Goal: Information Seeking & Learning: Learn about a topic

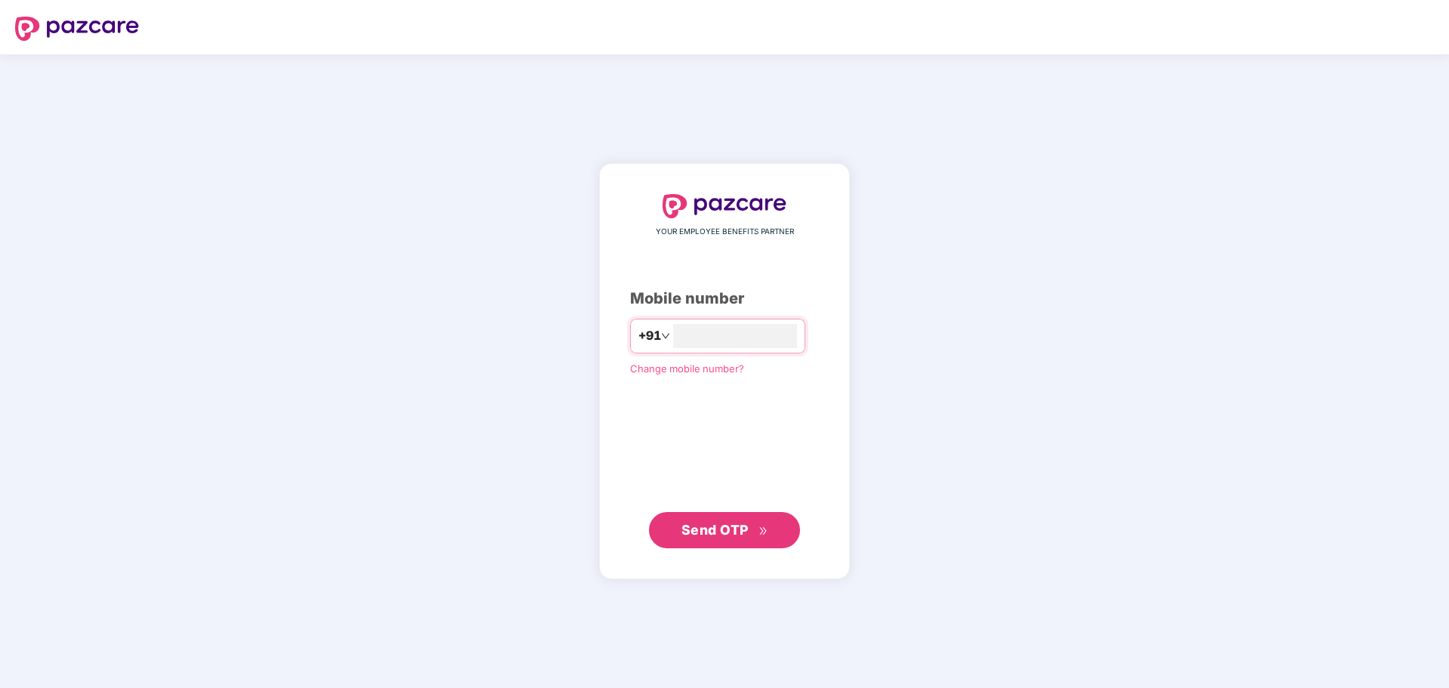
type input "**********"
click at [698, 527] on span "Send OTP" at bounding box center [714, 530] width 67 height 16
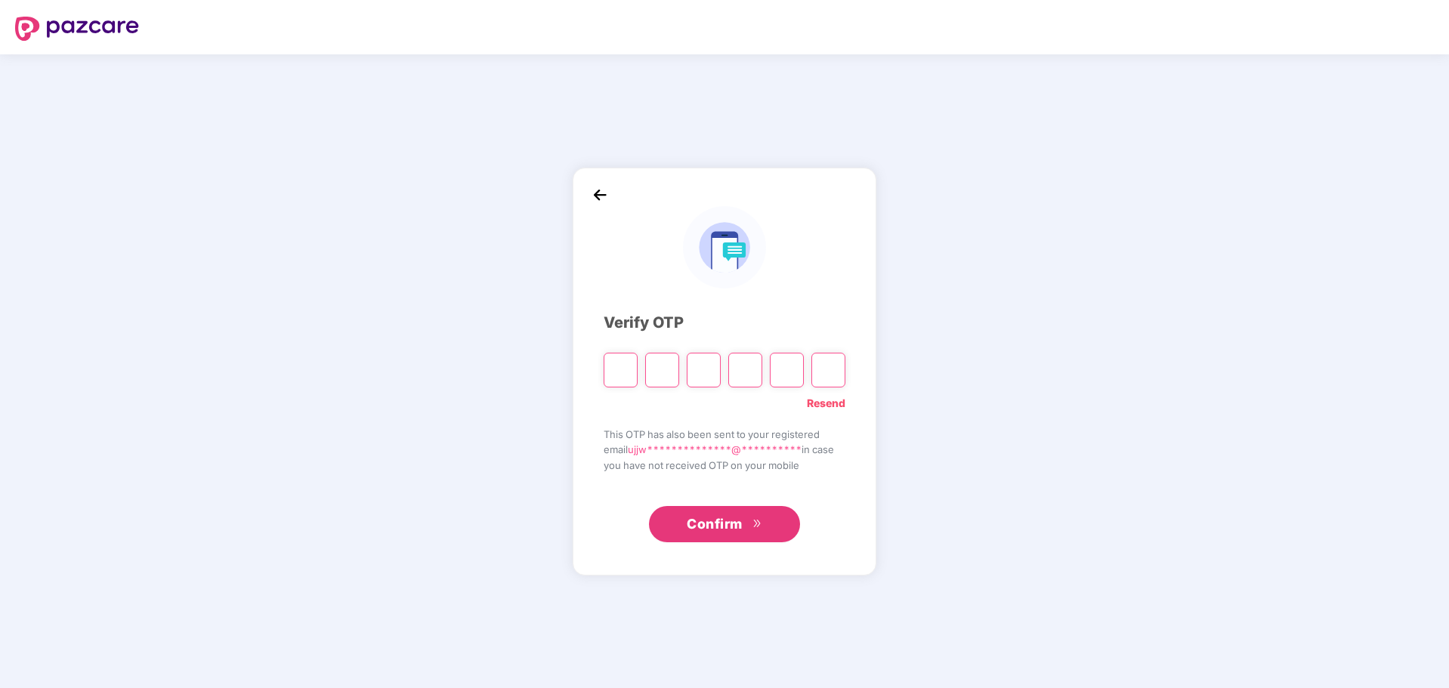
type input "*"
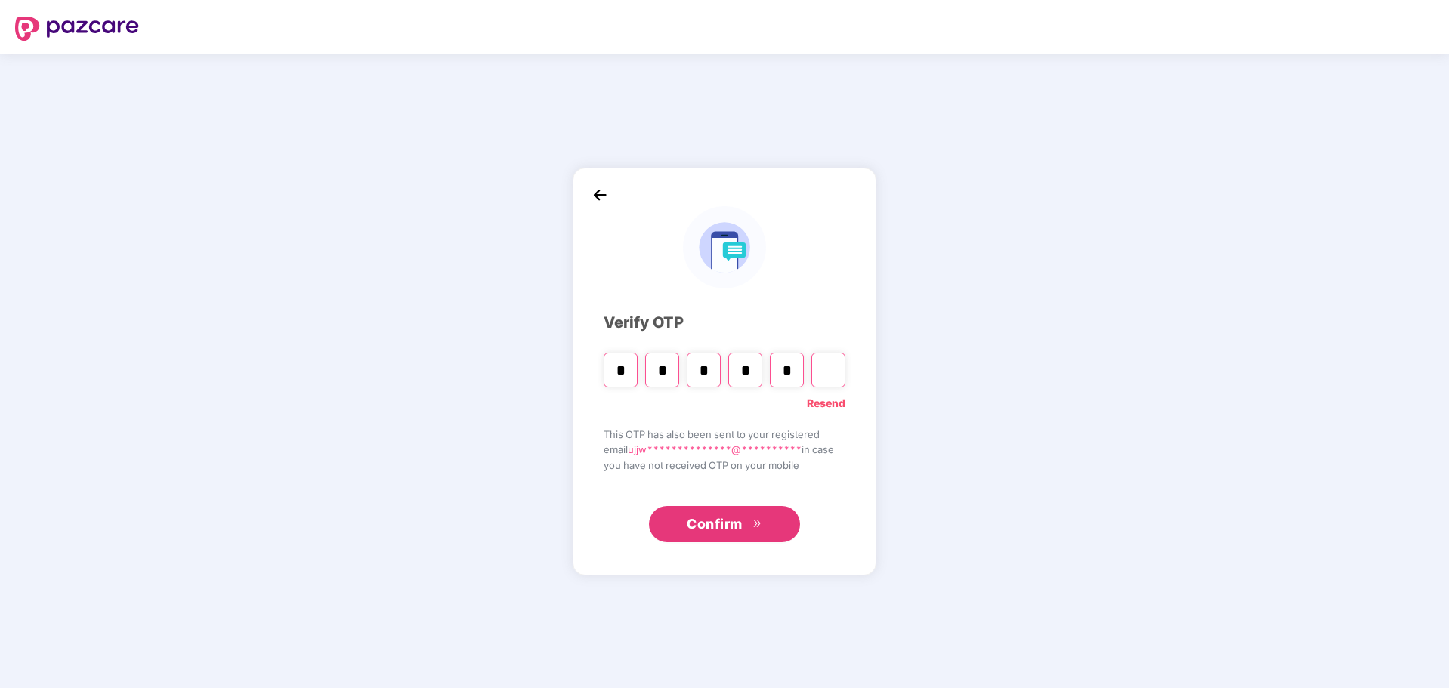
type input "*"
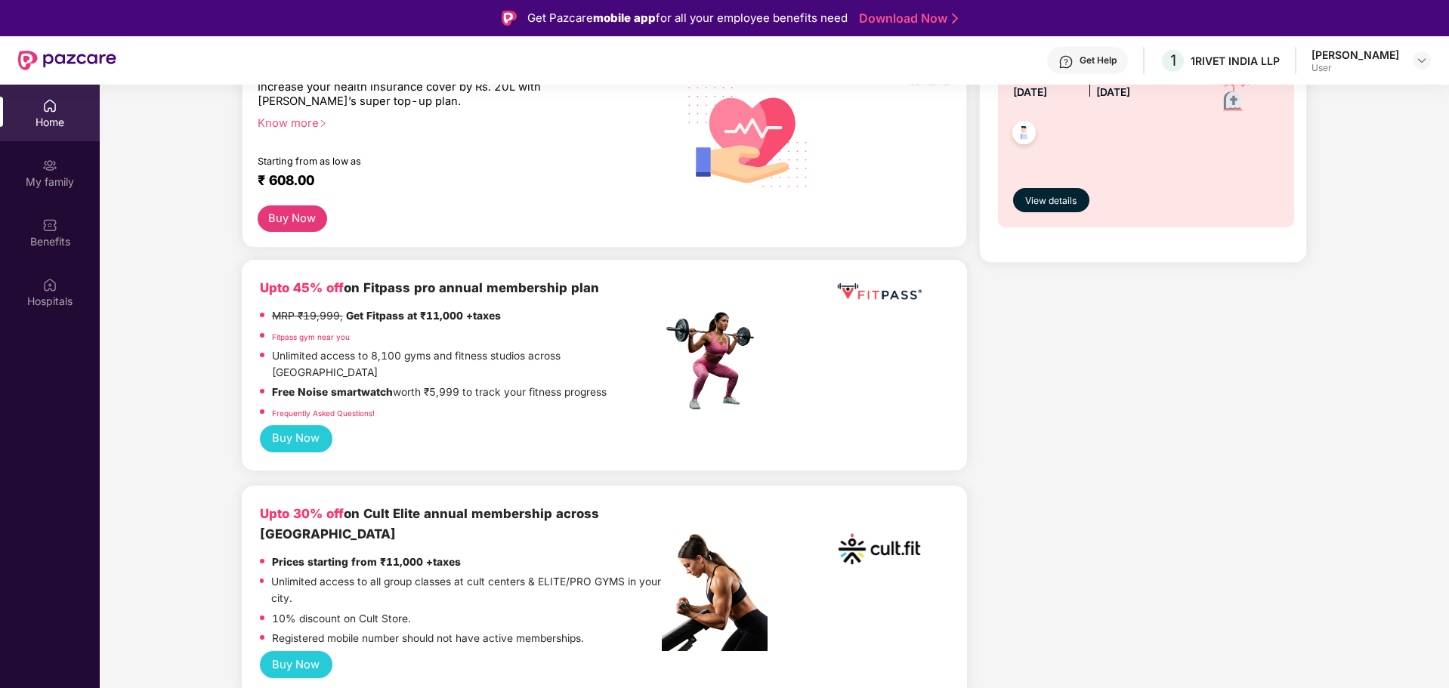
scroll to position [453, 0]
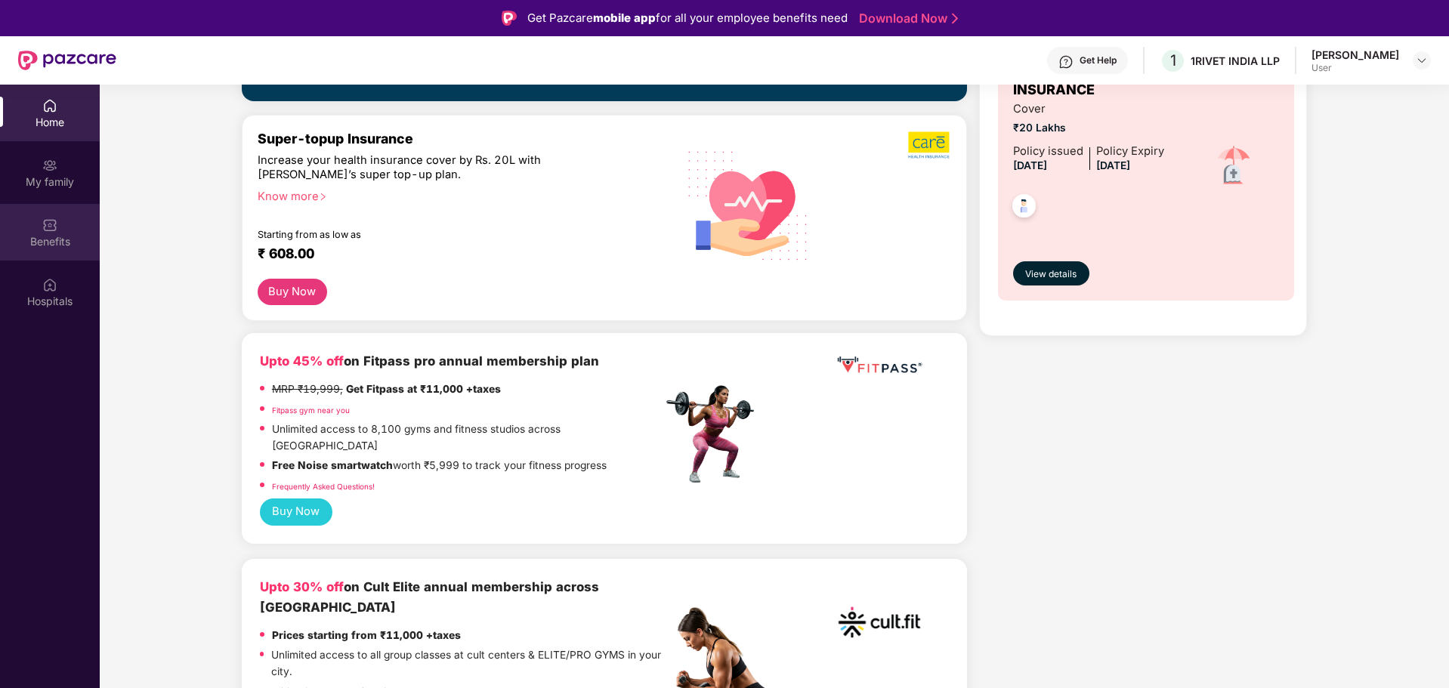
click at [60, 238] on div "Benefits" at bounding box center [50, 241] width 100 height 15
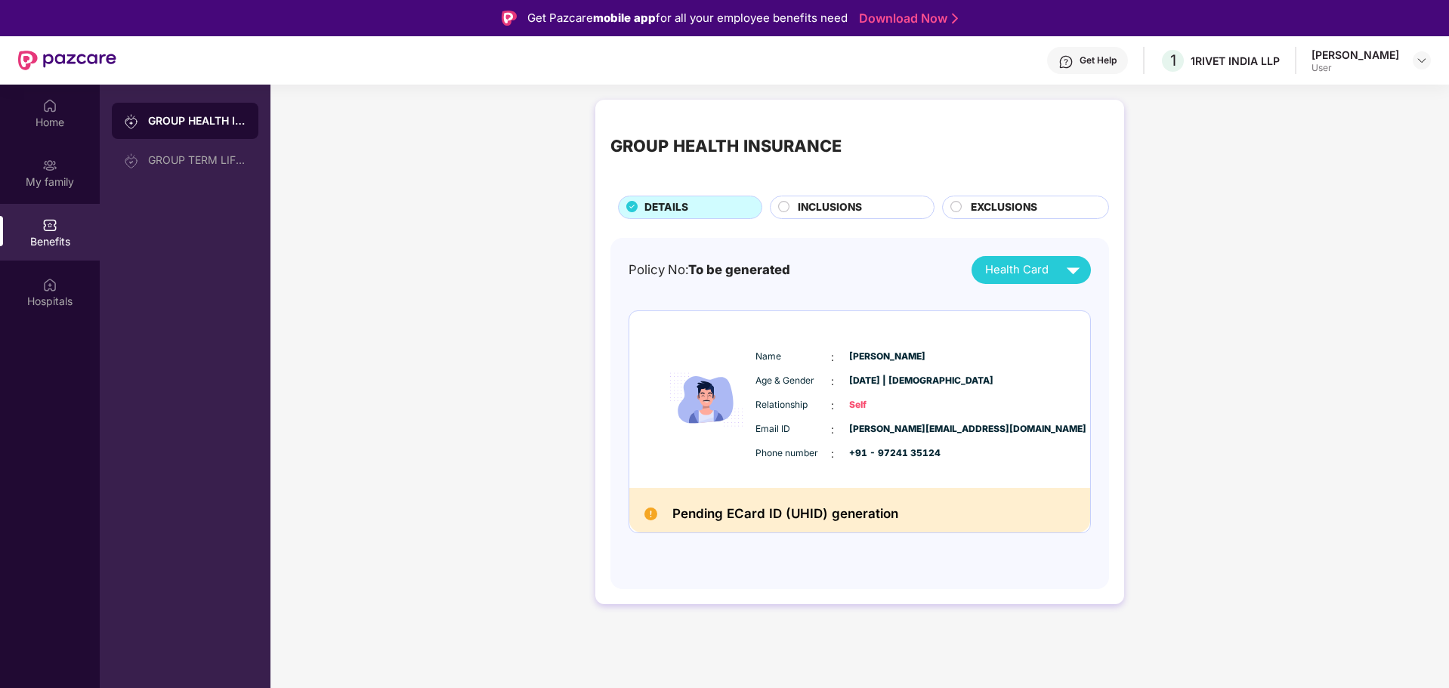
click at [846, 209] on span "INCLUSIONS" at bounding box center [830, 207] width 64 height 17
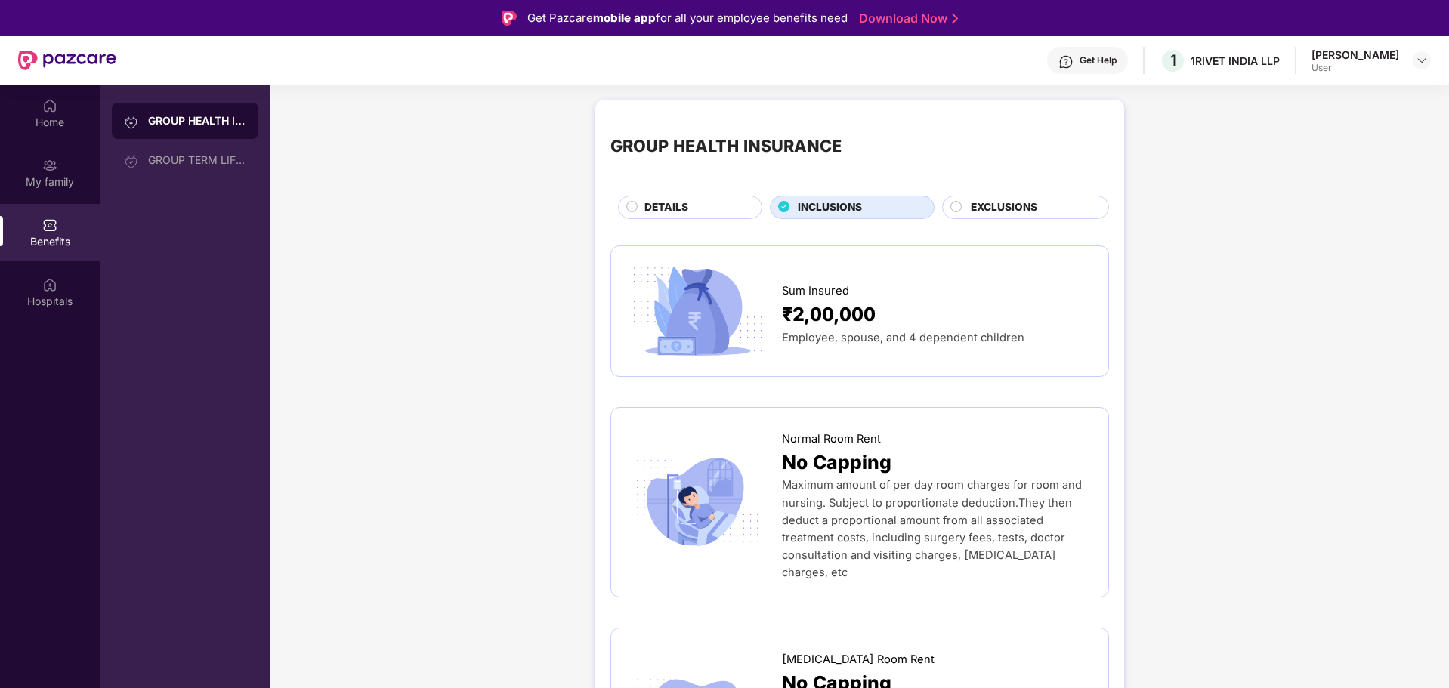
click at [1019, 206] on span "EXCLUSIONS" at bounding box center [1004, 207] width 66 height 17
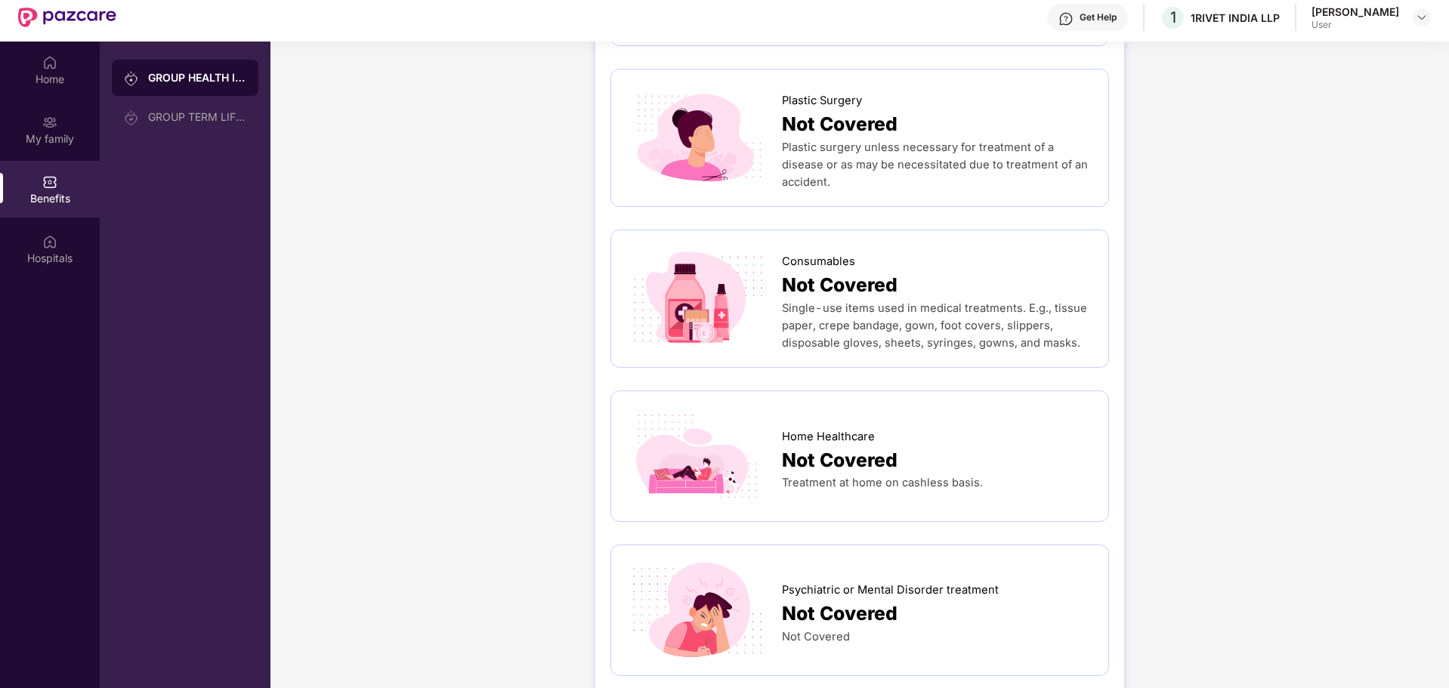
scroll to position [85, 0]
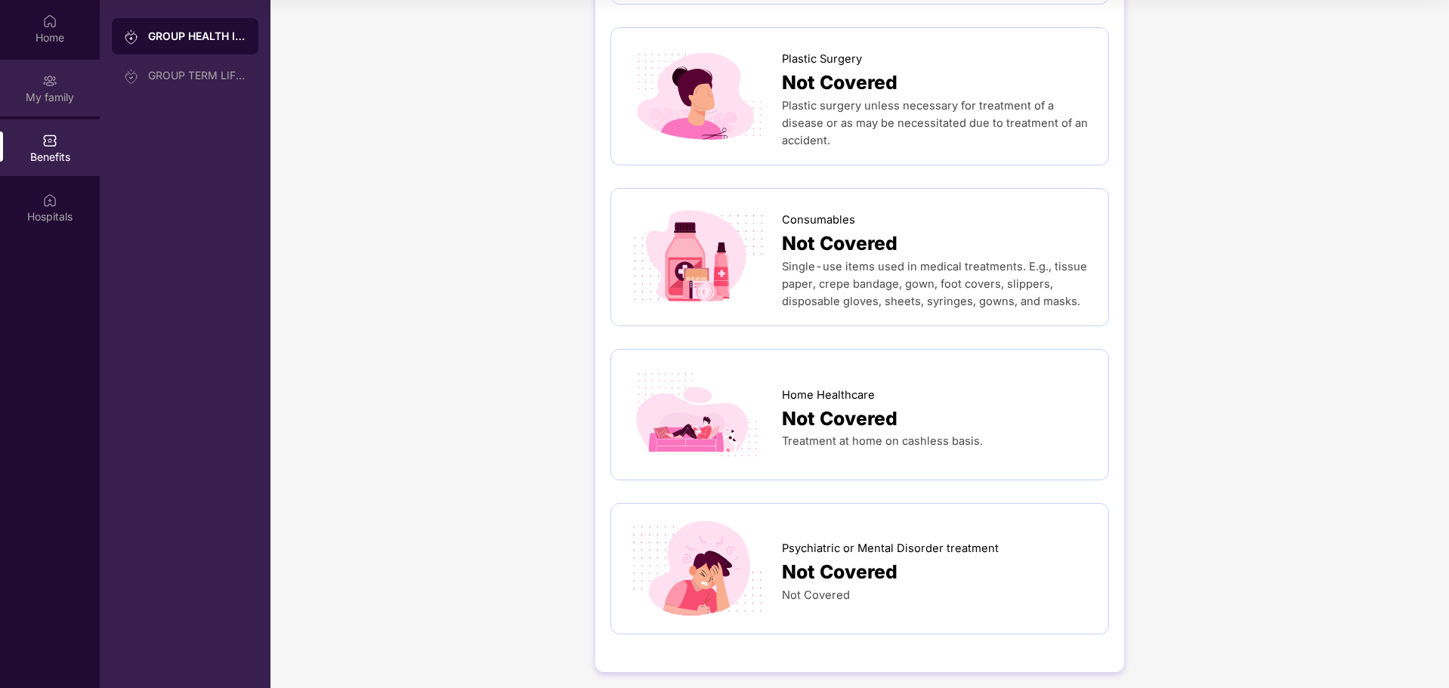
click at [40, 82] on div "My family" at bounding box center [50, 88] width 100 height 57
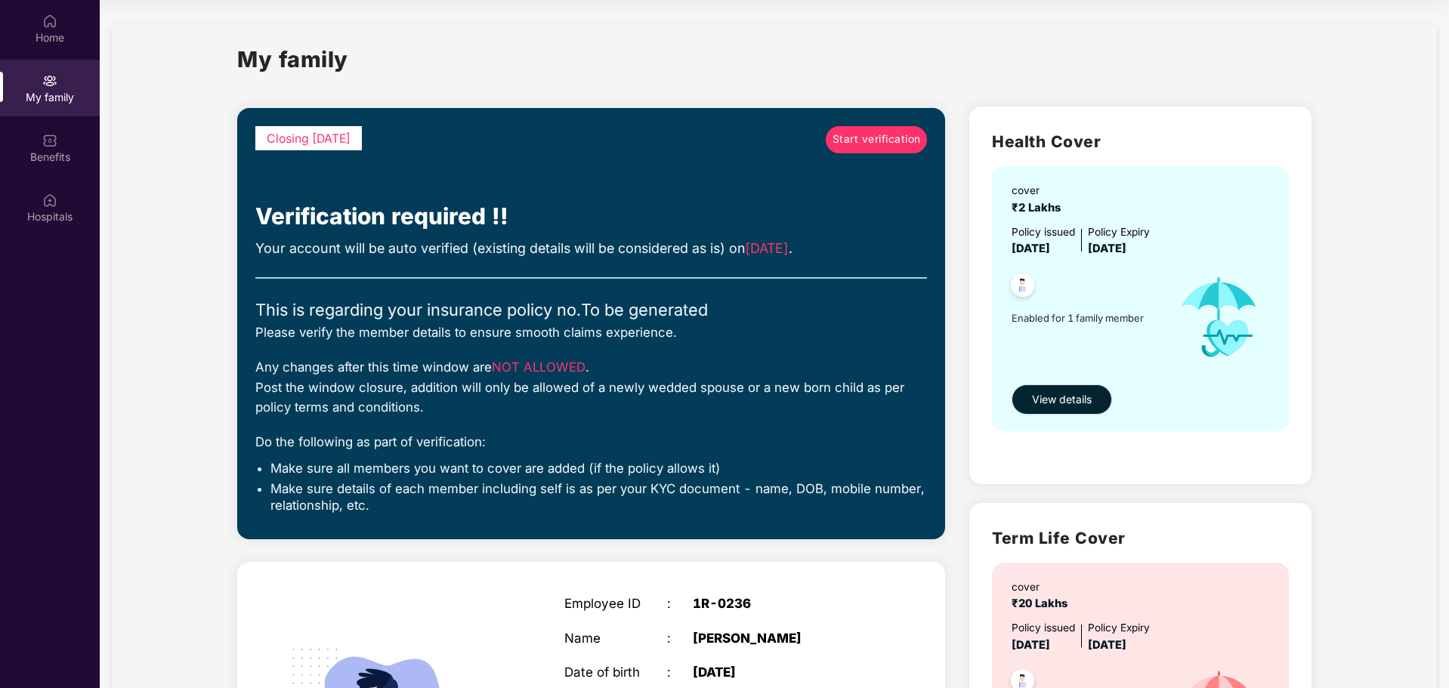
click at [858, 138] on span "Start verification" at bounding box center [877, 139] width 88 height 17
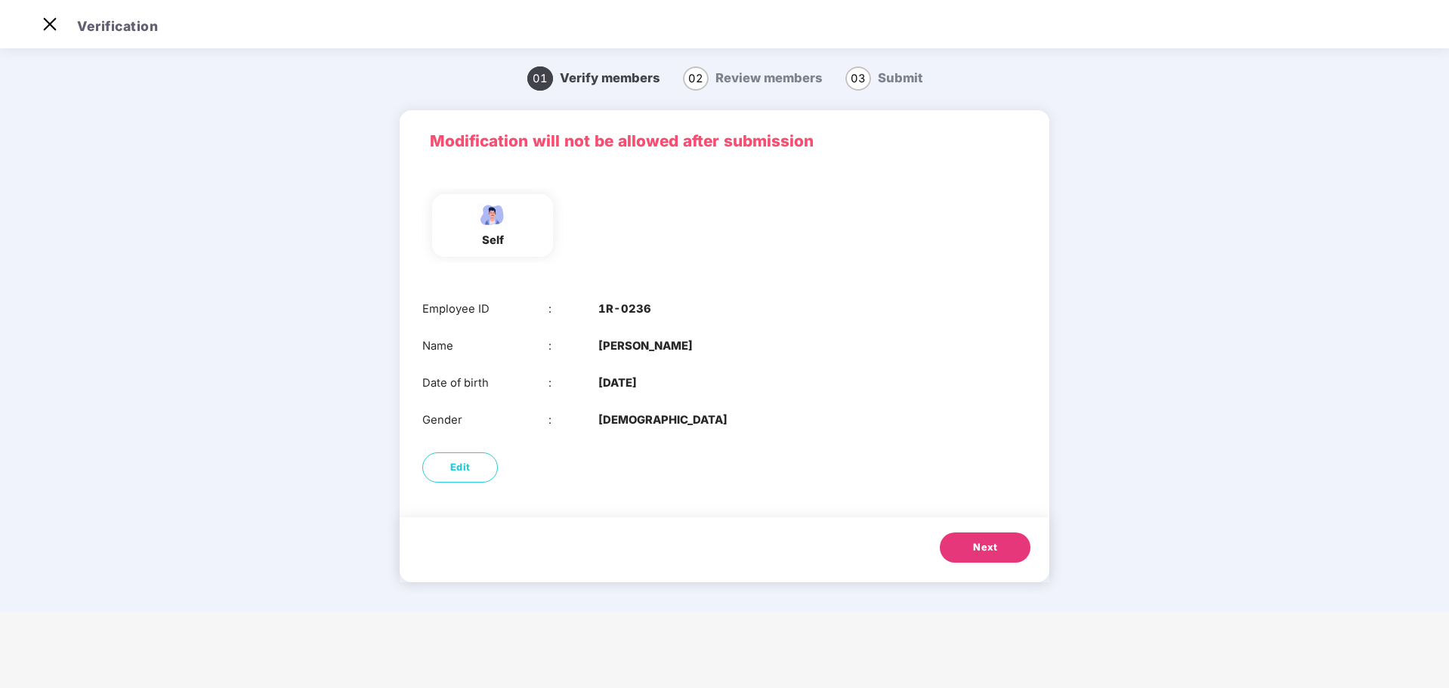
scroll to position [36, 0]
click at [986, 548] on span "Next" at bounding box center [985, 547] width 24 height 15
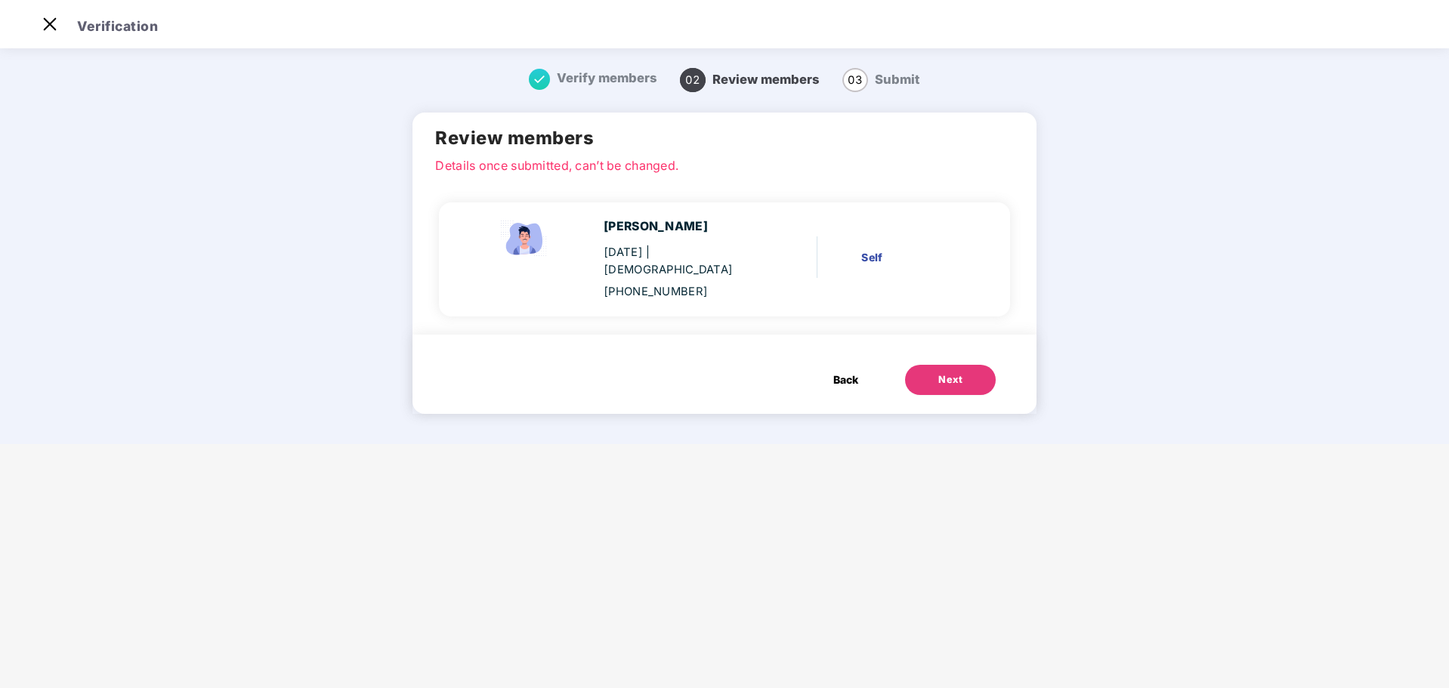
click at [938, 372] on div "Next" at bounding box center [950, 379] width 24 height 15
click at [849, 372] on span "Back" at bounding box center [845, 380] width 25 height 17
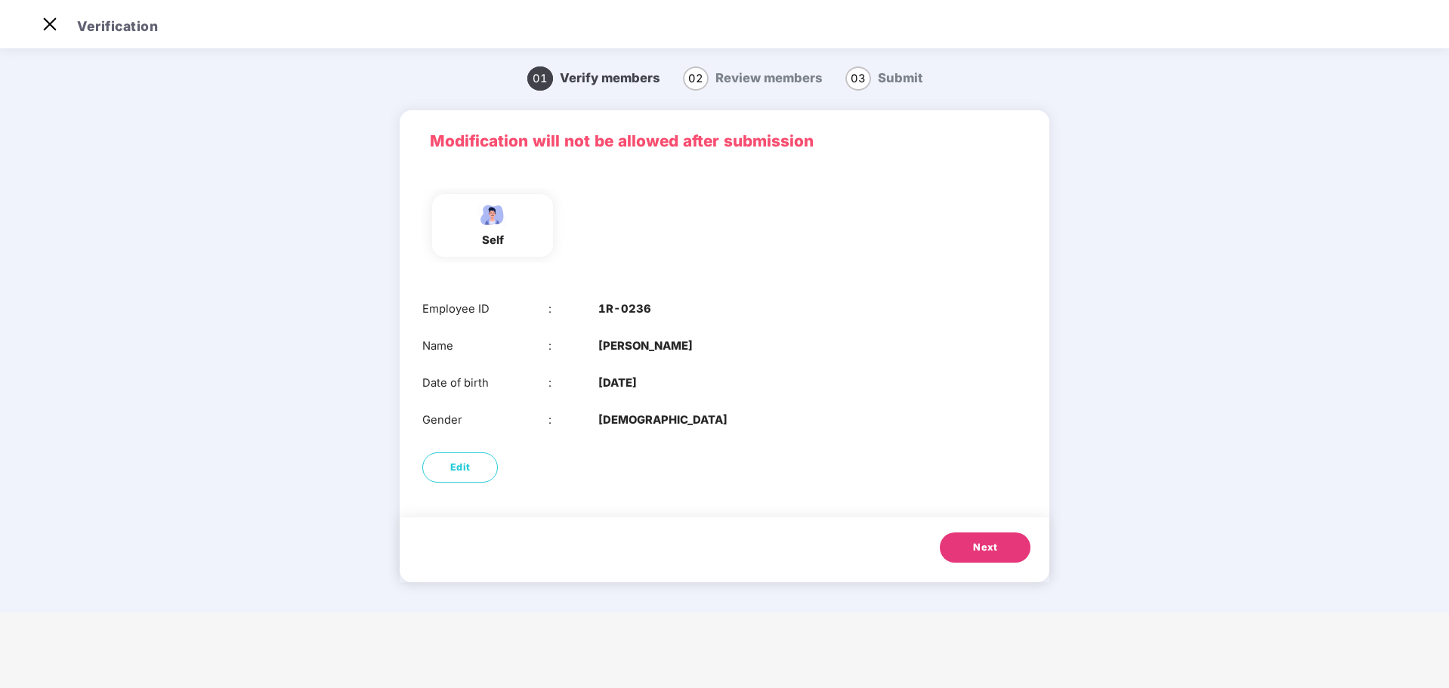
scroll to position [0, 0]
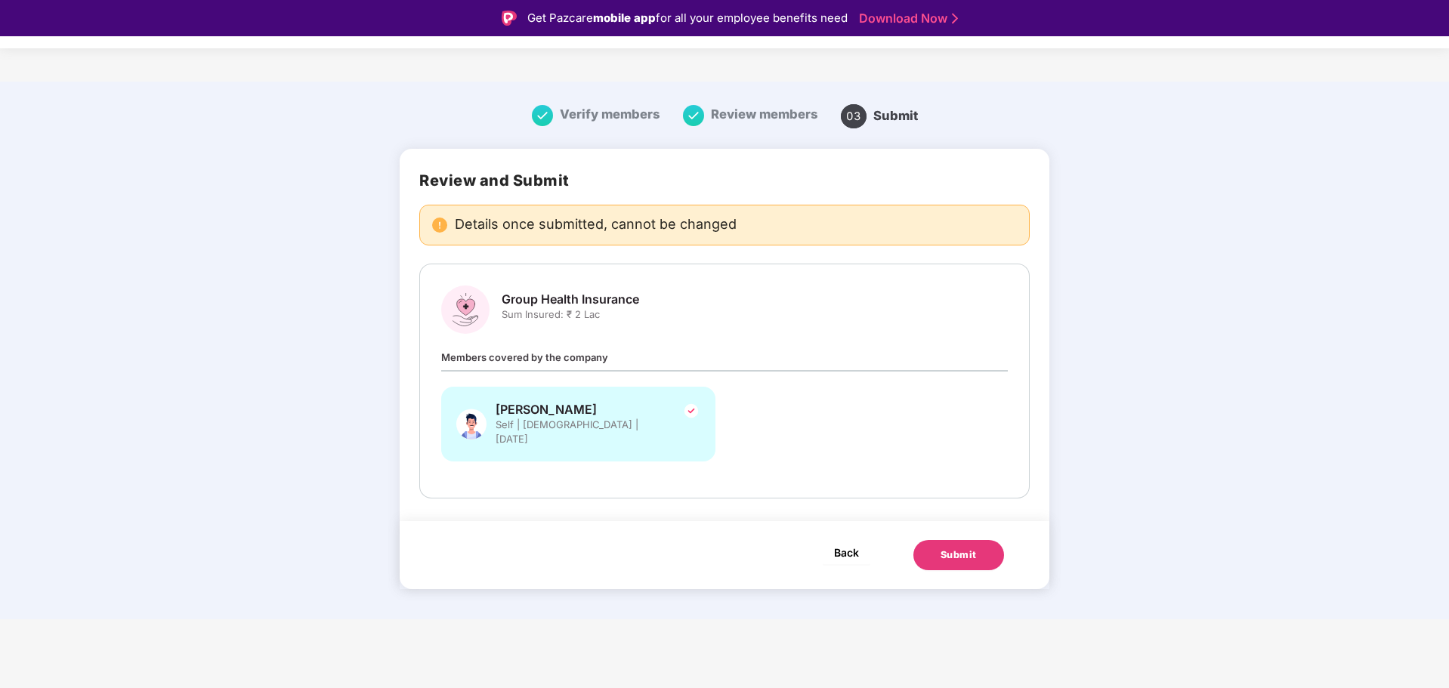
click at [845, 543] on span "Back" at bounding box center [846, 552] width 25 height 19
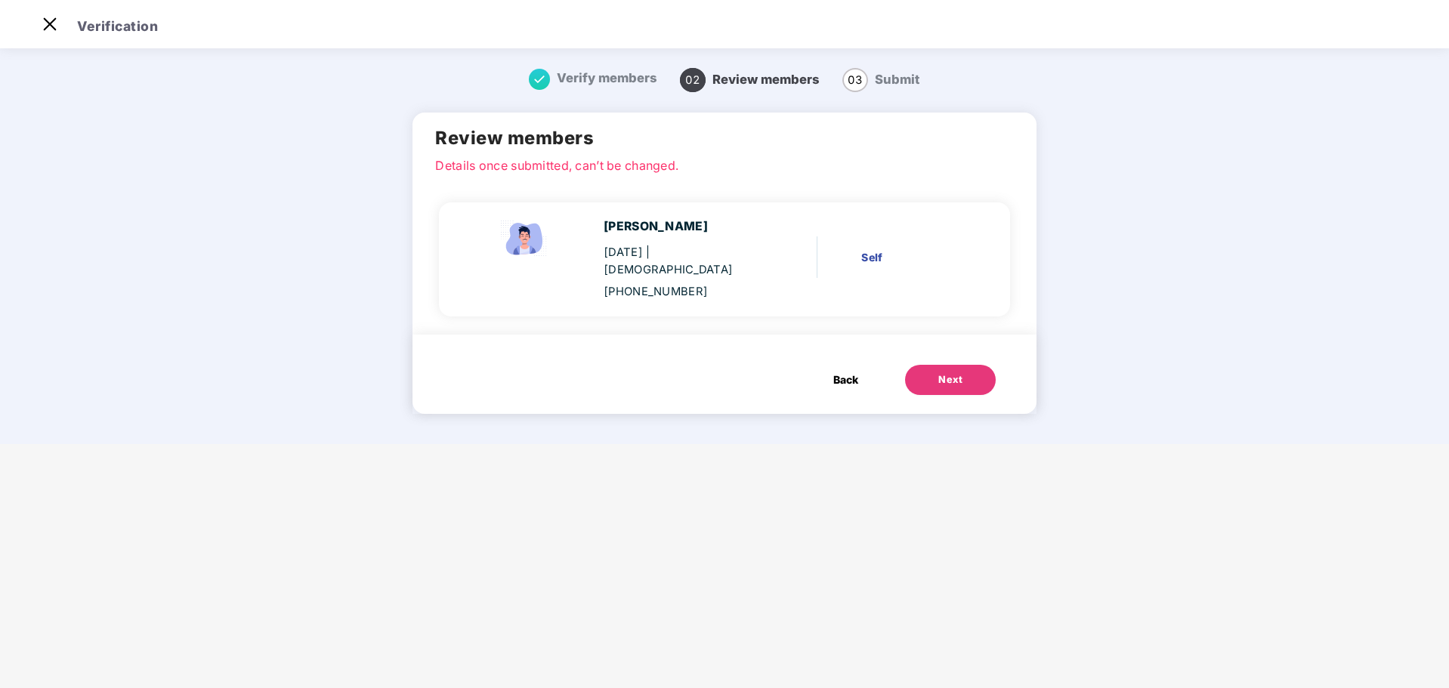
click at [829, 365] on button "Back" at bounding box center [845, 380] width 55 height 30
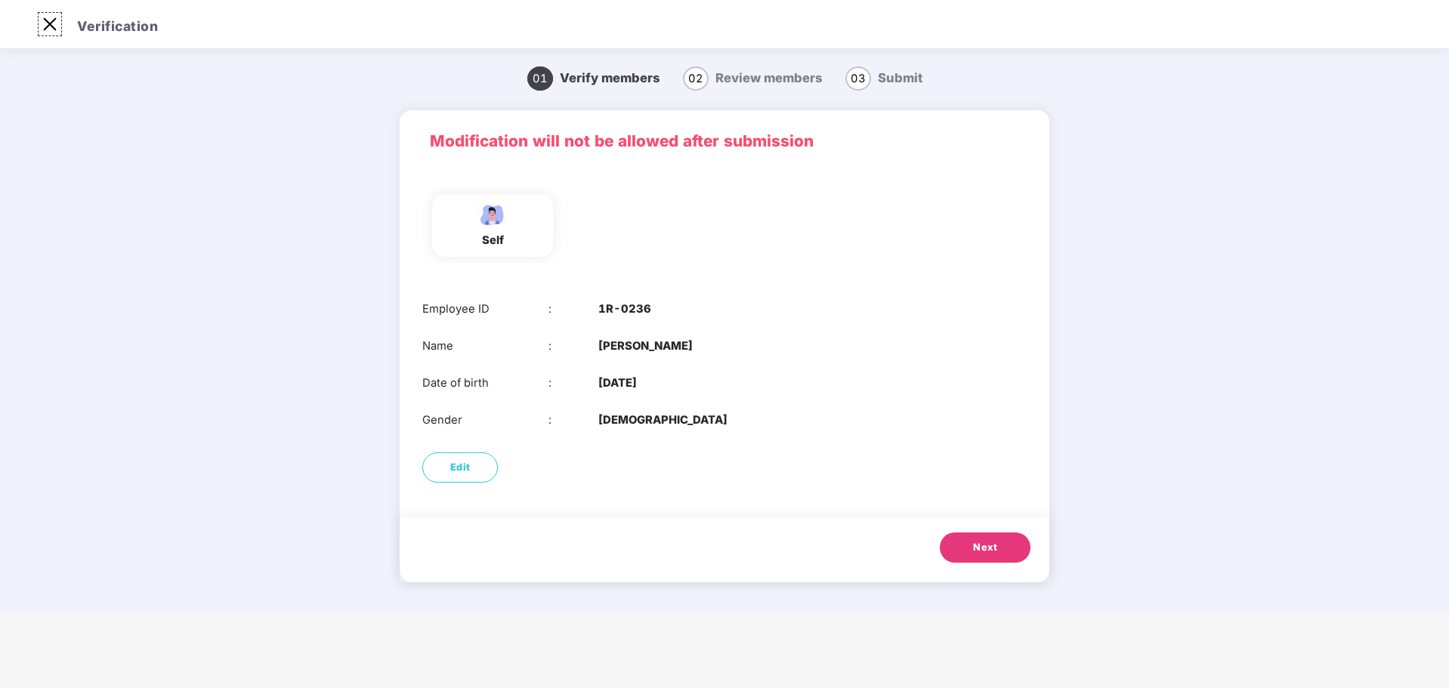
click at [41, 23] on img at bounding box center [50, 24] width 24 height 24
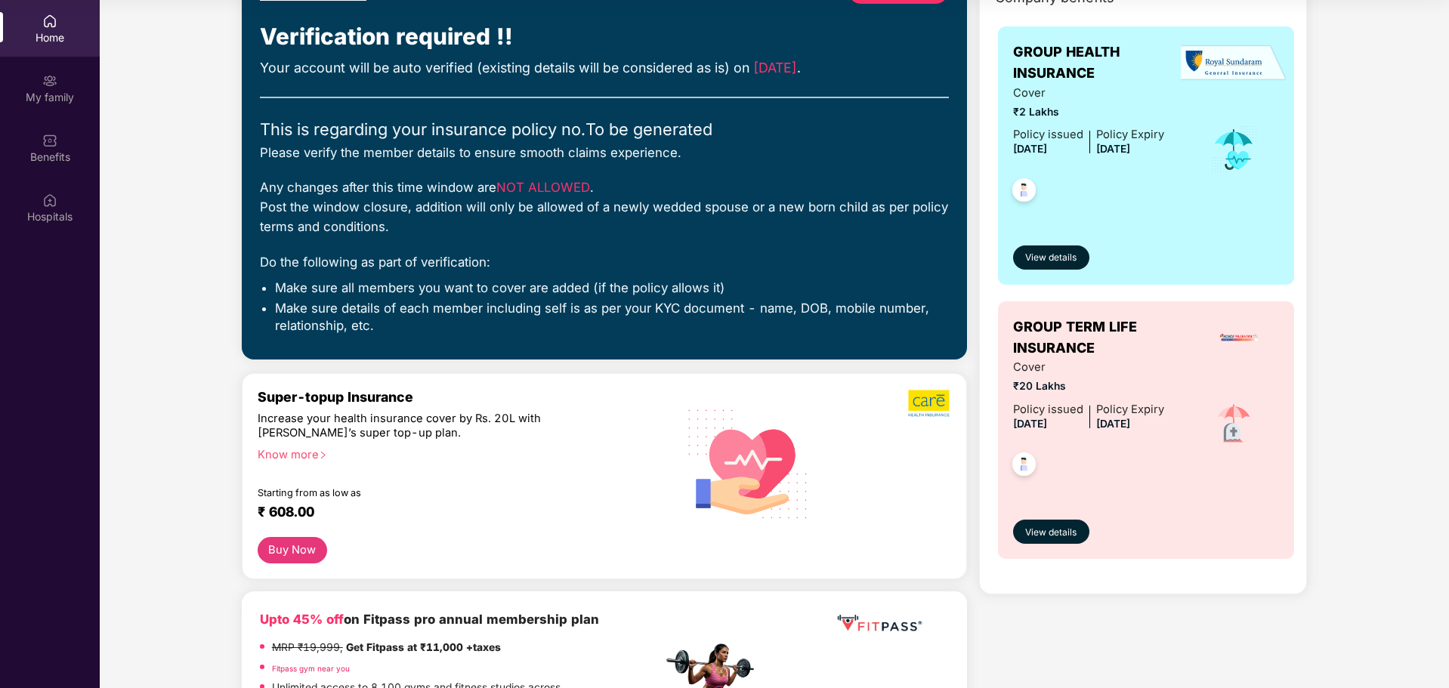
scroll to position [227, 0]
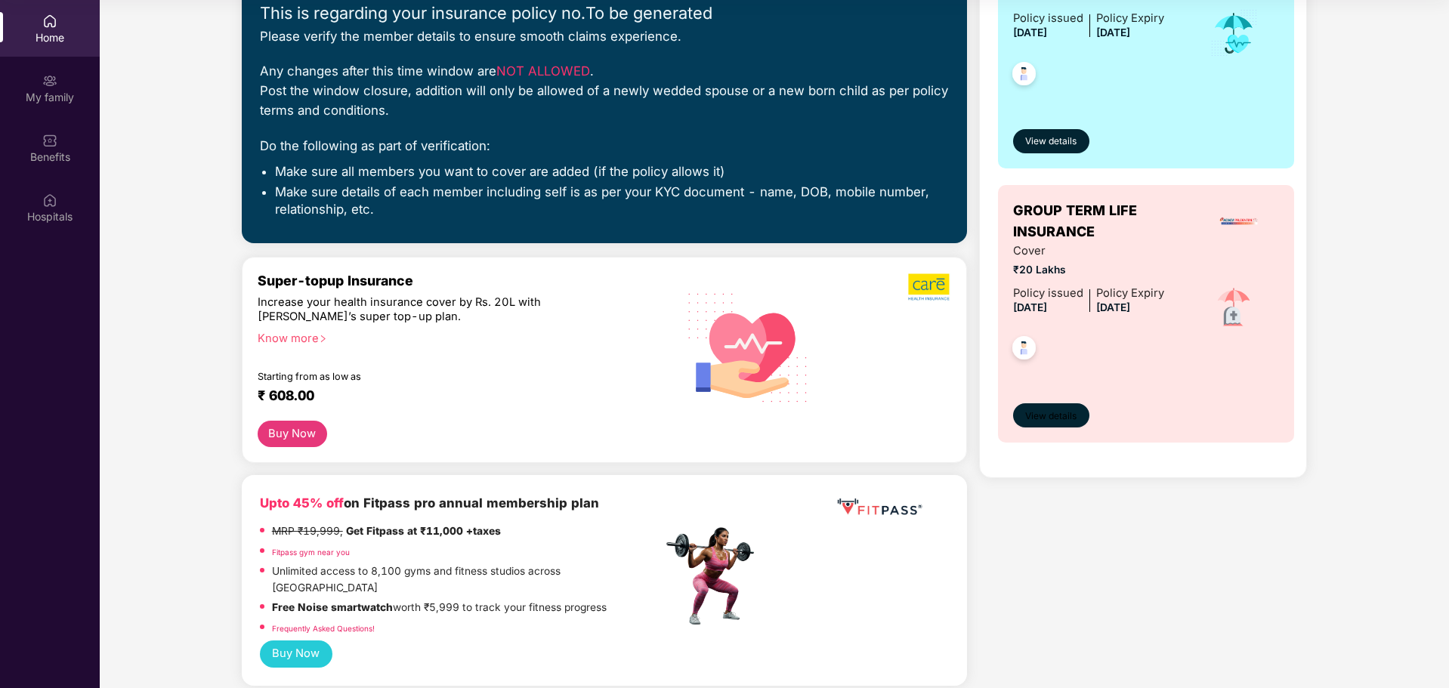
click at [1076, 413] on span "View details" at bounding box center [1050, 416] width 51 height 14
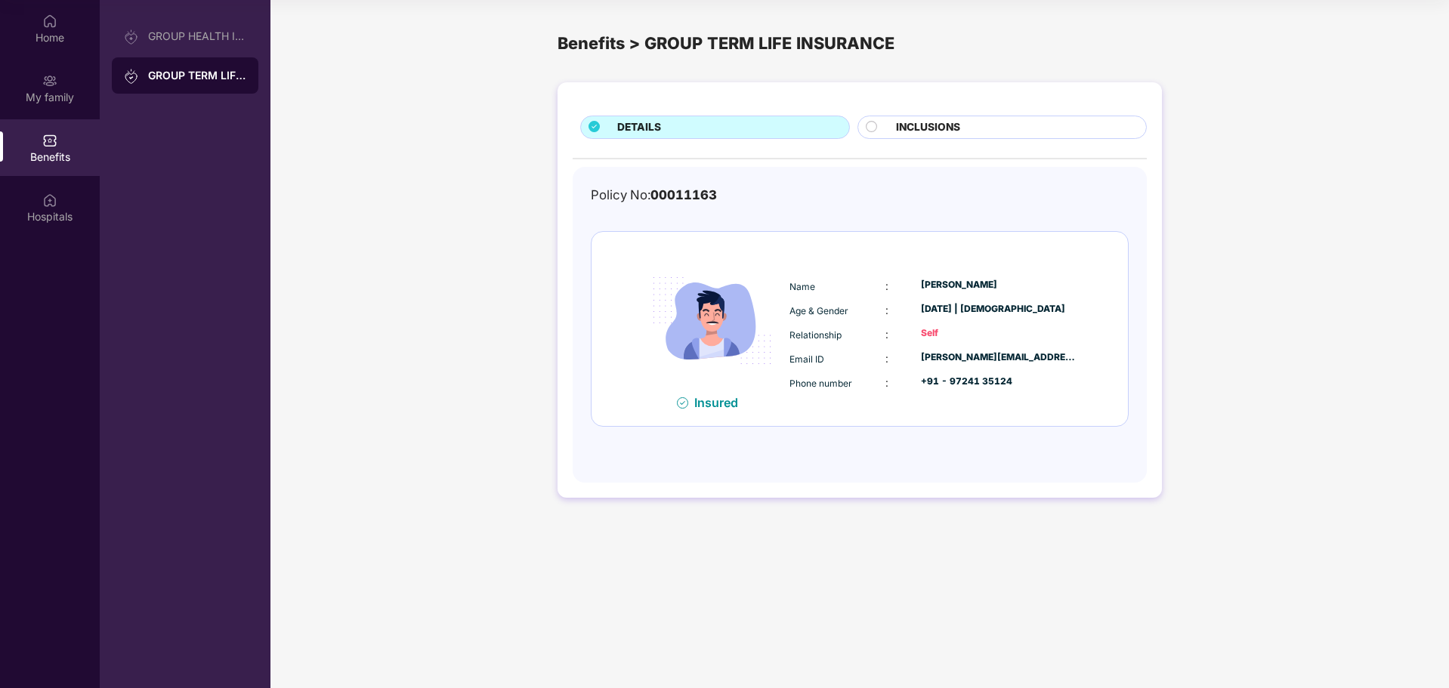
click at [946, 135] on span "INCLUSIONS" at bounding box center [928, 127] width 64 height 17
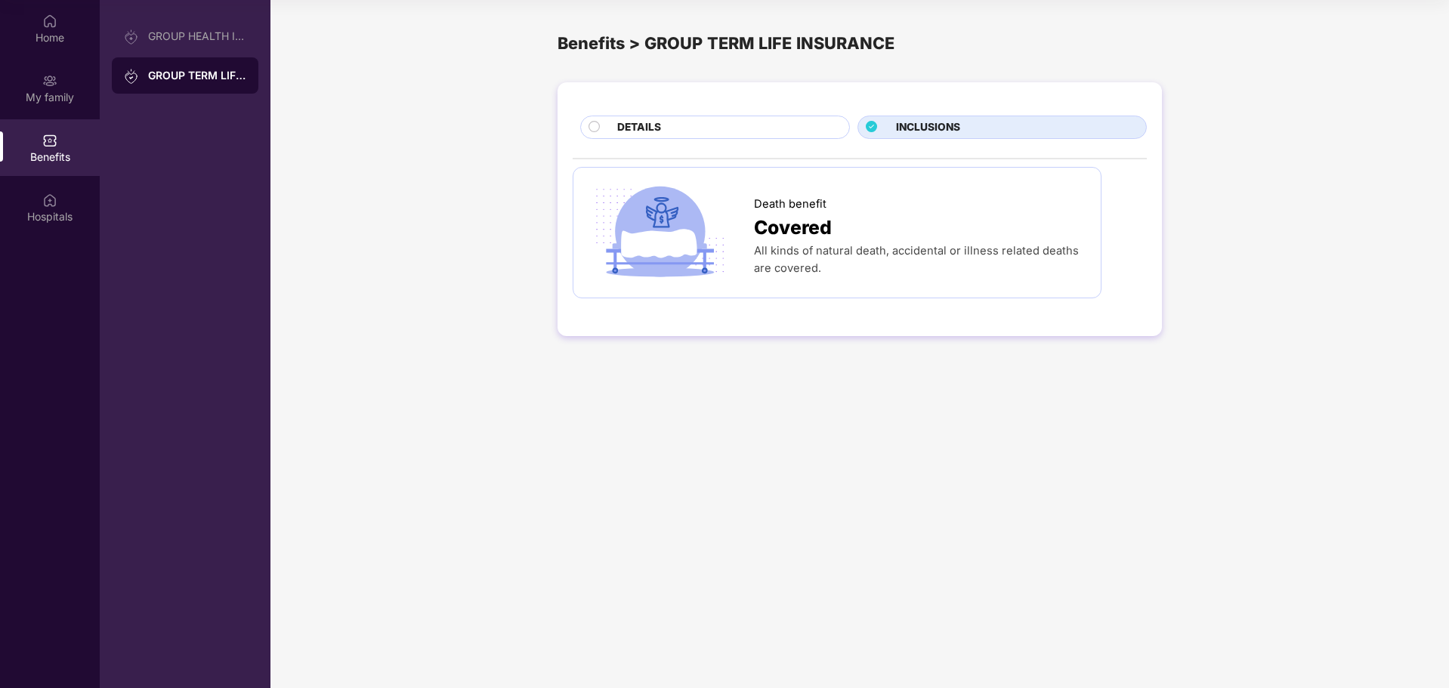
click at [691, 134] on div "DETAILS" at bounding box center [726, 128] width 232 height 19
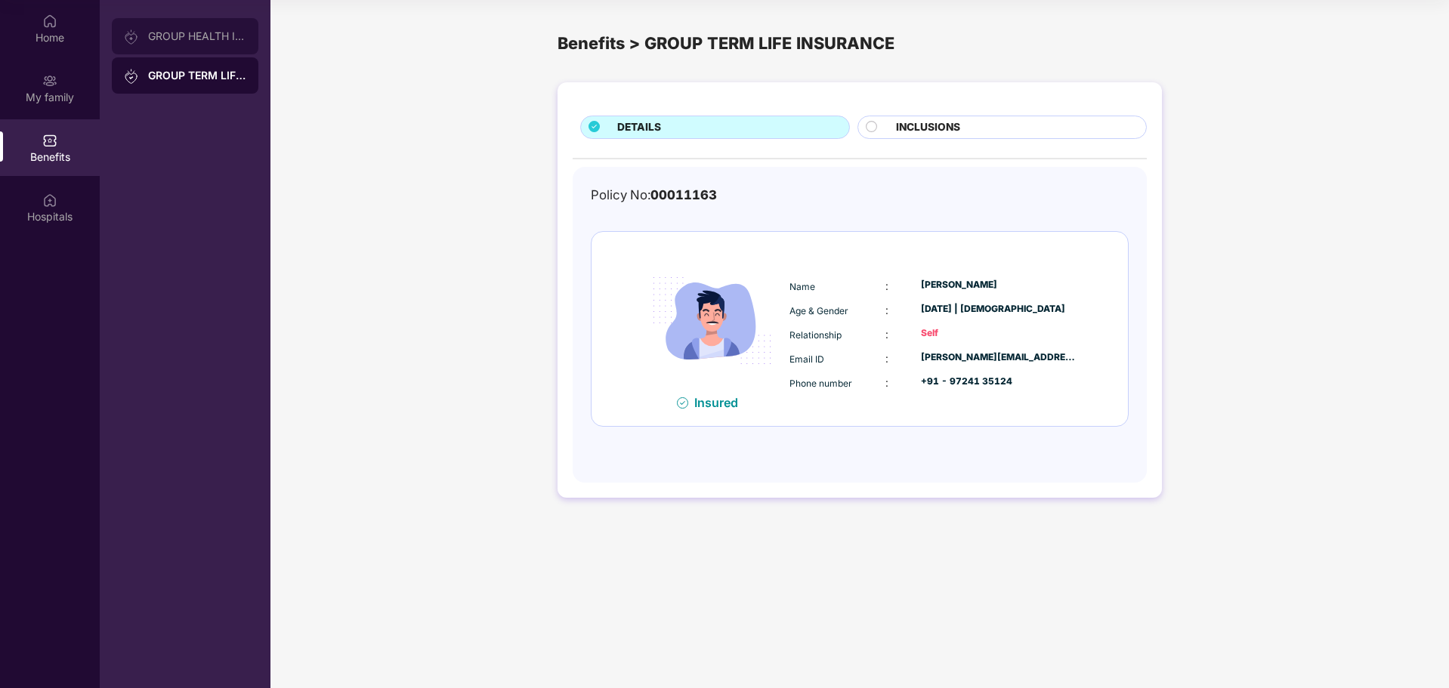
click at [187, 44] on div "GROUP HEALTH INSURANCE" at bounding box center [185, 36] width 147 height 36
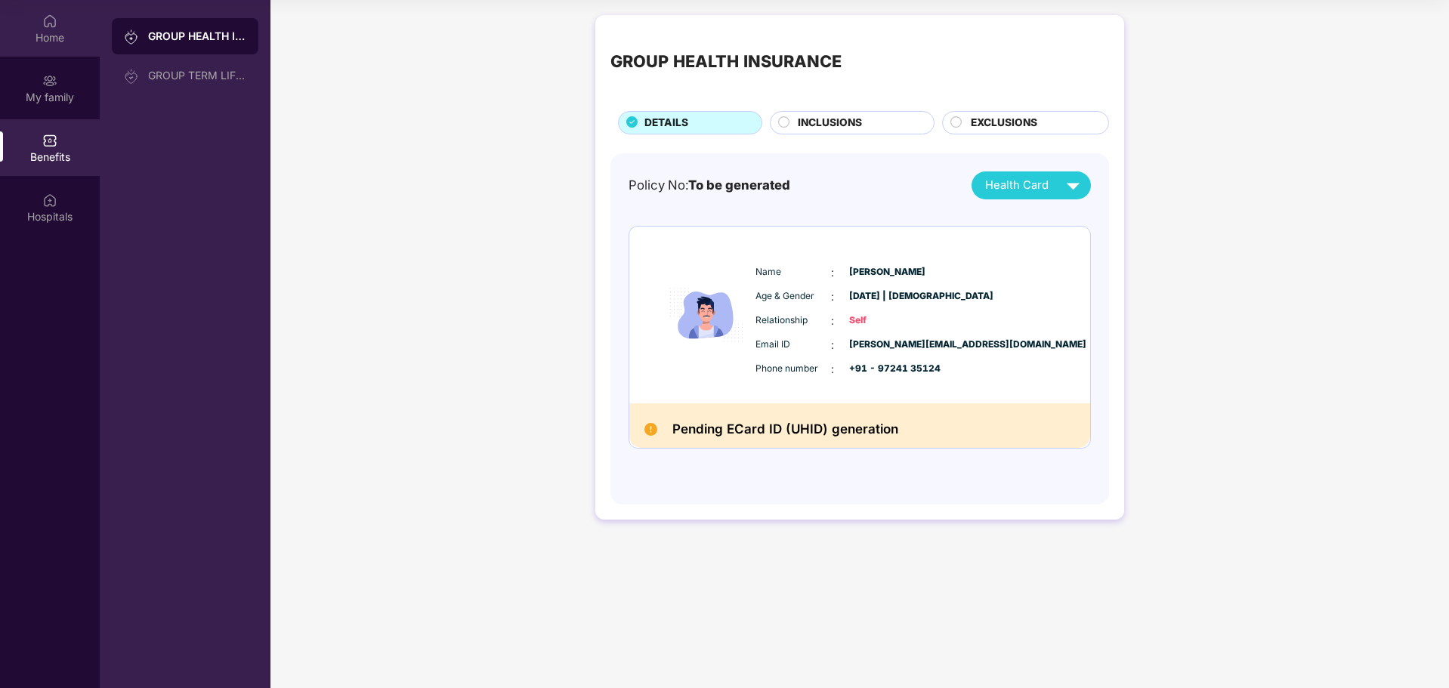
click at [57, 25] on div "Home" at bounding box center [50, 28] width 100 height 57
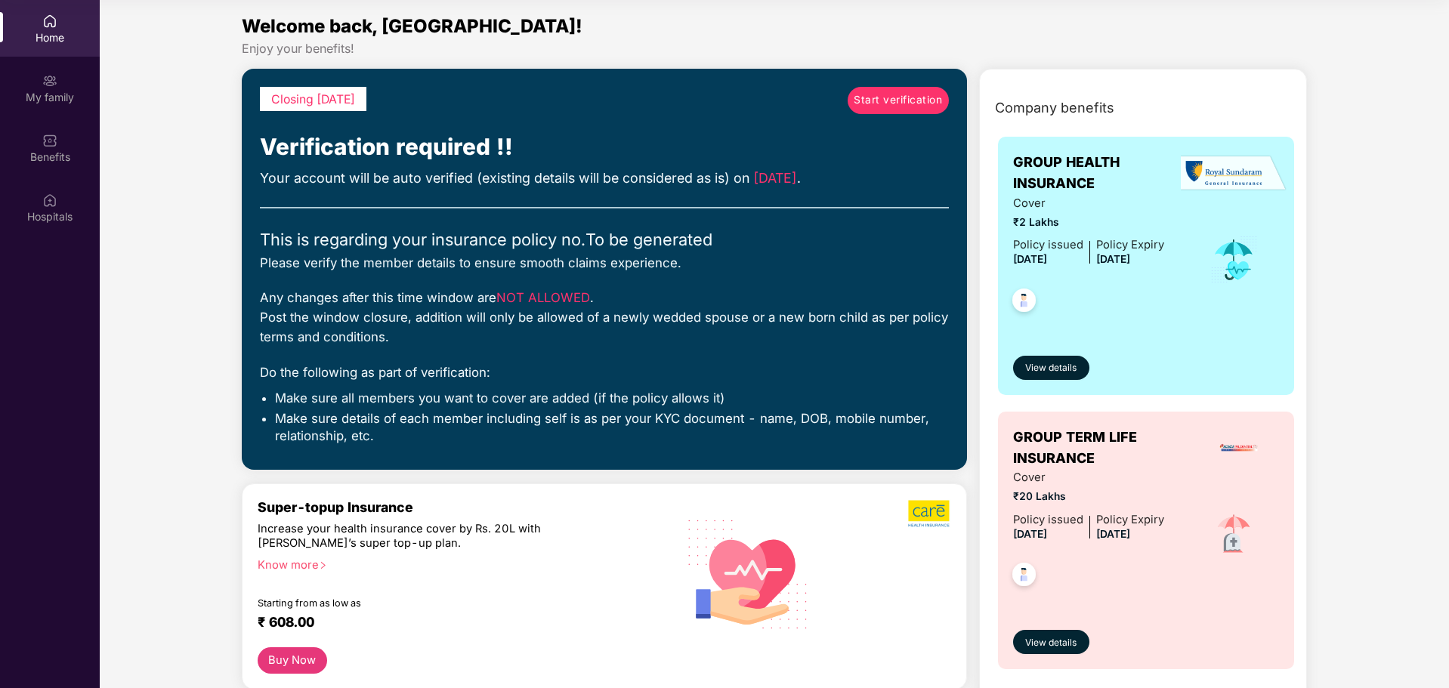
click at [1035, 303] on img at bounding box center [1024, 302] width 37 height 37
click at [1053, 362] on span "View details" at bounding box center [1050, 368] width 51 height 14
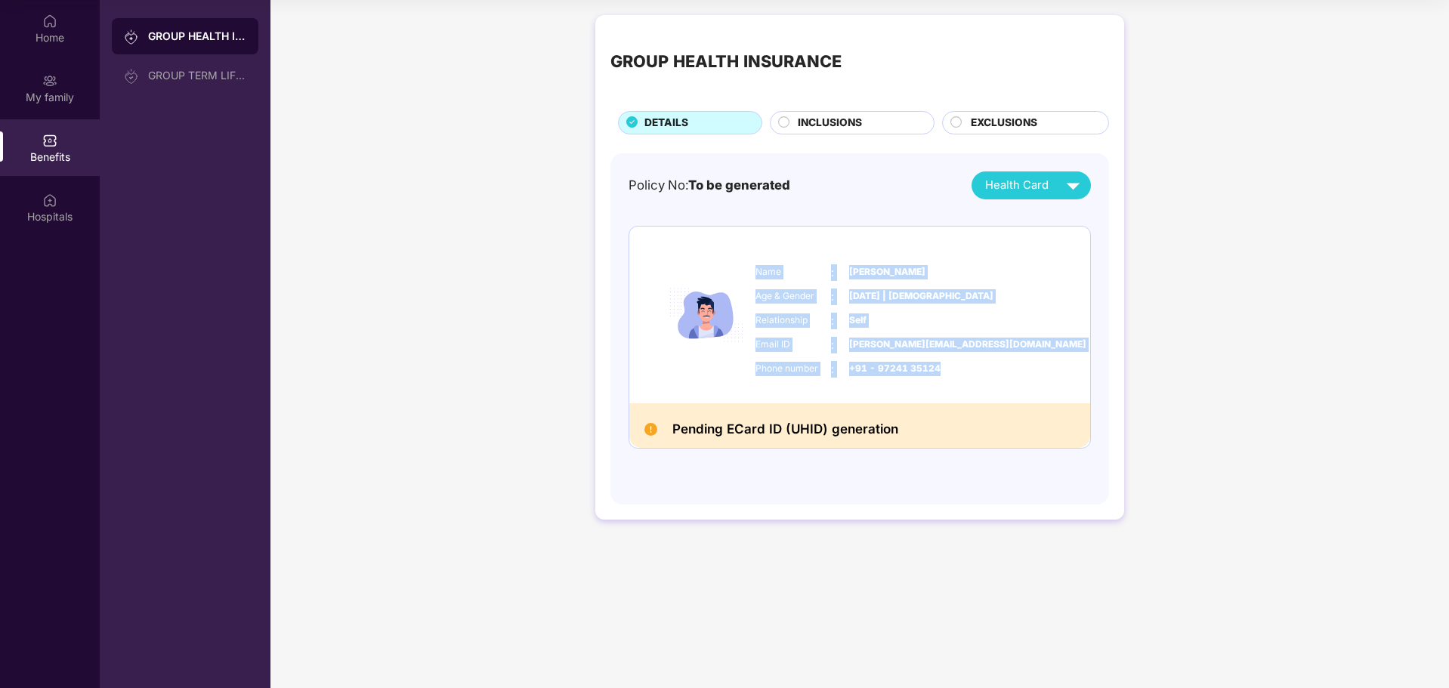
drag, startPoint x: 953, startPoint y: 364, endPoint x: 751, endPoint y: 266, distance: 225.0
click at [752, 266] on div "Name : [PERSON_NAME] Age & Gender : [DATE] | [DEMOGRAPHIC_DATA] Relationship : …" at bounding box center [905, 321] width 307 height 128
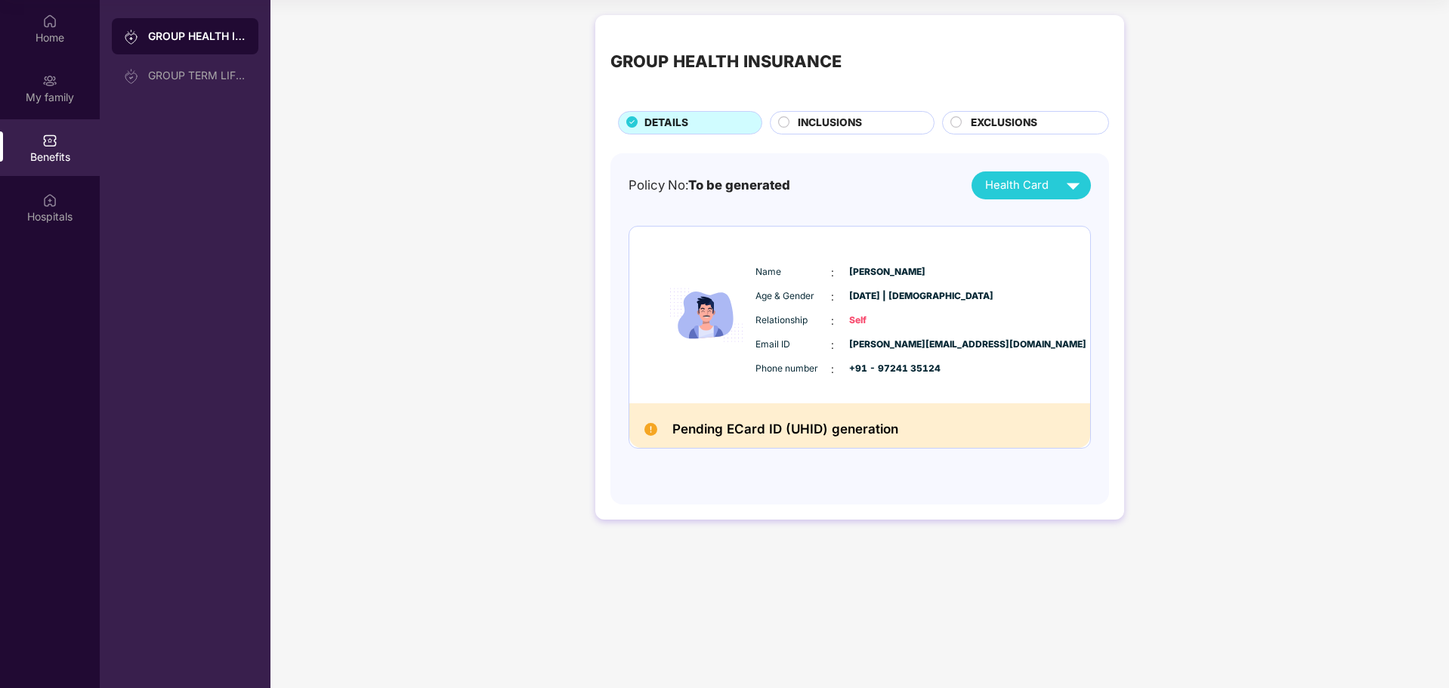
click at [799, 122] on span "INCLUSIONS" at bounding box center [830, 123] width 64 height 17
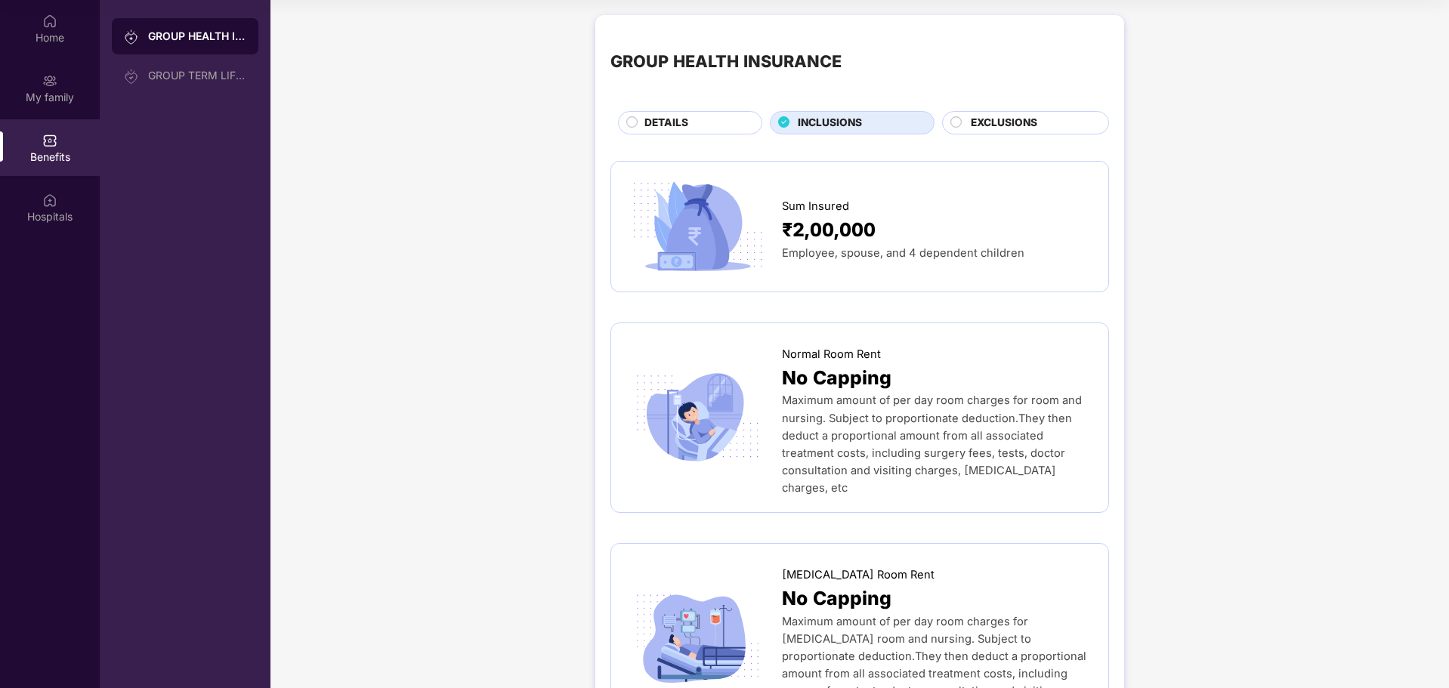
click at [832, 236] on span "₹2,00,000" at bounding box center [829, 229] width 94 height 29
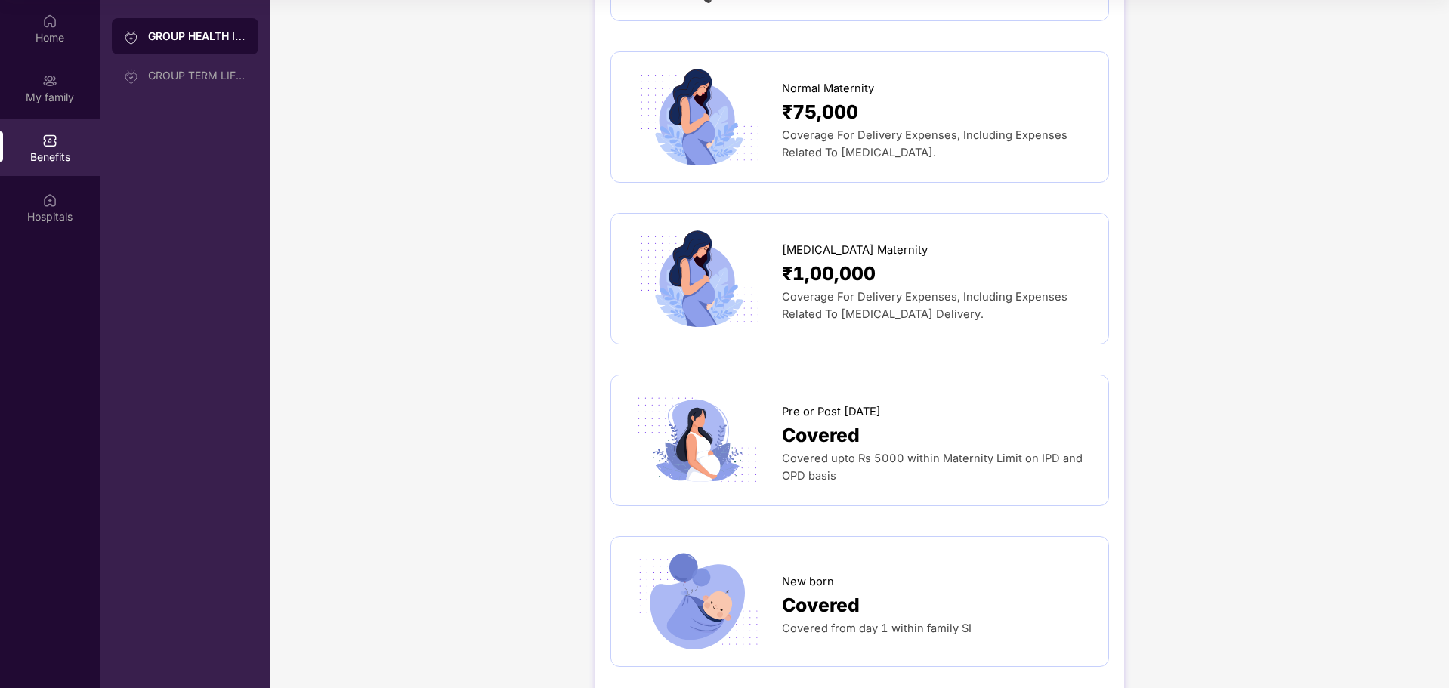
scroll to position [2217, 0]
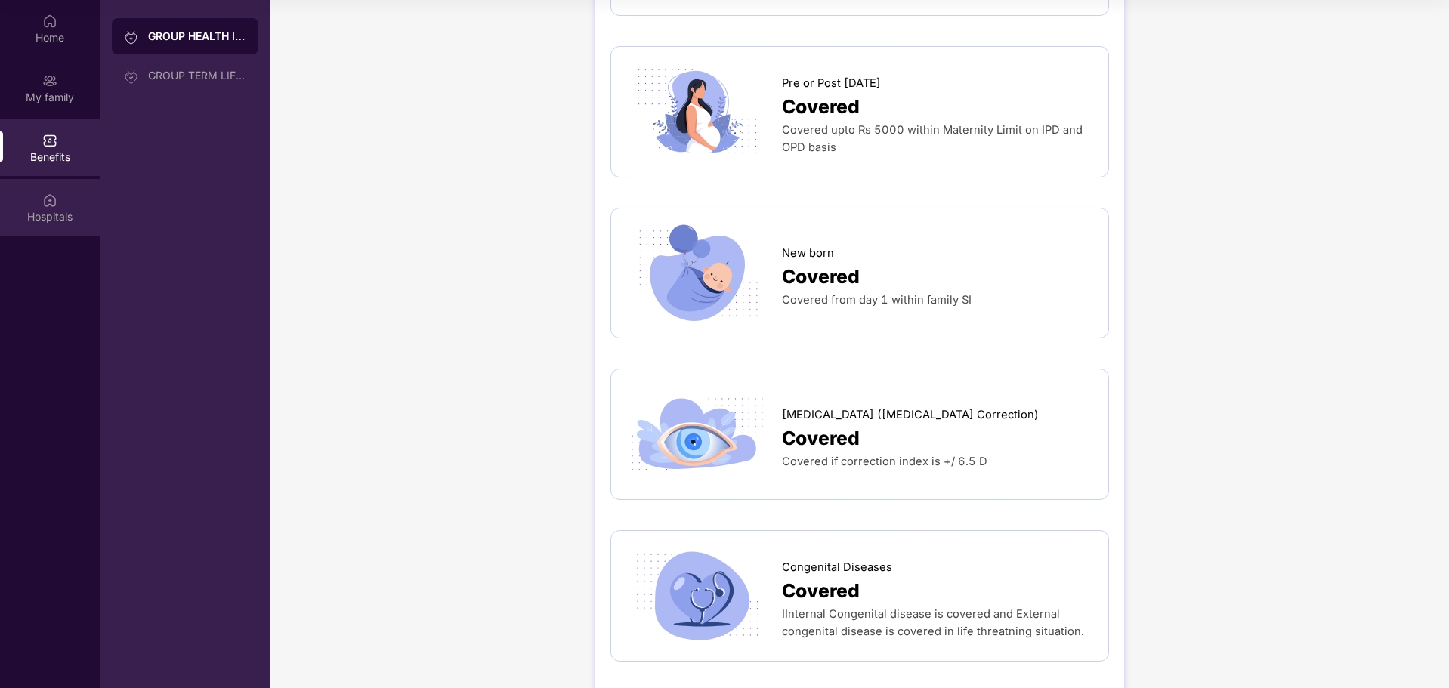
click at [77, 201] on div "Hospitals" at bounding box center [50, 207] width 100 height 57
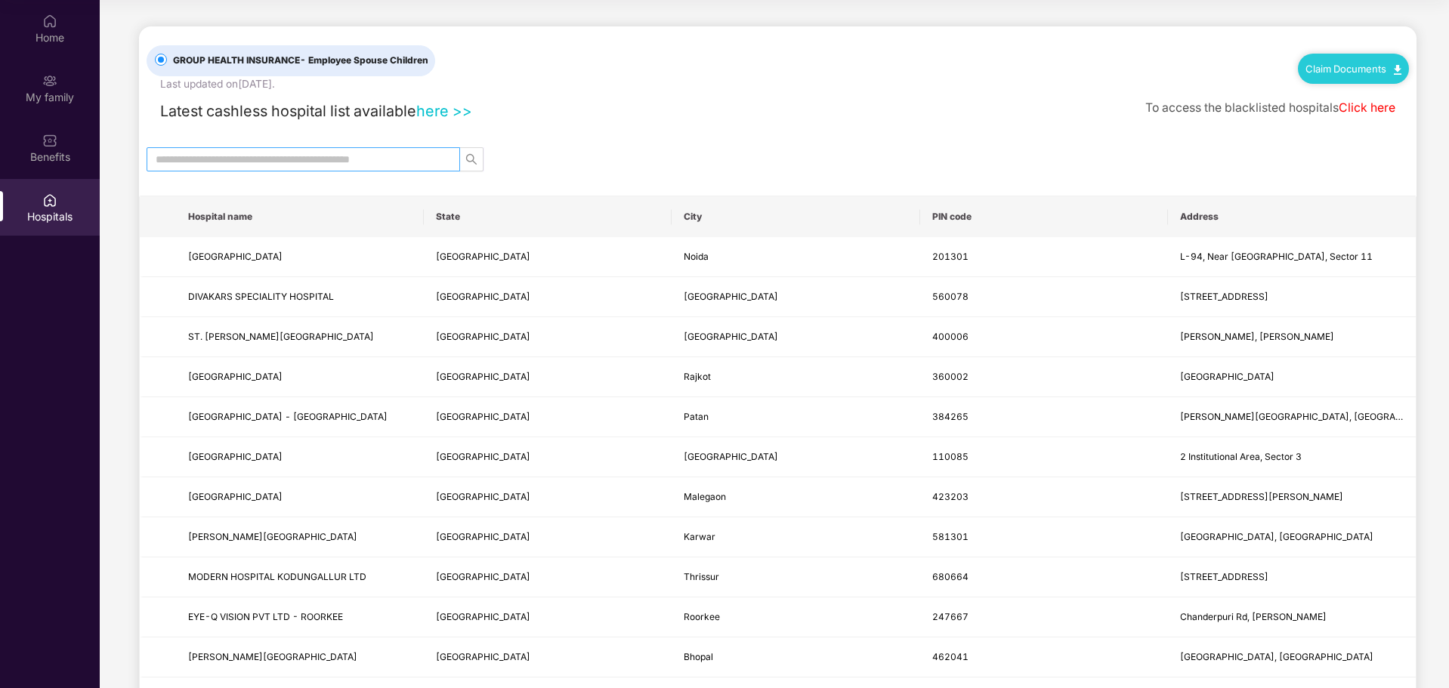
click at [215, 161] on input "text" at bounding box center [297, 159] width 283 height 17
type input "*****"
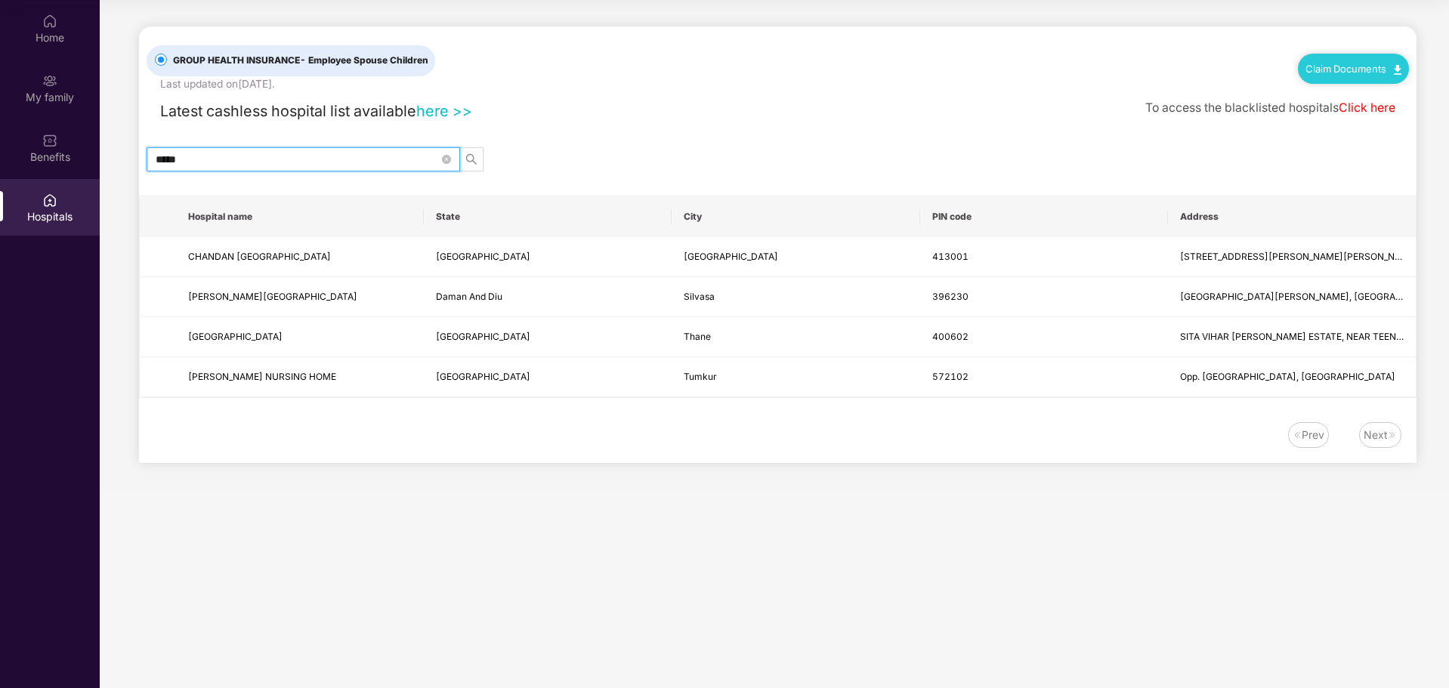
drag, startPoint x: 119, startPoint y: 167, endPoint x: 106, endPoint y: 168, distance: 13.7
click at [106, 168] on main "GROUP HEALTH INSURANCE - Employee Spouse Children Last updated on [DATE] . Clai…" at bounding box center [774, 246] width 1349 height 493
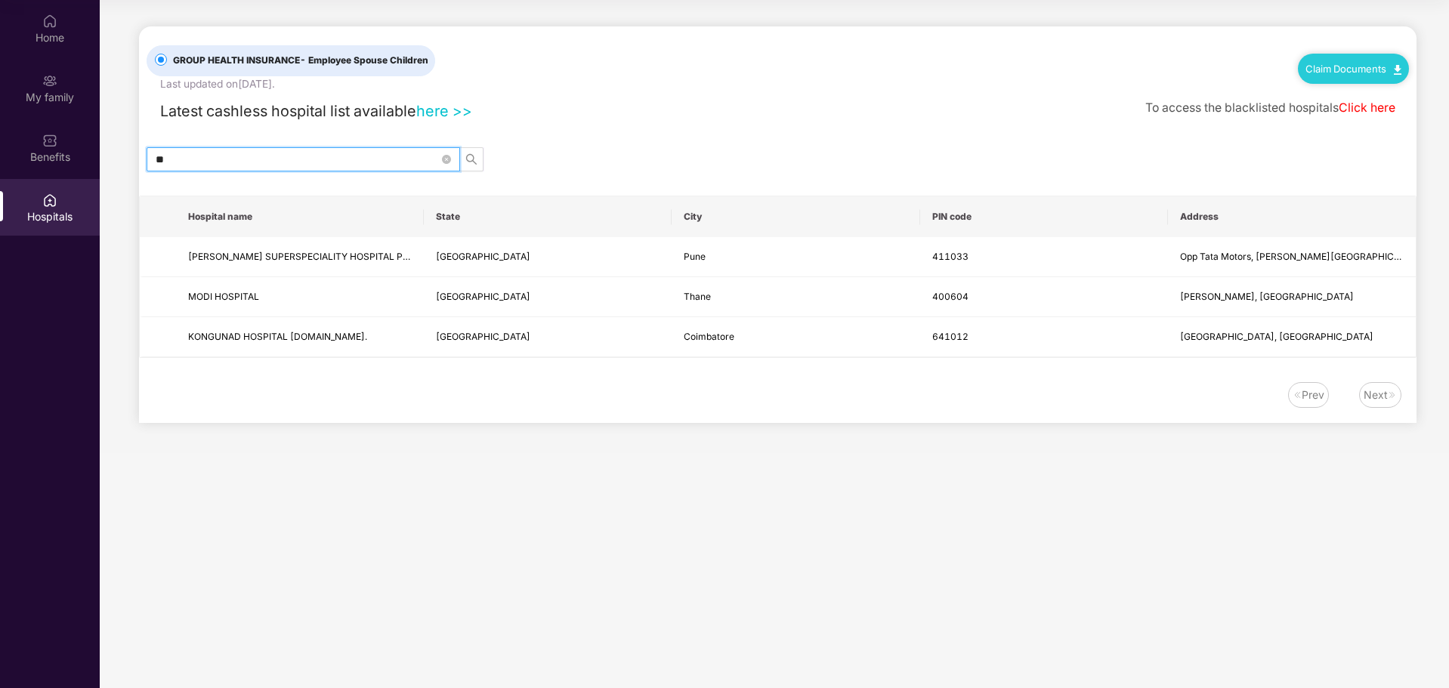
type input "*"
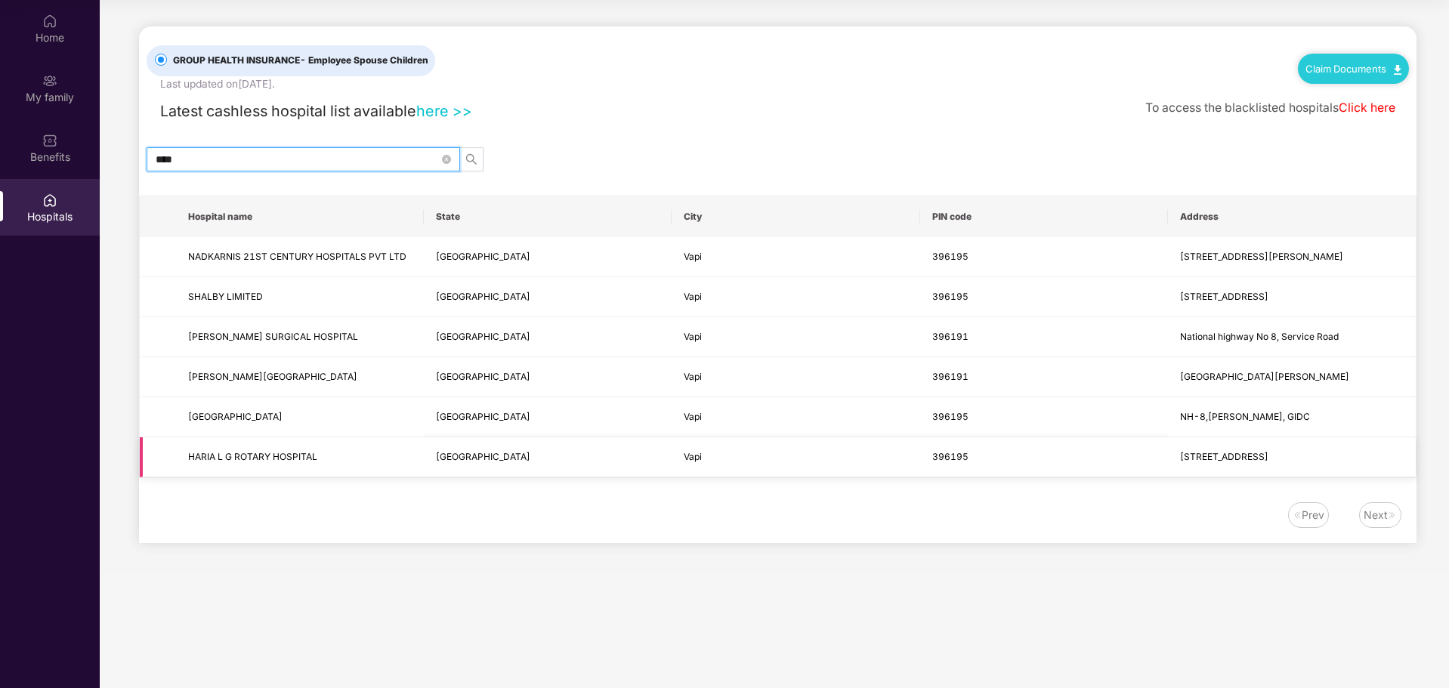
type input "****"
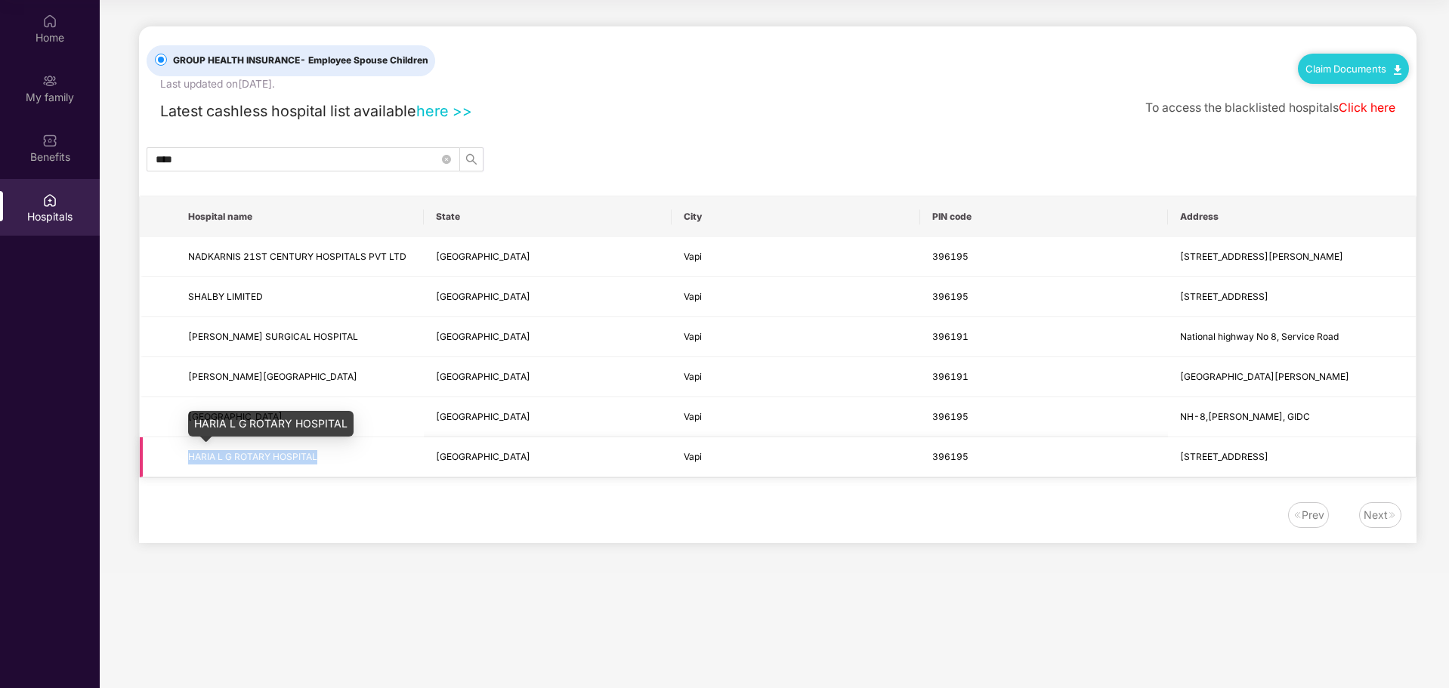
drag, startPoint x: 334, startPoint y: 456, endPoint x: 412, endPoint y: 486, distance: 83.5
click at [189, 462] on span "HARIA L G ROTARY HOSPITAL" at bounding box center [300, 457] width 224 height 14
click at [1373, 102] on link "Click here" at bounding box center [1367, 107] width 57 height 14
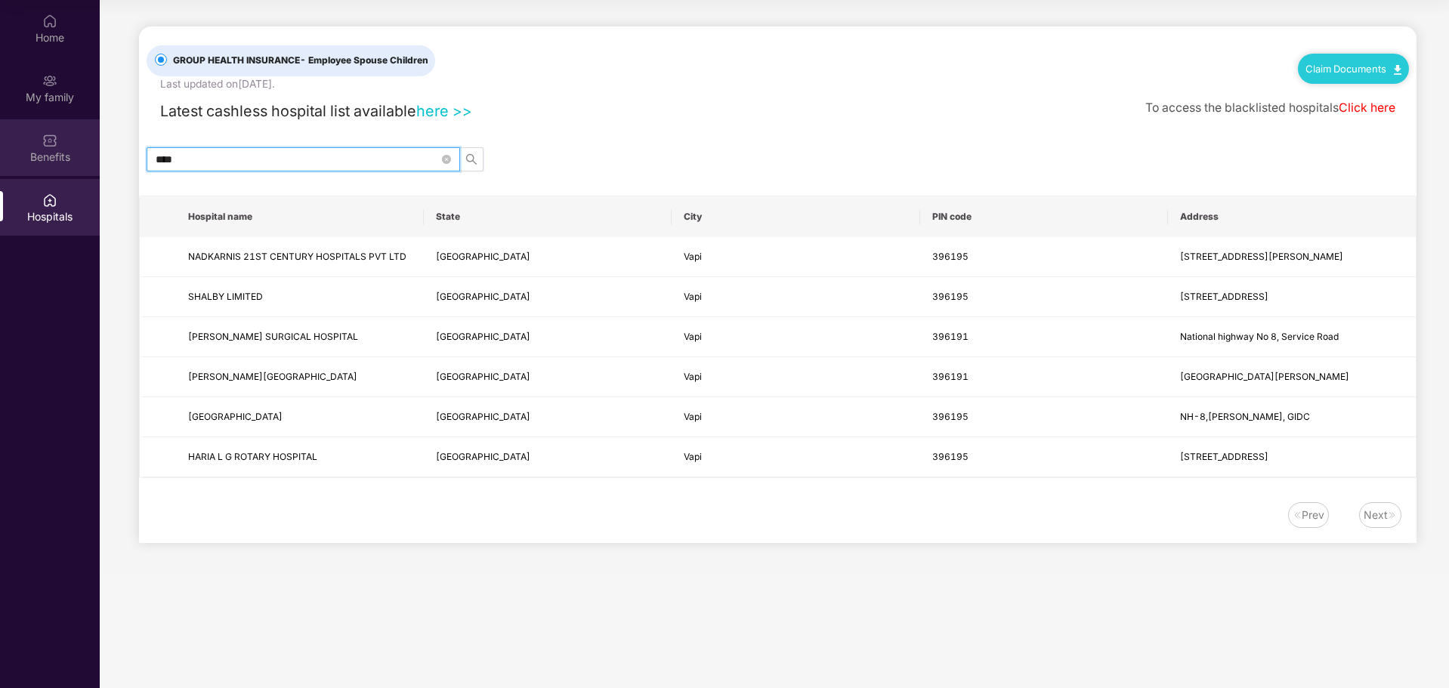
drag, startPoint x: 227, startPoint y: 156, endPoint x: 88, endPoint y: 172, distance: 140.0
click at [88, 172] on div "Home My family Benefits Hospitals GROUP HEALTH INSURANCE - Employee Spouse Chil…" at bounding box center [724, 344] width 1449 height 688
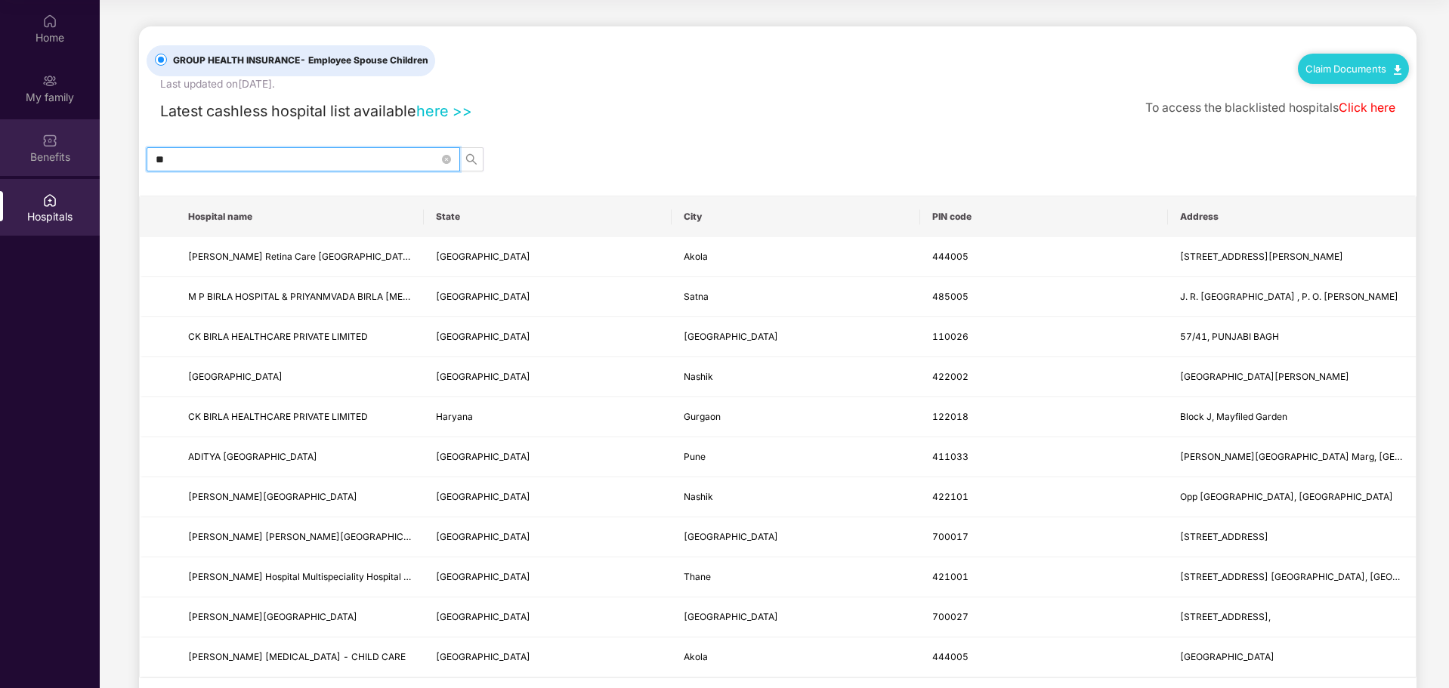
type input "*"
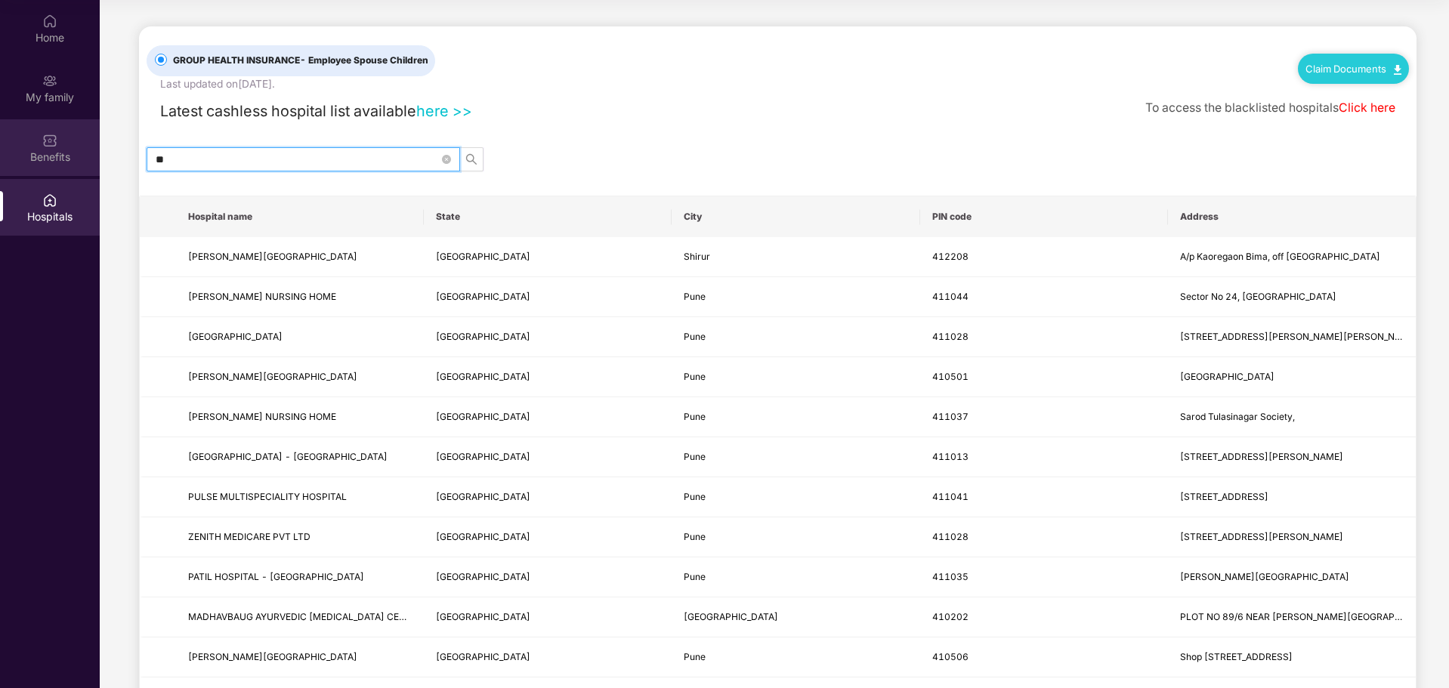
type input "*"
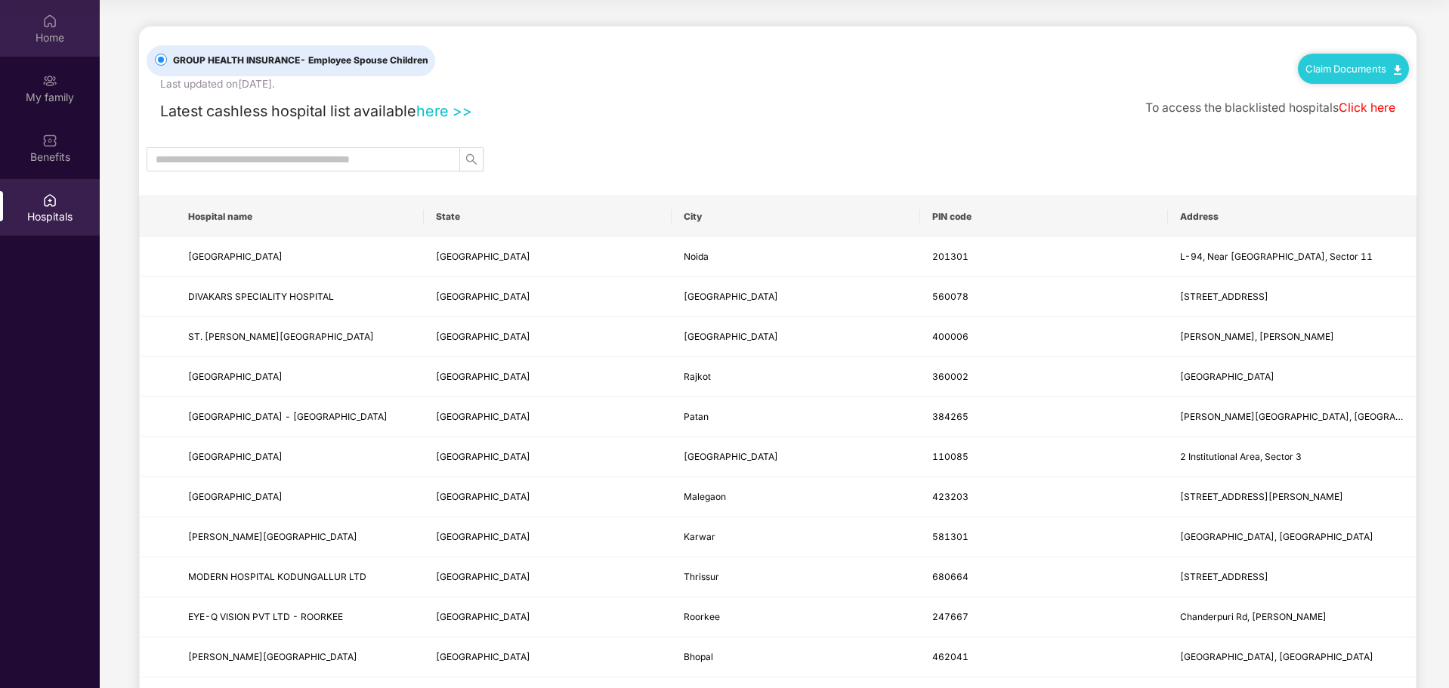
click at [59, 36] on div "Home" at bounding box center [50, 37] width 100 height 15
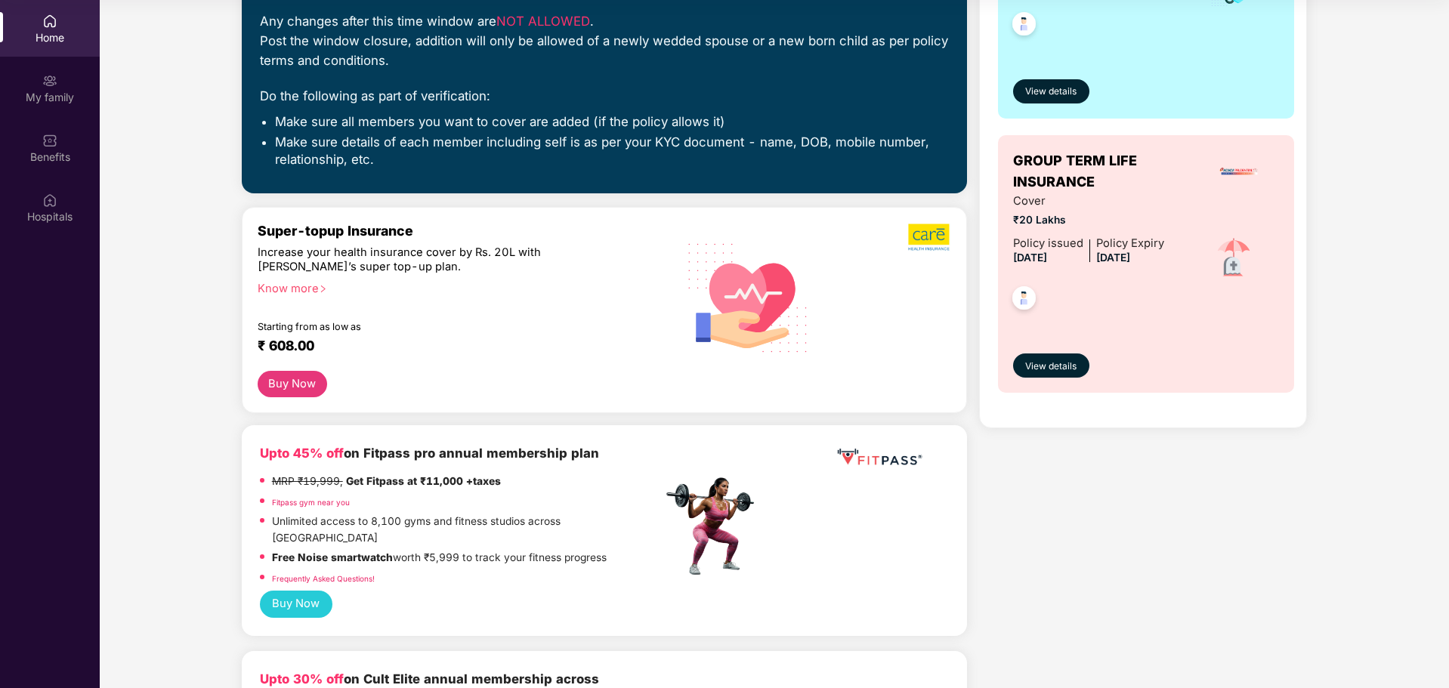
scroll to position [158, 0]
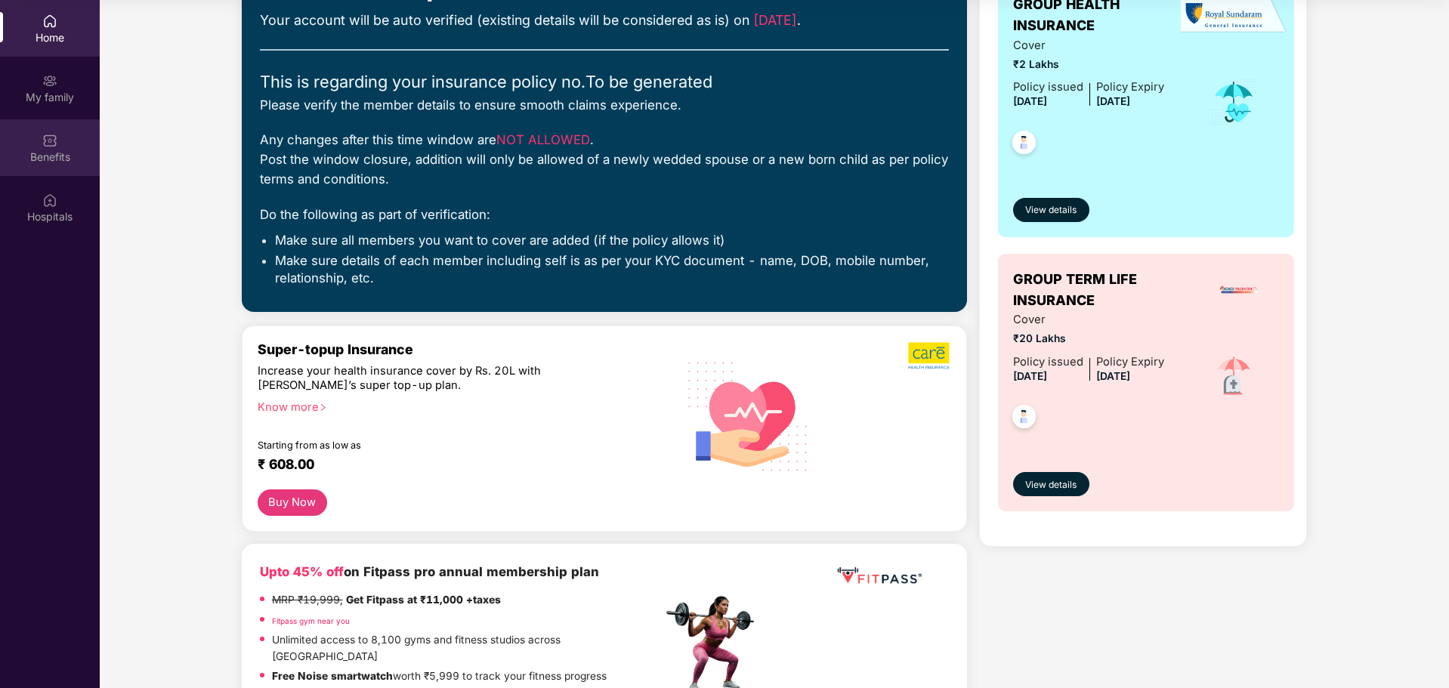
click at [22, 159] on div "Benefits" at bounding box center [50, 157] width 100 height 15
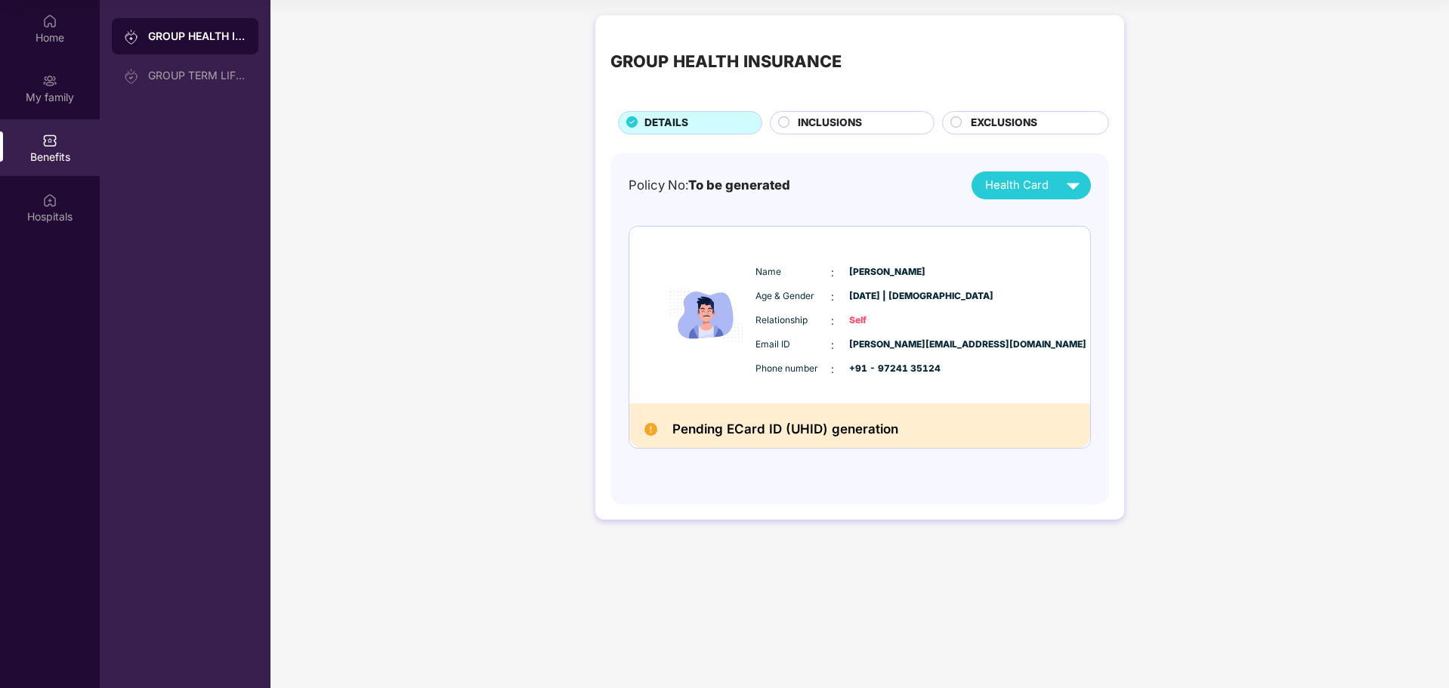
click at [814, 124] on span "INCLUSIONS" at bounding box center [830, 123] width 64 height 17
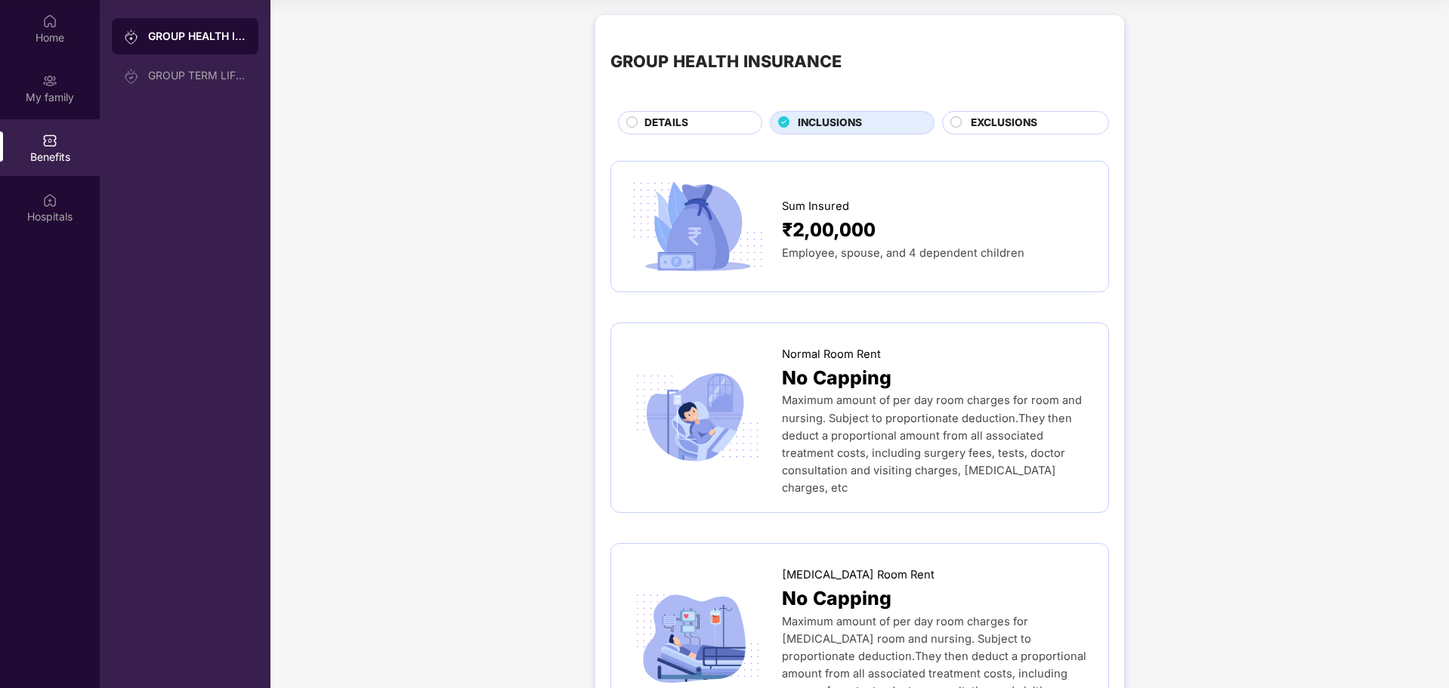
click at [1028, 133] on div "EXCLUSIONS" at bounding box center [1032, 124] width 138 height 19
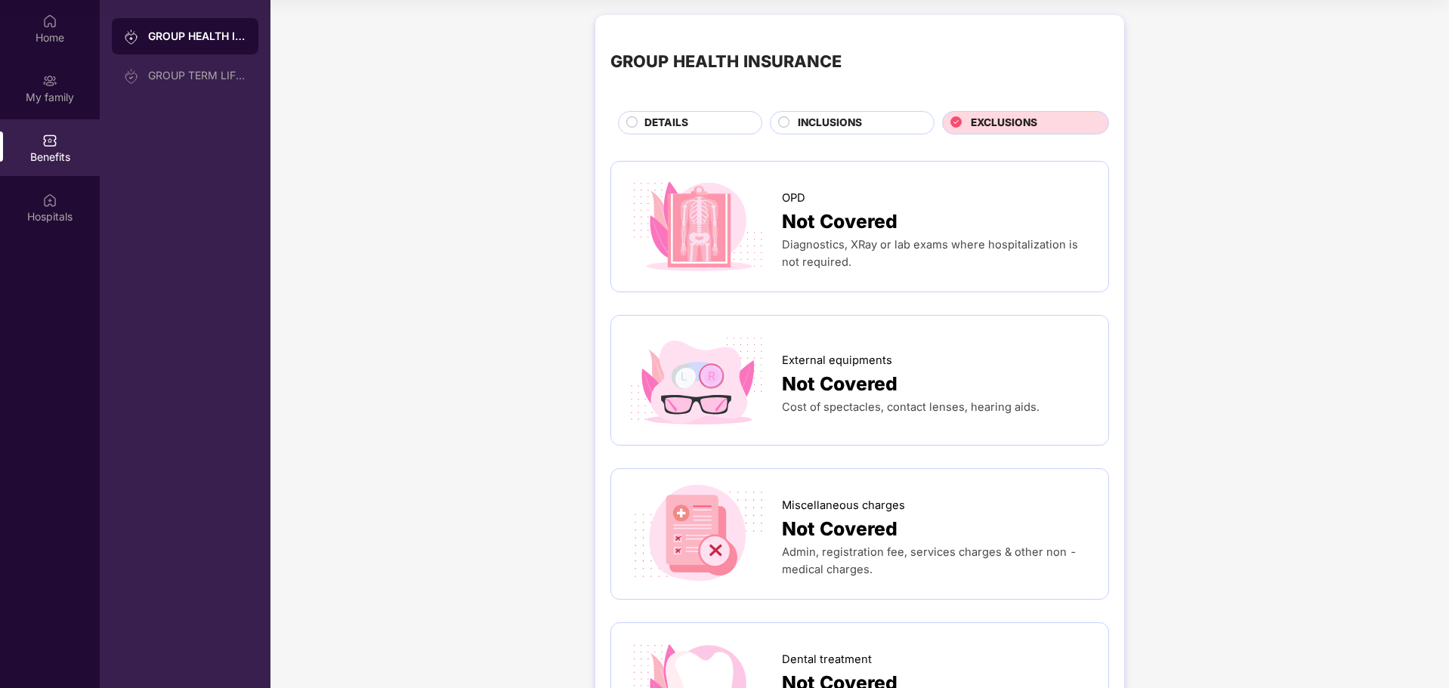
click at [830, 121] on span "INCLUSIONS" at bounding box center [830, 123] width 64 height 17
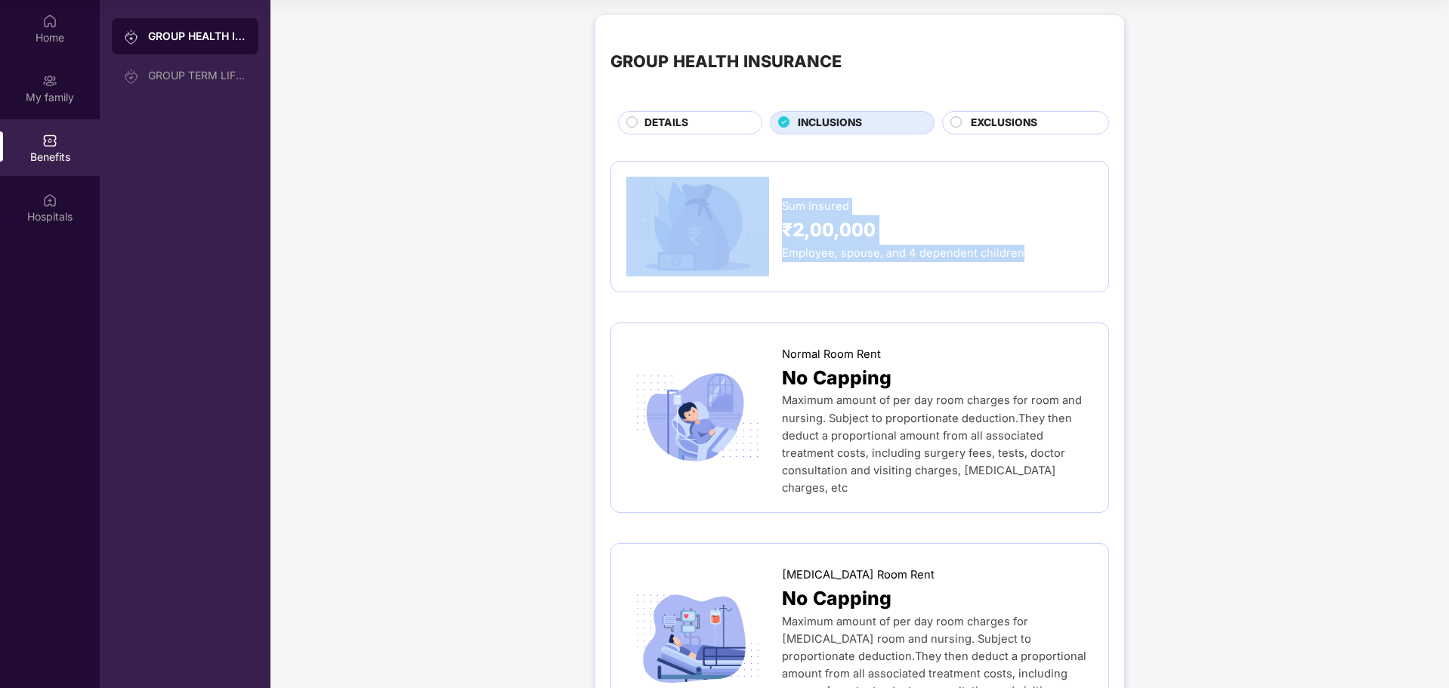
drag, startPoint x: 1049, startPoint y: 256, endPoint x: 764, endPoint y: 193, distance: 291.7
click at [750, 191] on div "Sum Insured ₹2,00,000 Employee, spouse, and 4 dependent children" at bounding box center [859, 227] width 467 height 100
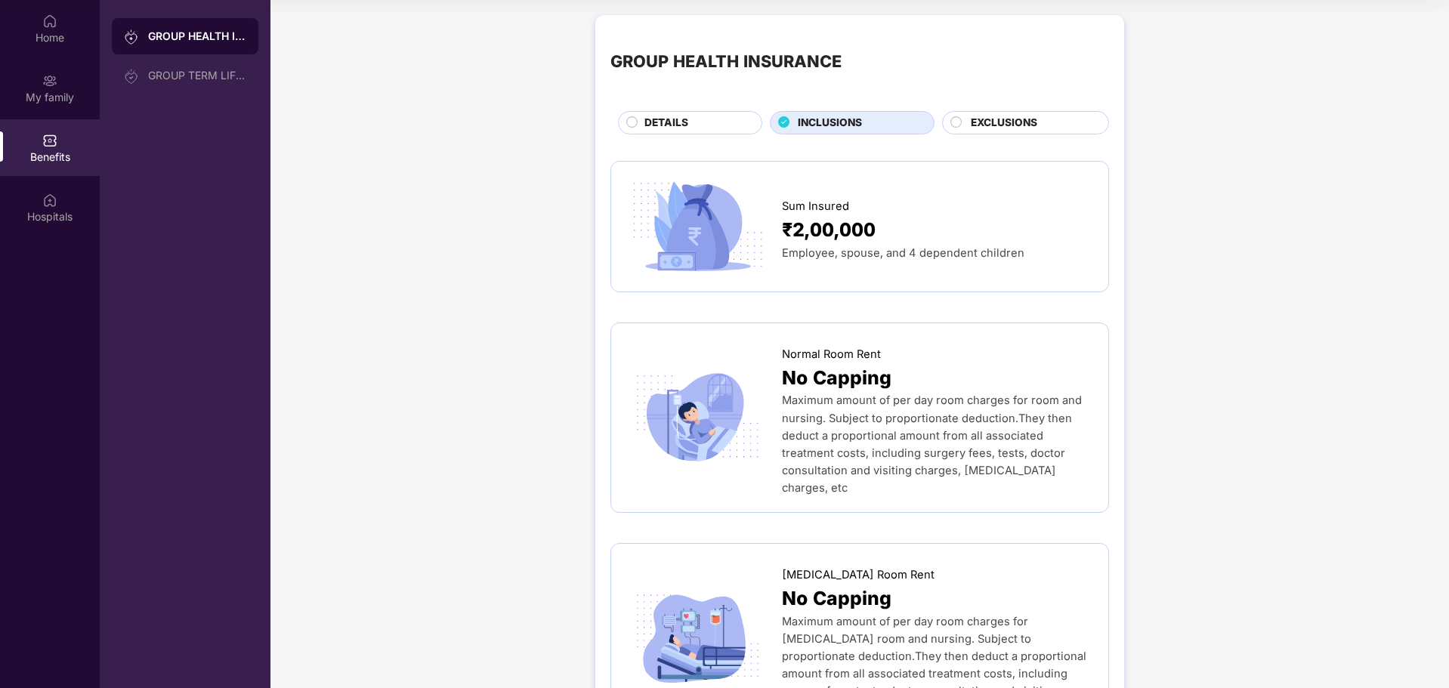
click at [659, 129] on span "DETAILS" at bounding box center [666, 123] width 44 height 17
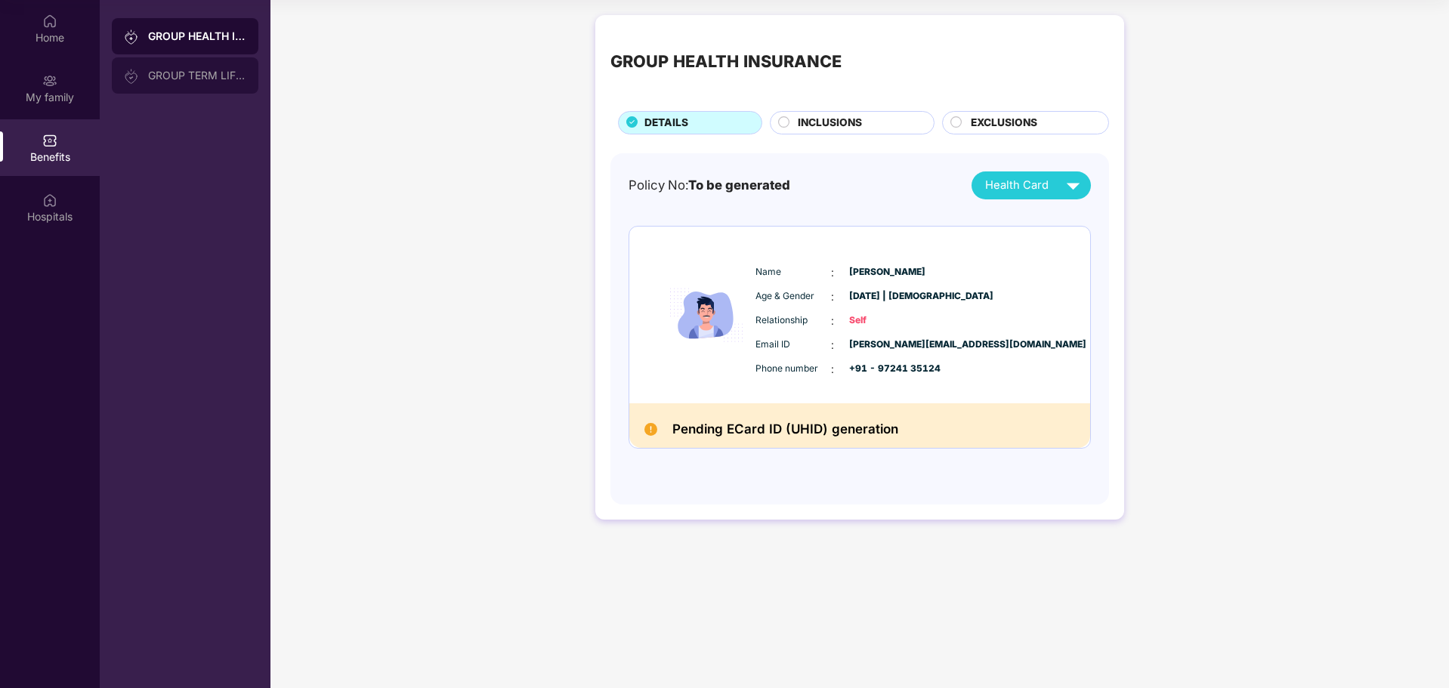
click at [156, 63] on div "GROUP TERM LIFE INSURANCE" at bounding box center [185, 75] width 147 height 36
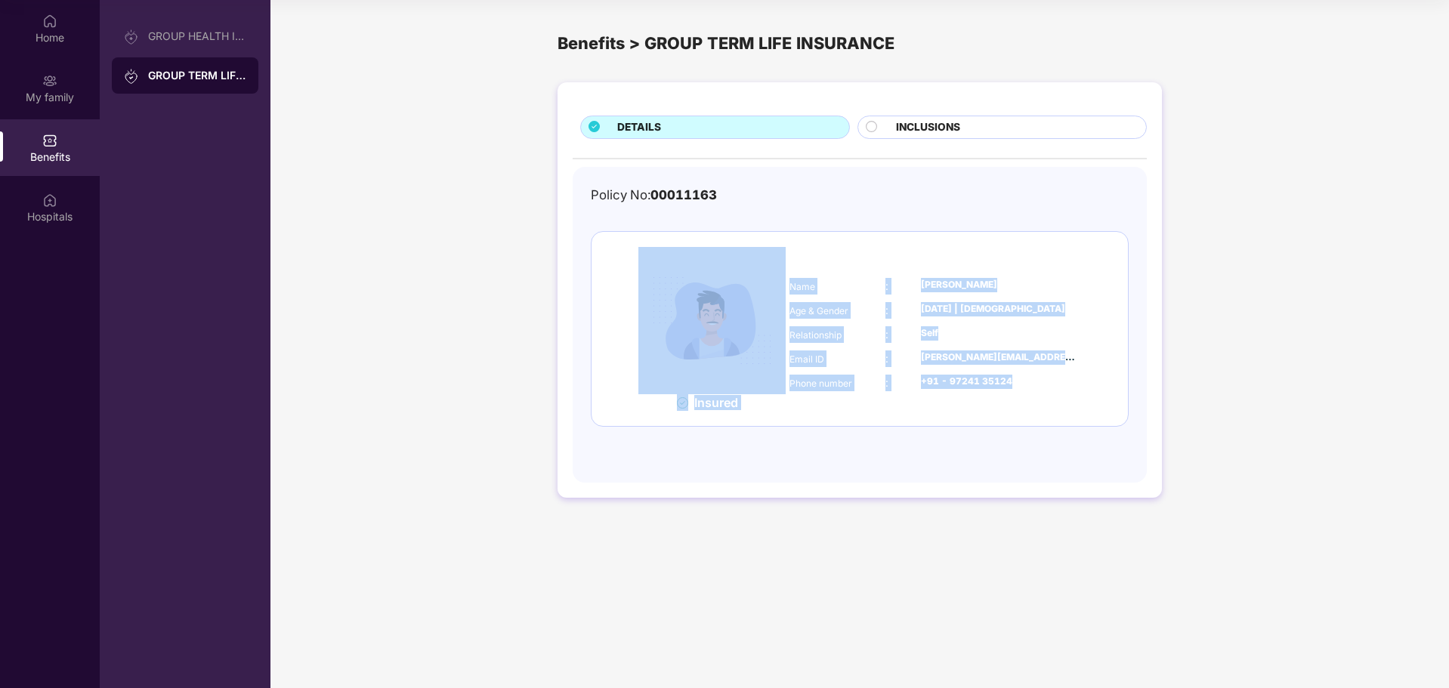
drag, startPoint x: 1042, startPoint y: 383, endPoint x: 657, endPoint y: 281, distance: 397.9
click at [657, 281] on div "Insured Name : [PERSON_NAME] Age & Gender : [DATE] | [DEMOGRAPHIC_DATA] Relatio…" at bounding box center [860, 329] width 536 height 194
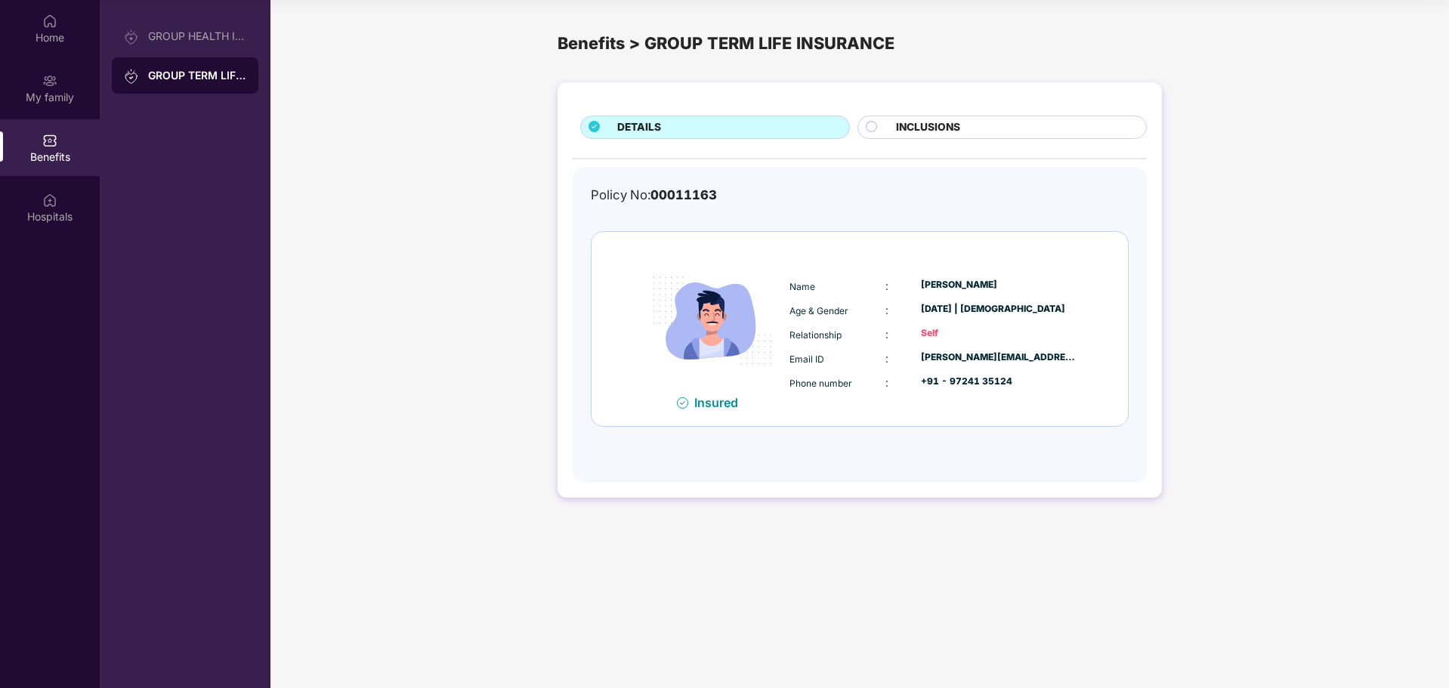
click at [987, 113] on div "DETAILS INCLUSIONS Policy No: 00011163 Insured Name : [PERSON_NAME] Age & Gende…" at bounding box center [860, 289] width 604 height 415
click at [975, 117] on div "INCLUSIONS" at bounding box center [1003, 127] width 290 height 23
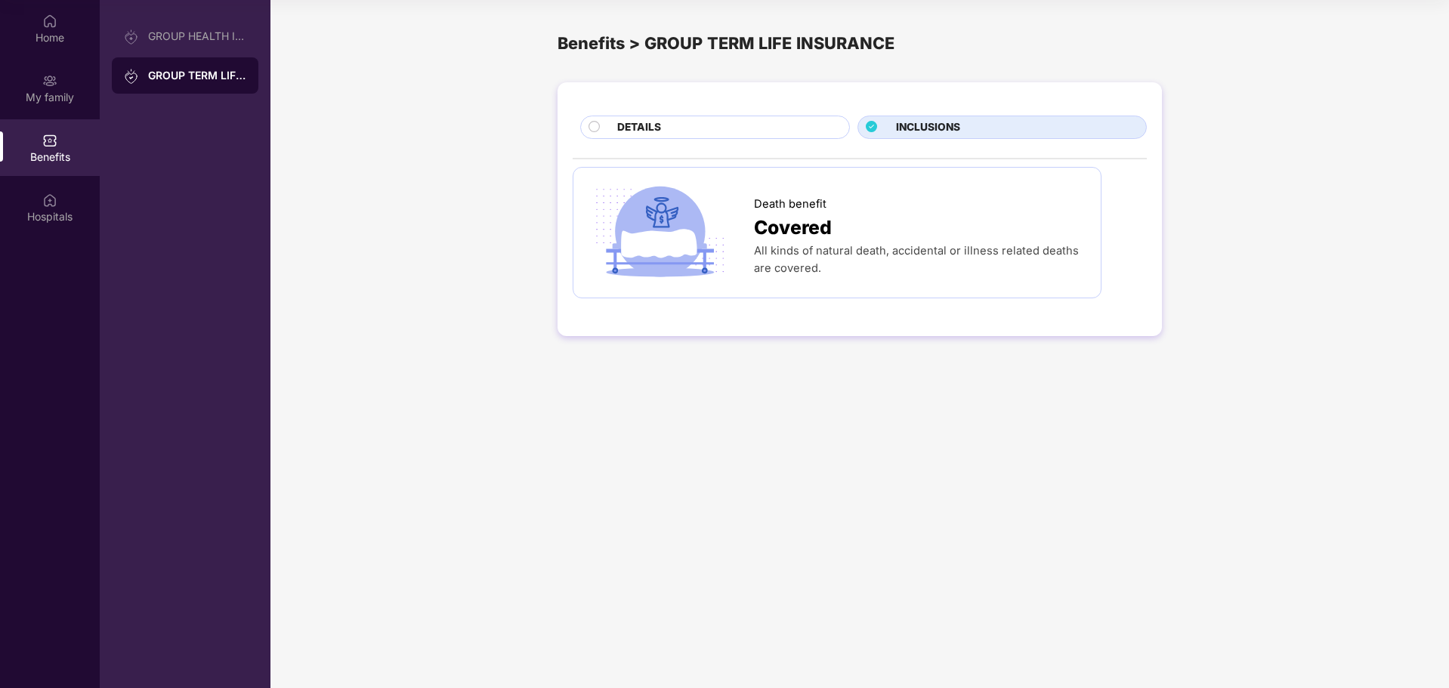
click at [719, 135] on div "DETAILS" at bounding box center [726, 128] width 232 height 19
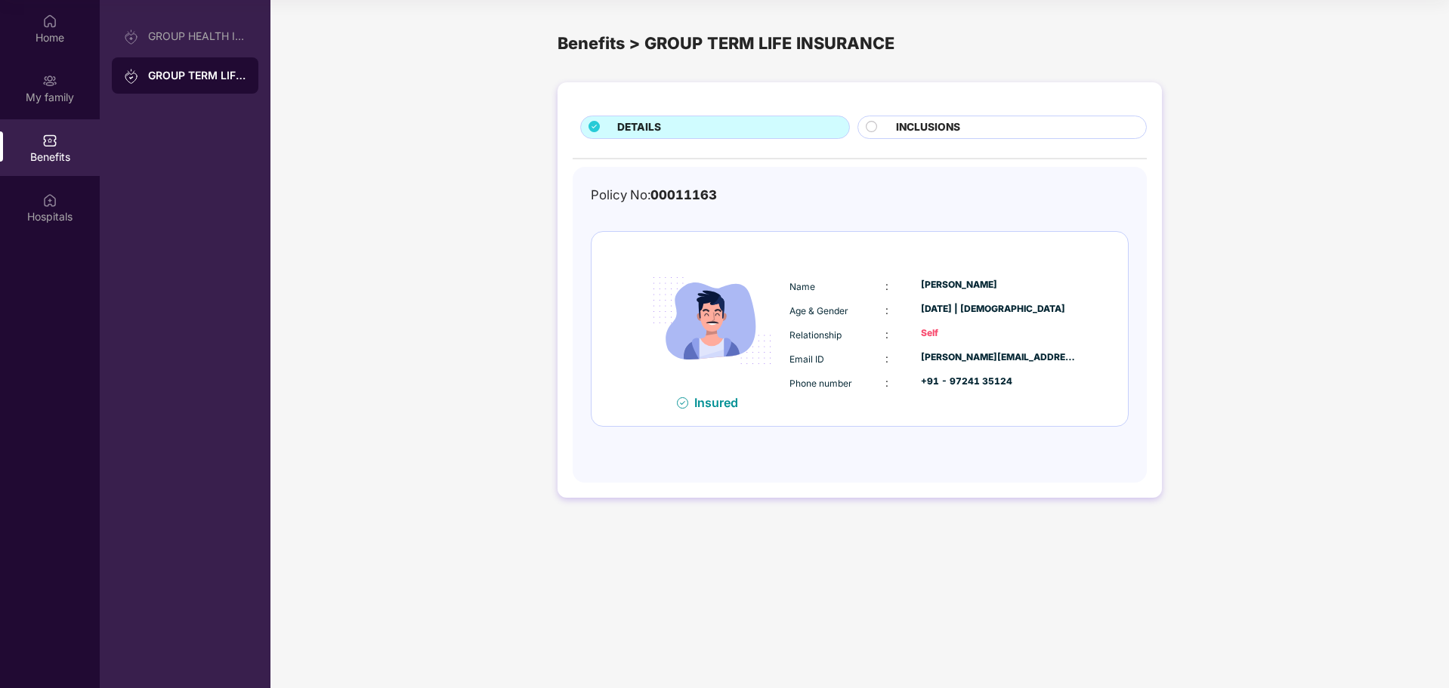
click at [940, 127] on span "INCLUSIONS" at bounding box center [928, 127] width 64 height 17
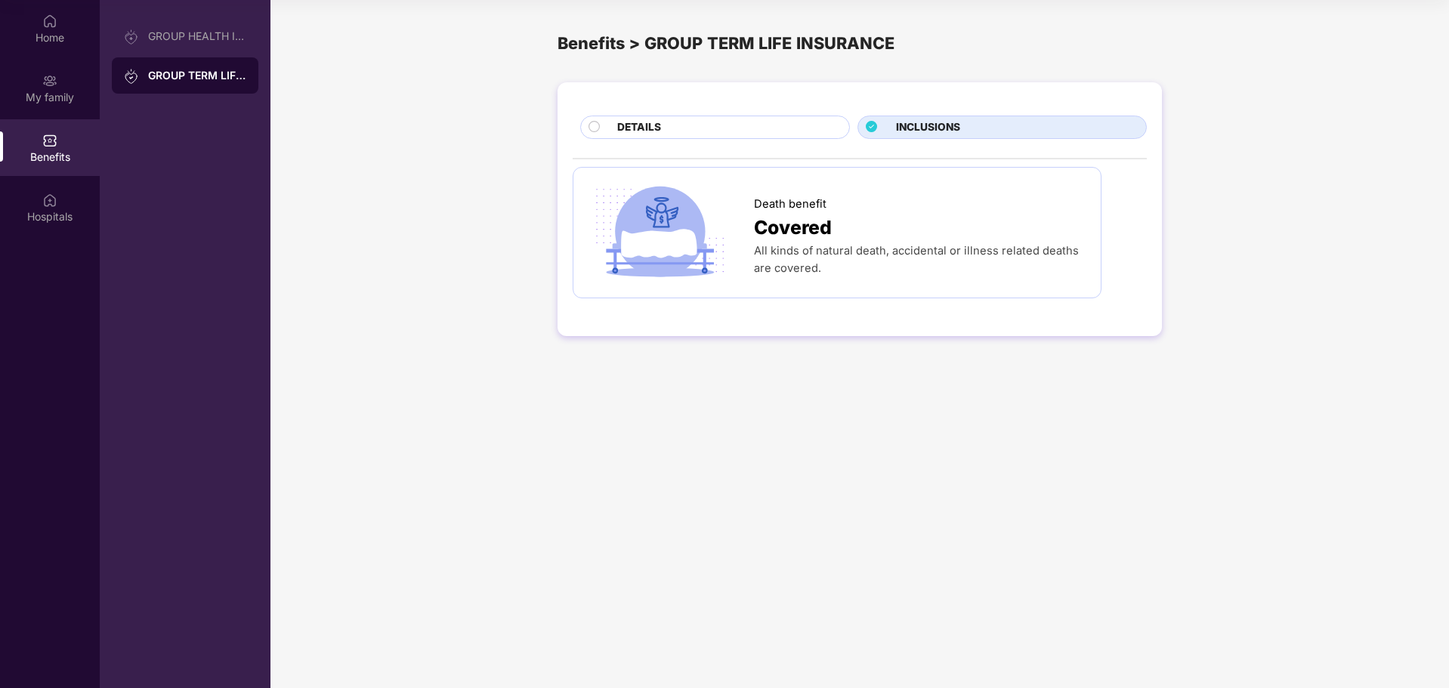
click at [798, 131] on div "DETAILS" at bounding box center [726, 128] width 232 height 19
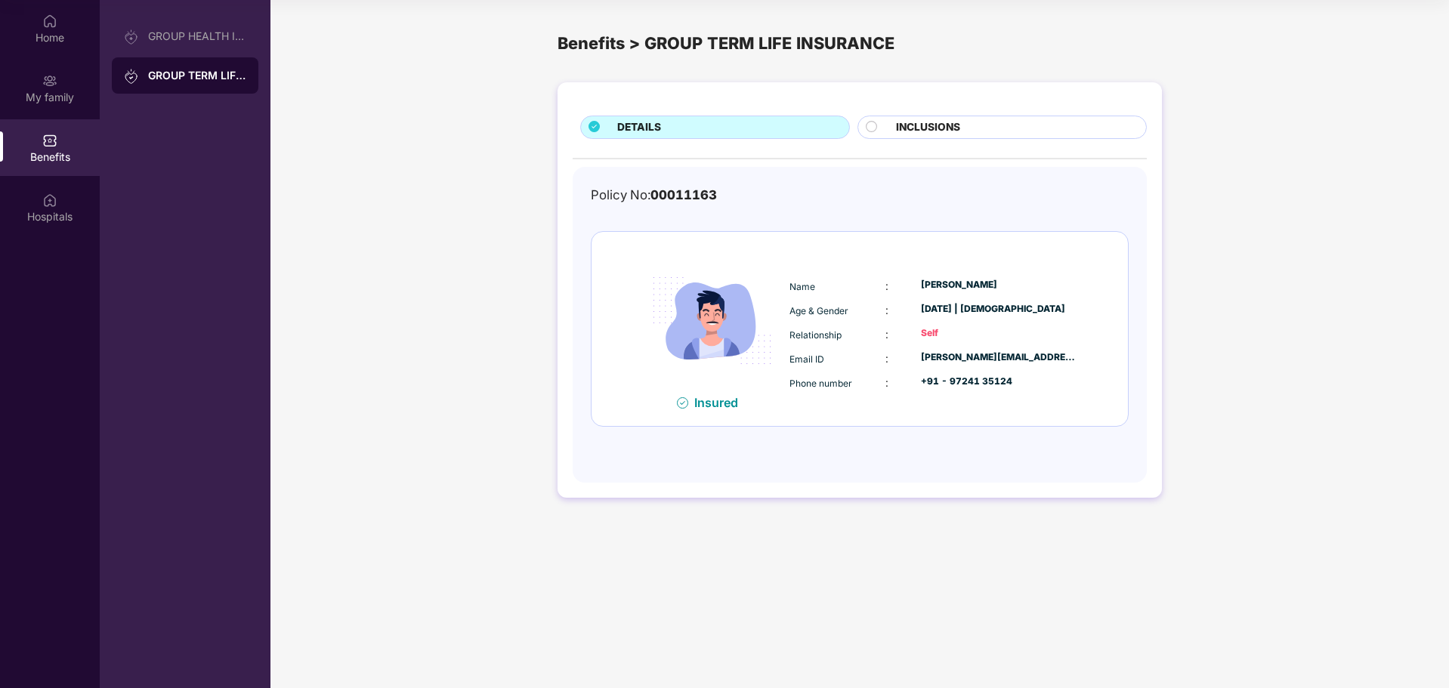
click at [605, 48] on div "Benefits > GROUP TERM LIFE INSURANCE" at bounding box center [860, 43] width 604 height 26
click at [63, 140] on div "Benefits" at bounding box center [50, 147] width 100 height 57
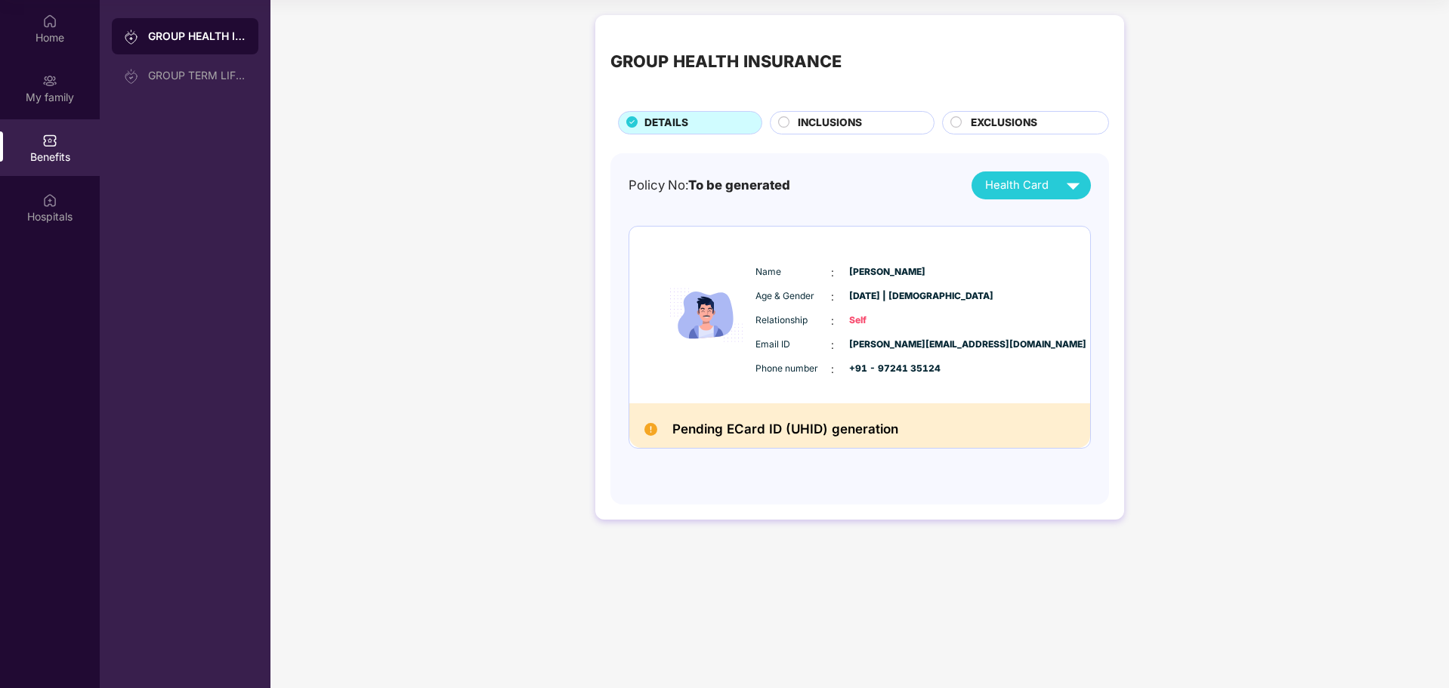
click at [792, 116] on div "INCLUSIONS" at bounding box center [858, 124] width 136 height 19
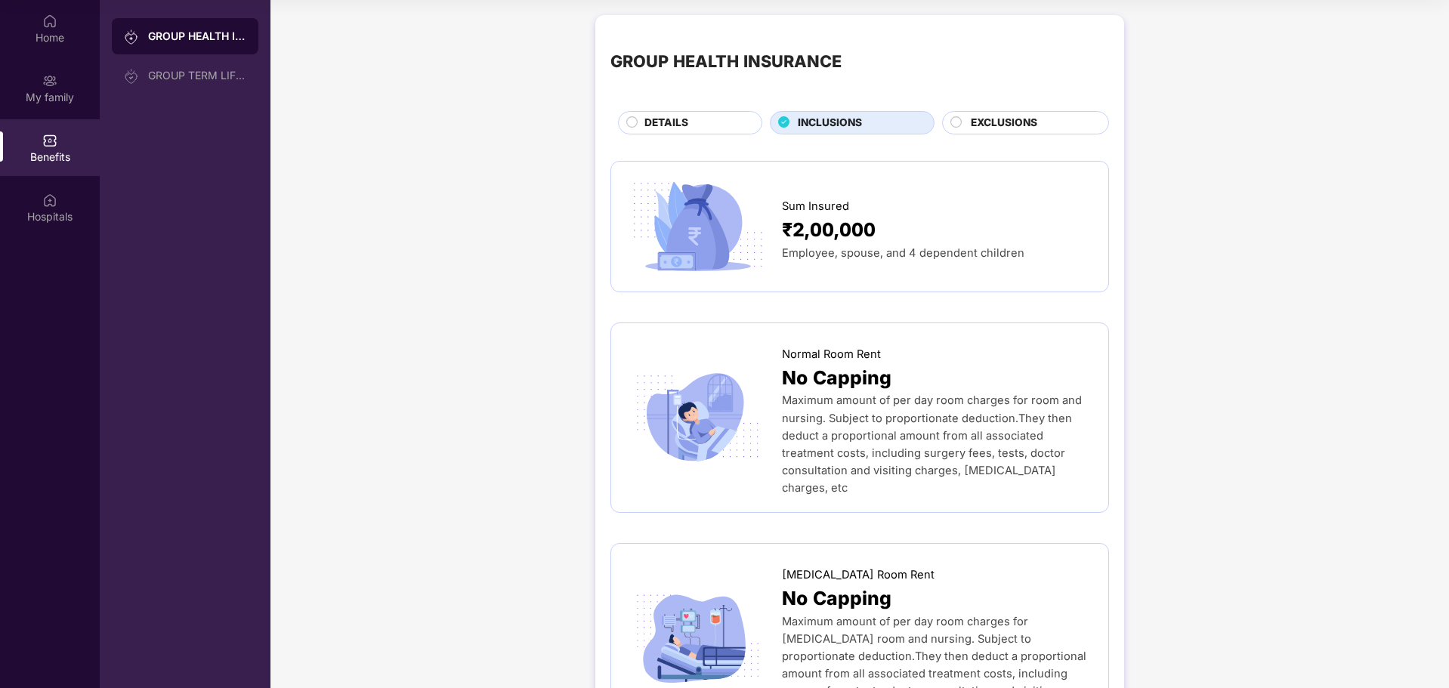
scroll to position [151, 0]
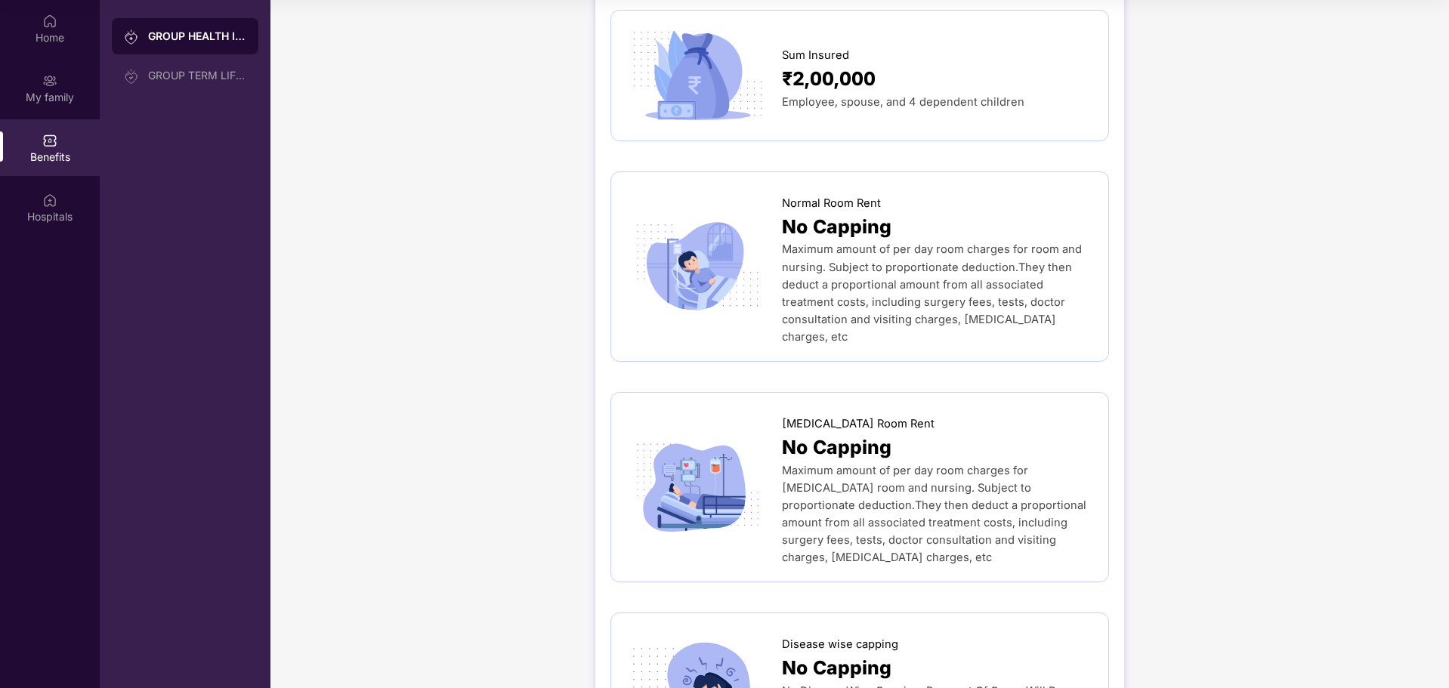
click at [858, 235] on span "No Capping" at bounding box center [837, 226] width 110 height 29
click at [813, 215] on span "No Capping" at bounding box center [837, 226] width 110 height 29
click at [810, 210] on span "Normal Room Rent" at bounding box center [831, 203] width 99 height 17
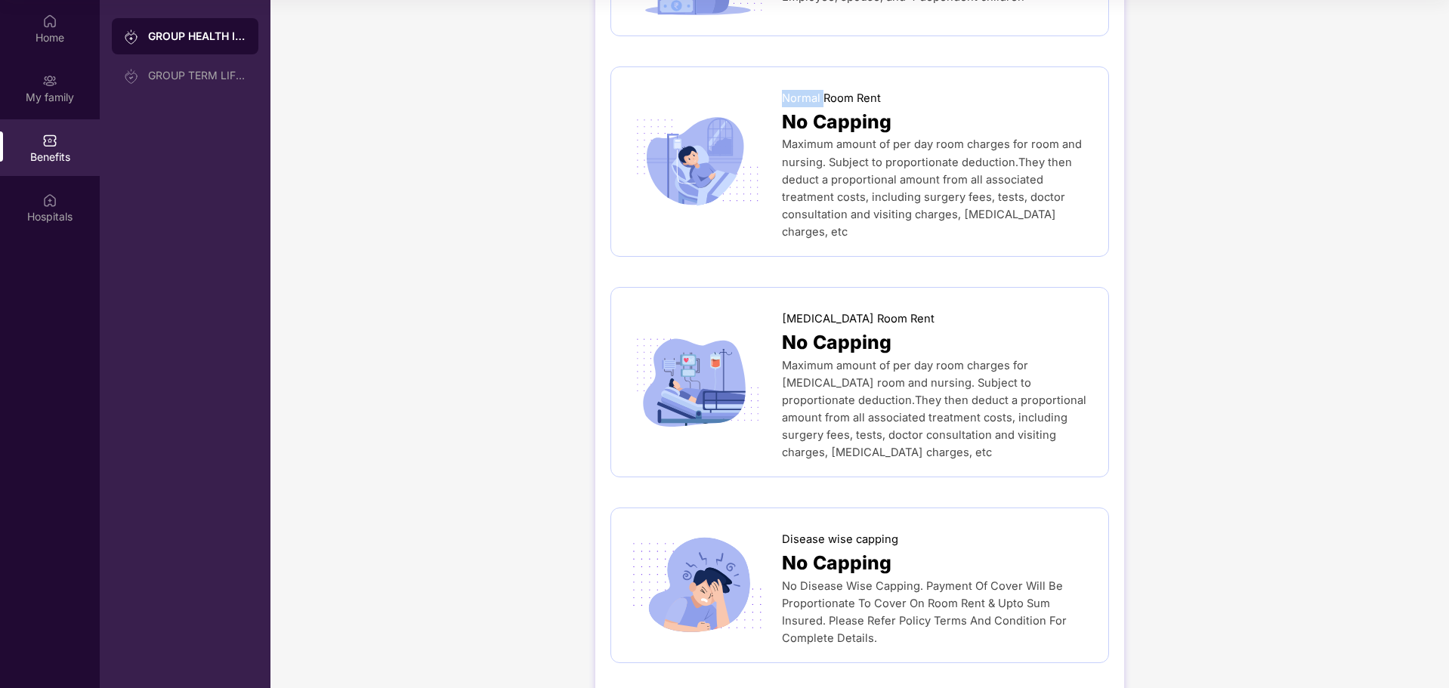
scroll to position [302, 0]
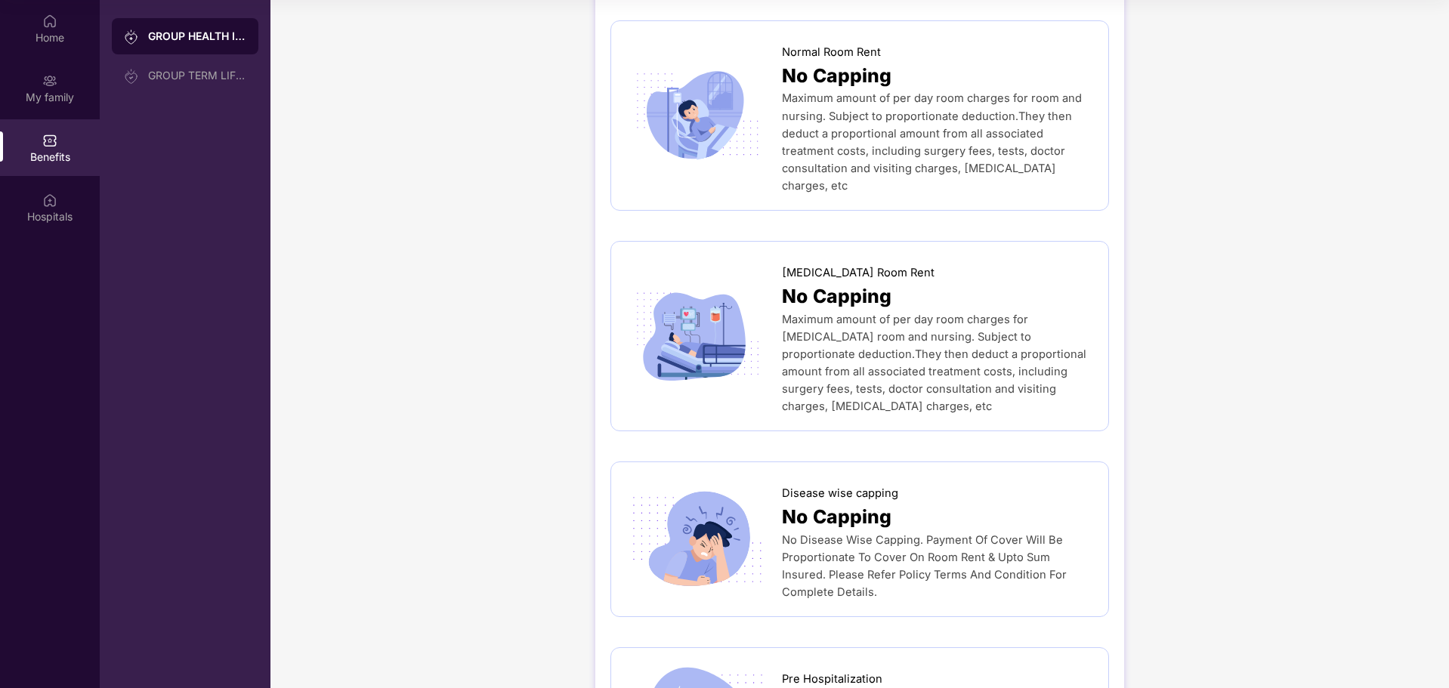
click at [820, 282] on span "No Capping" at bounding box center [837, 296] width 110 height 29
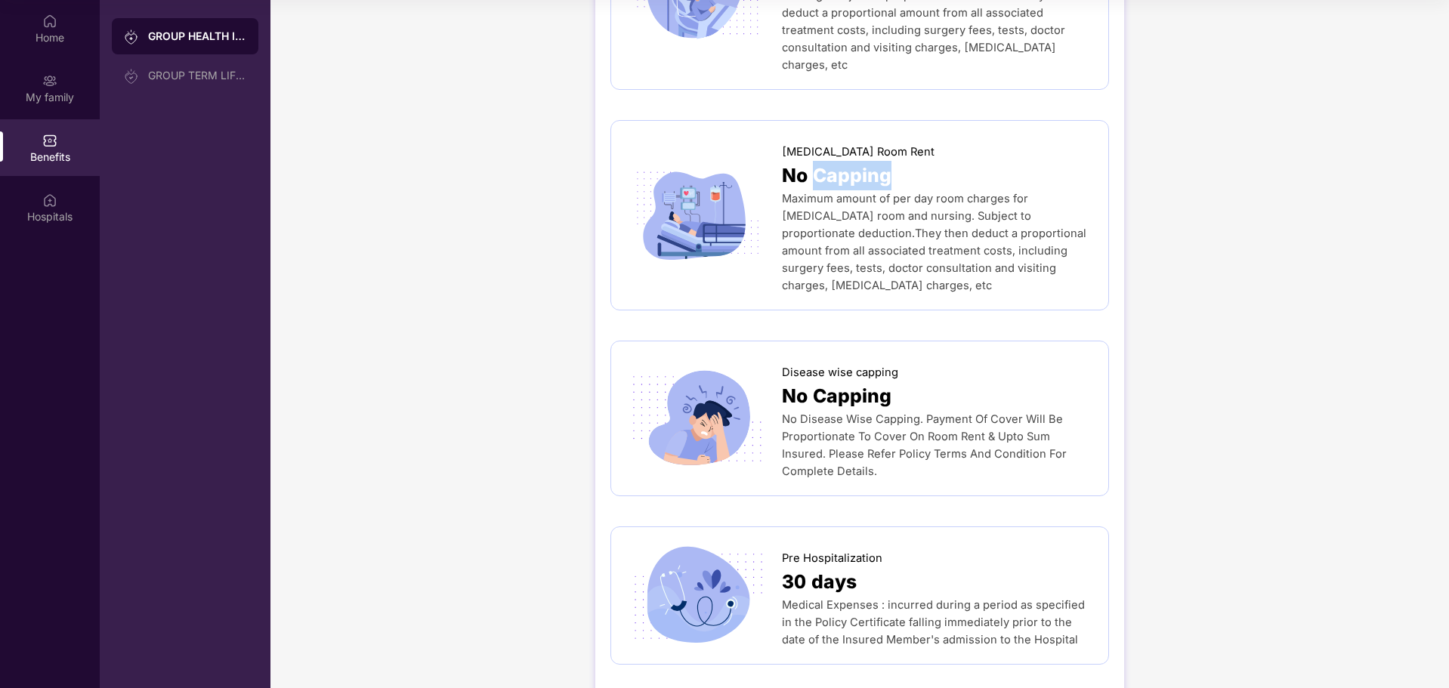
scroll to position [227, 0]
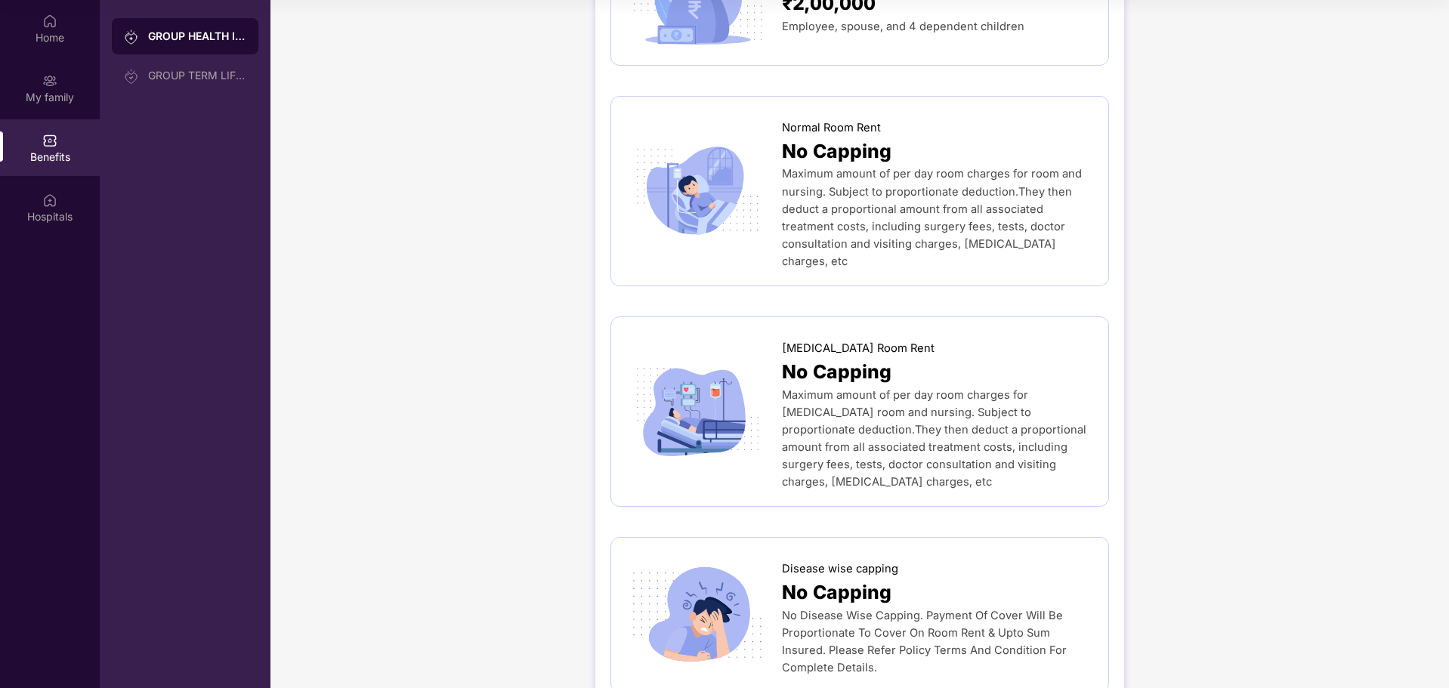
click at [989, 266] on div "Normal Room Rent No Capping Maximum amount of per day room charges for room and…" at bounding box center [859, 191] width 499 height 190
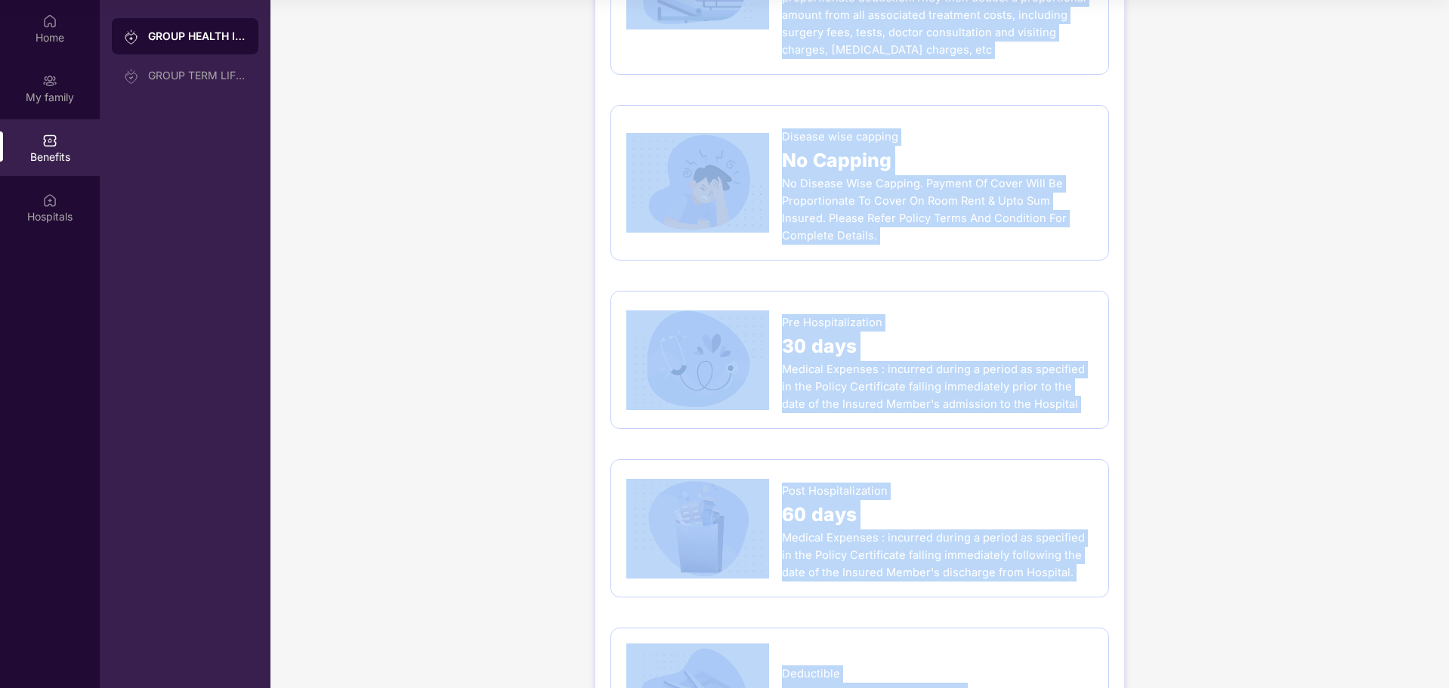
scroll to position [907, 0]
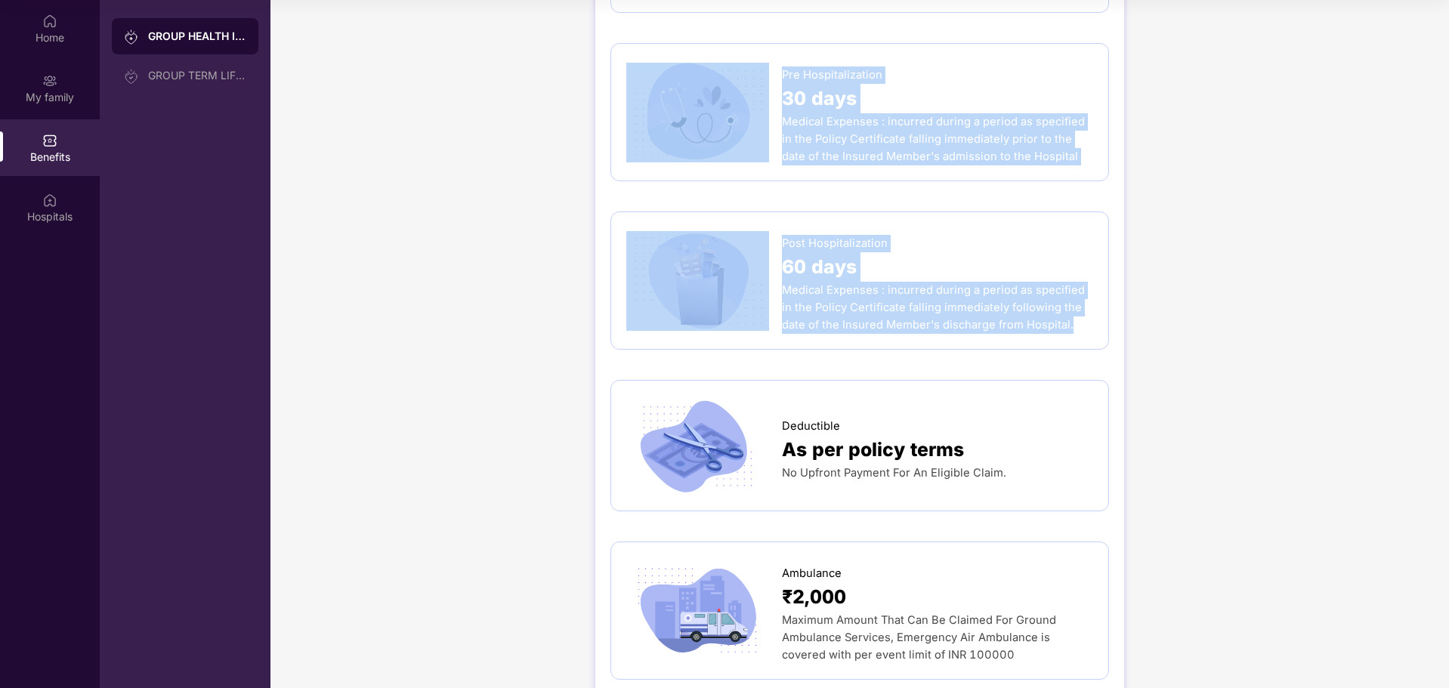
drag, startPoint x: 771, startPoint y: 60, endPoint x: 1040, endPoint y: 305, distance: 363.7
click at [1040, 305] on div "Sum Insured ₹2,00,000 Employee, spouse, and 4 dependent children Normal Room Re…" at bounding box center [859, 621] width 499 height 2749
copy div "Lor Ipsumdo ₹3,70,627 Sitametc, adipis, eli 2 seddoeius temporin Utlabo Etdo Ma…"
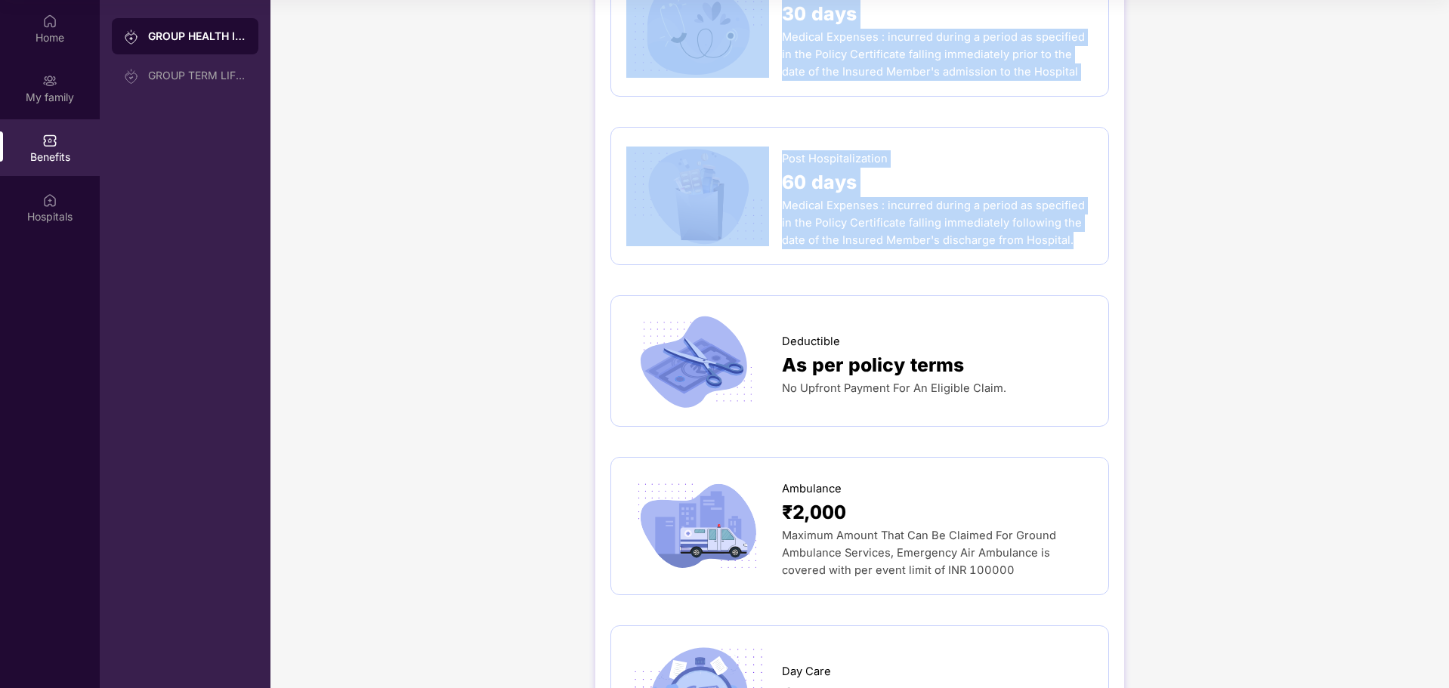
scroll to position [1133, 0]
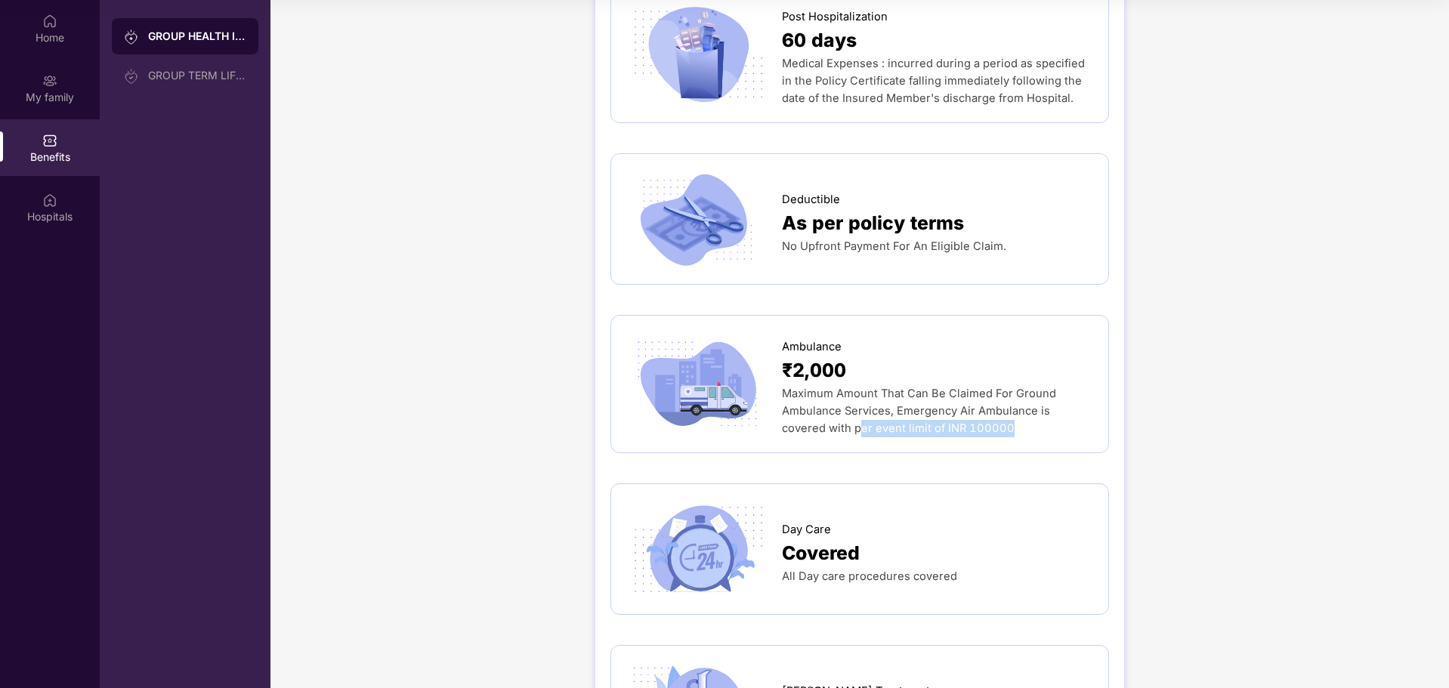
drag, startPoint x: 971, startPoint y: 394, endPoint x: 811, endPoint y: 398, distance: 160.2
click at [811, 398] on div "Maximum Amount That Can Be Claimed For Ground Ambulance Services, Emergency Air…" at bounding box center [937, 411] width 311 height 52
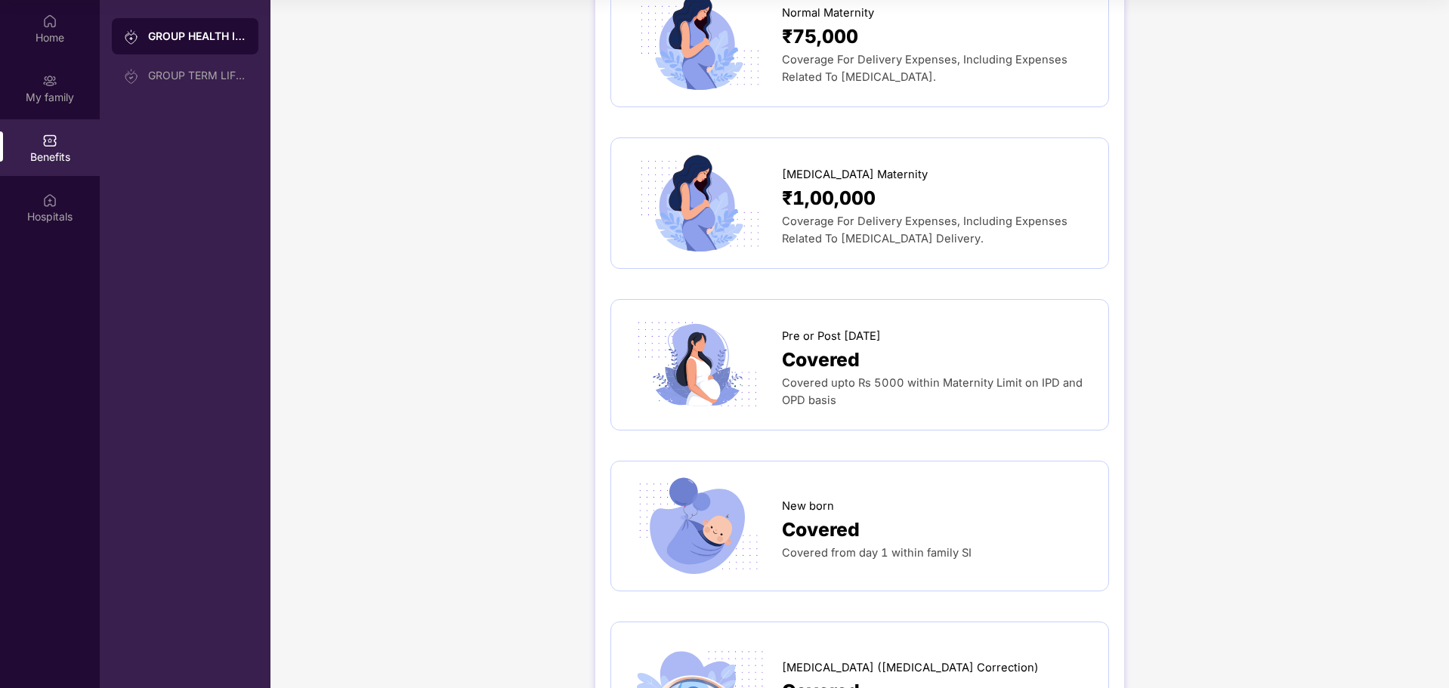
scroll to position [2217, 0]
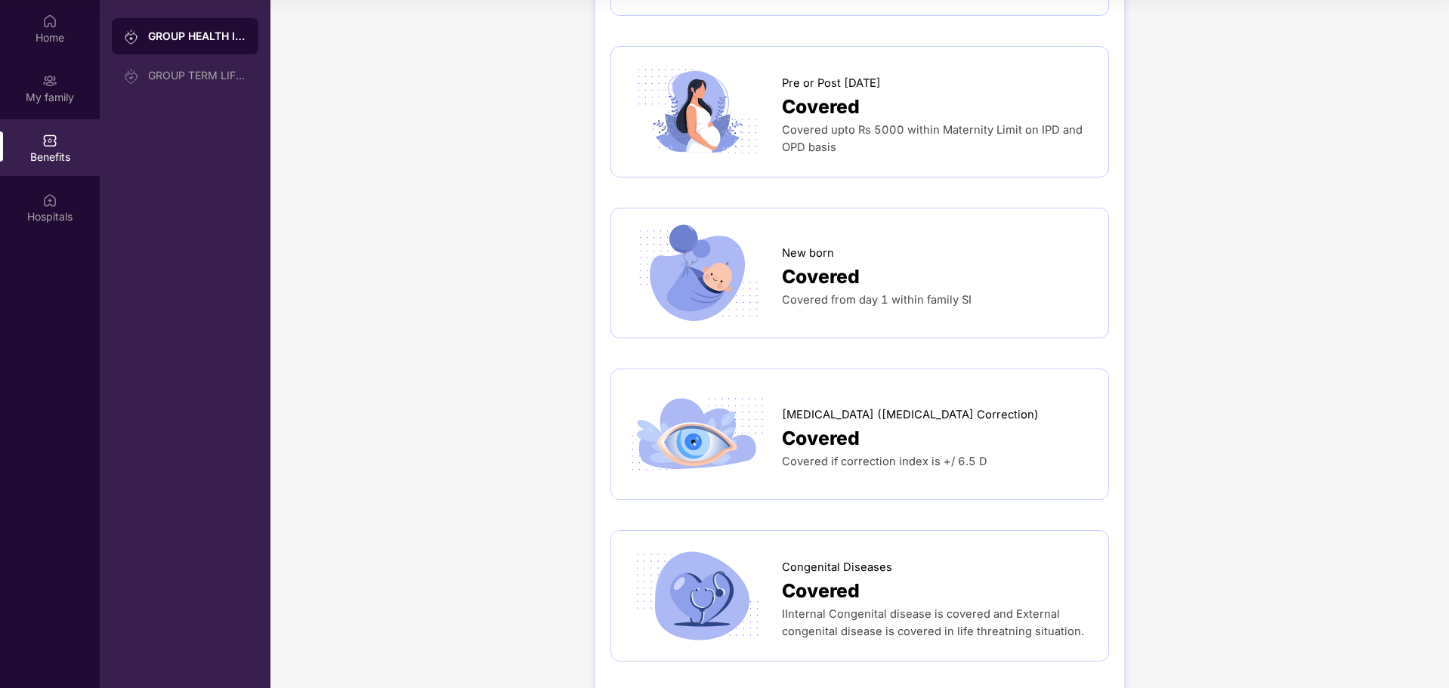
drag, startPoint x: 1099, startPoint y: 600, endPoint x: 827, endPoint y: 518, distance: 284.9
click at [827, 530] on div "Congenital Diseases Covered IInternal Congenital disease is covered and Externa…" at bounding box center [859, 595] width 499 height 131
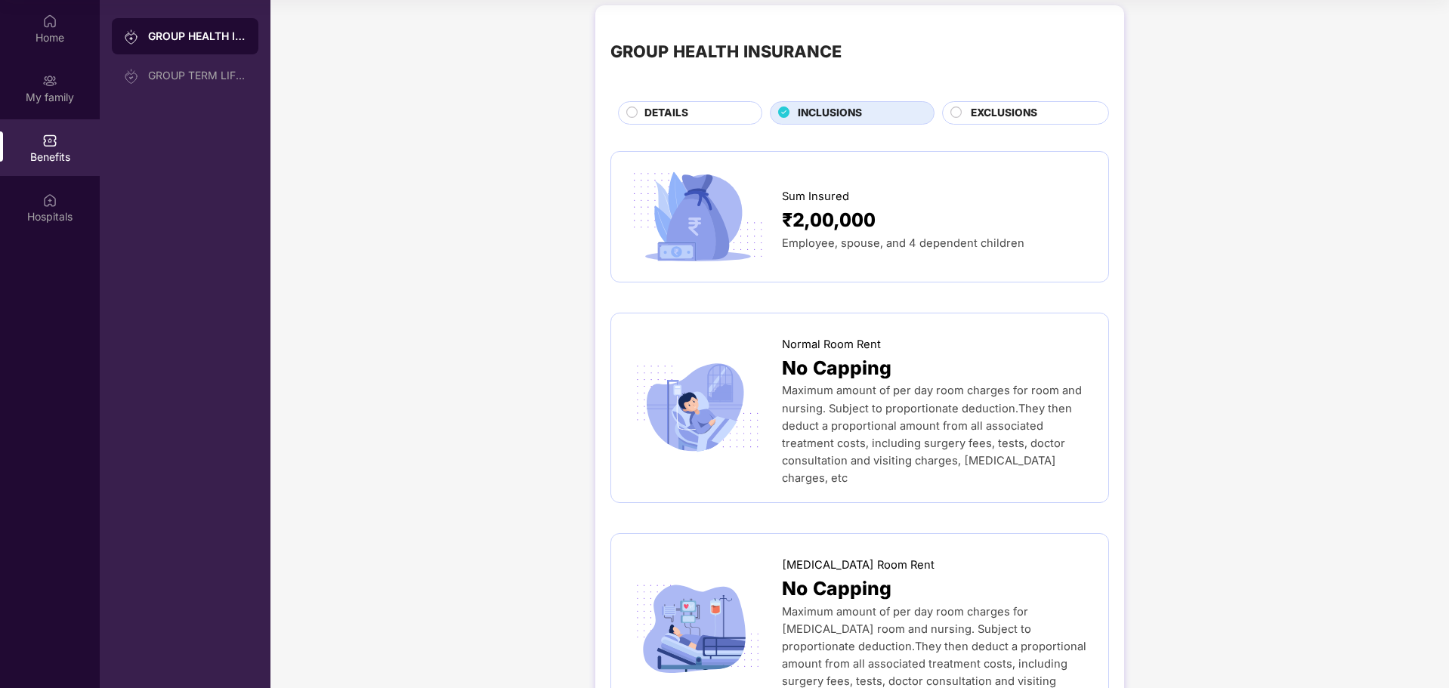
scroll to position [0, 0]
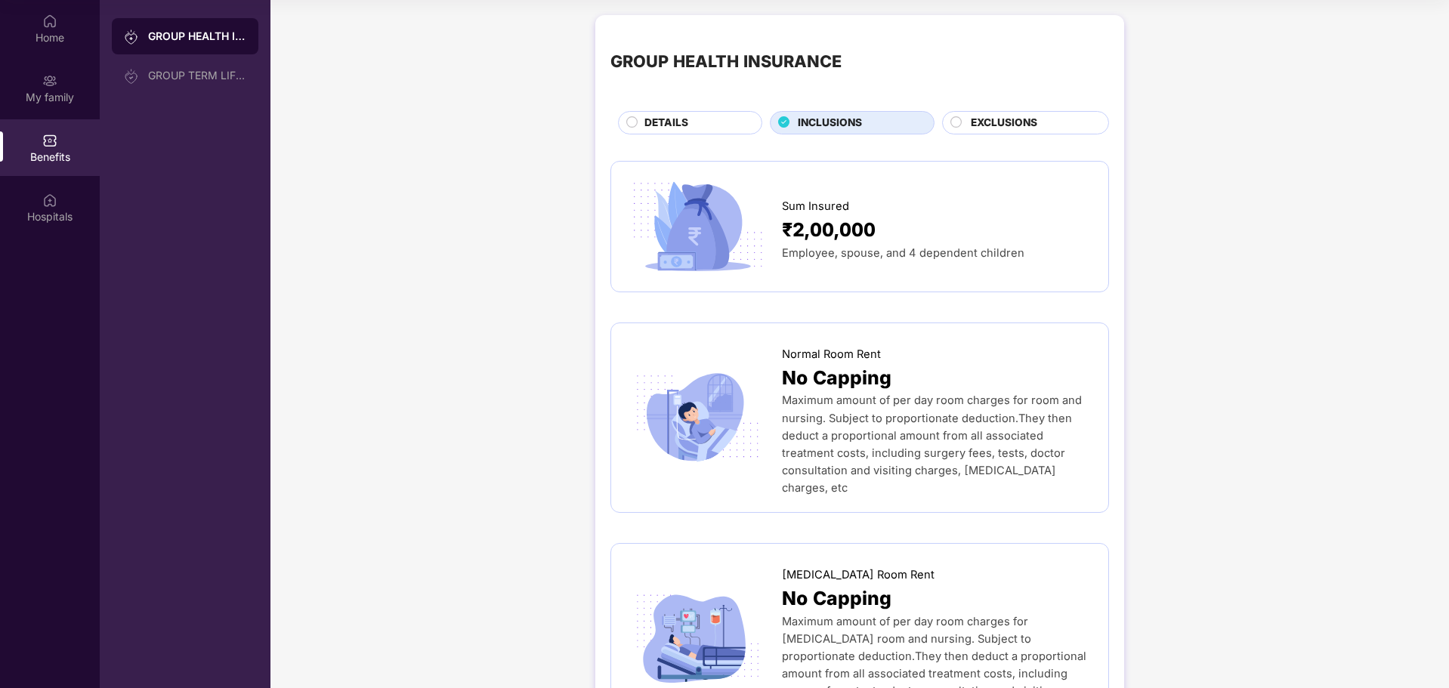
click at [963, 115] on div "EXCLUSIONS" at bounding box center [1032, 124] width 138 height 19
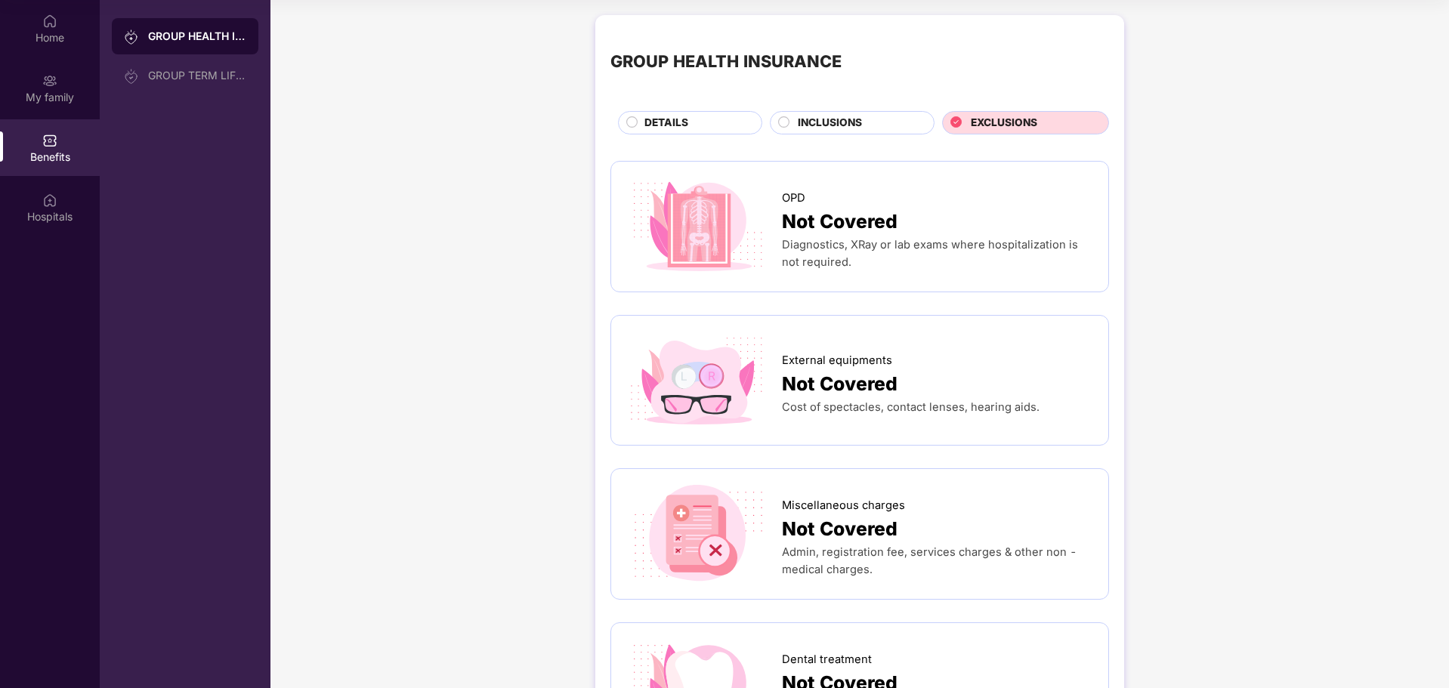
click at [631, 119] on circle at bounding box center [632, 121] width 11 height 11
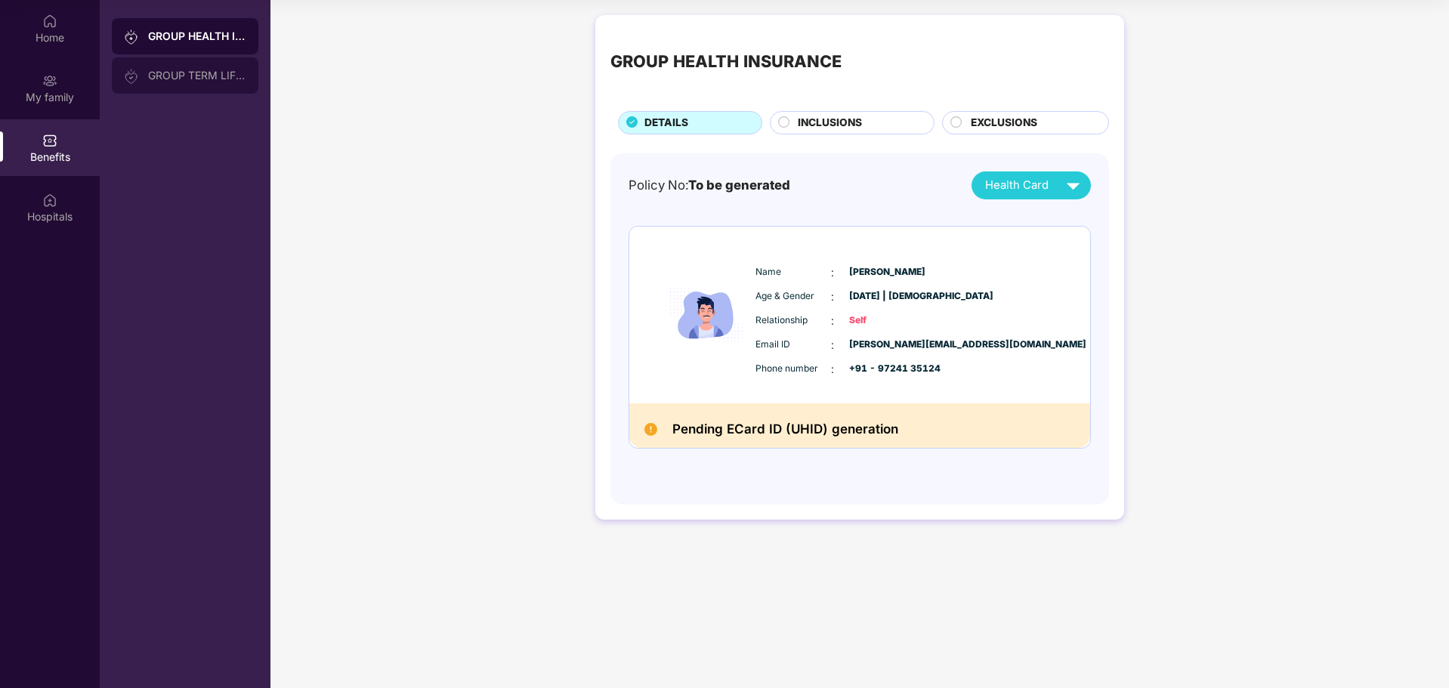
click at [190, 73] on div "GROUP TERM LIFE INSURANCE" at bounding box center [197, 76] width 98 height 12
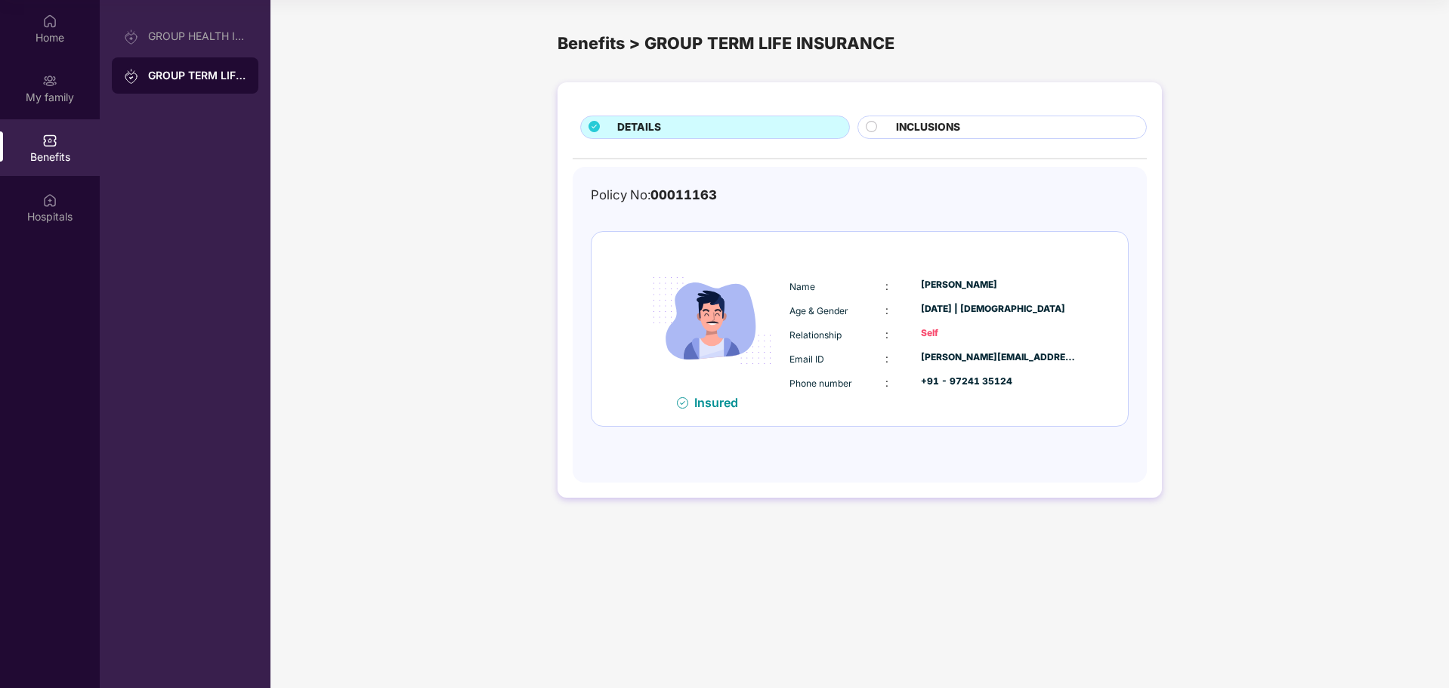
click at [921, 122] on span "INCLUSIONS" at bounding box center [928, 127] width 64 height 17
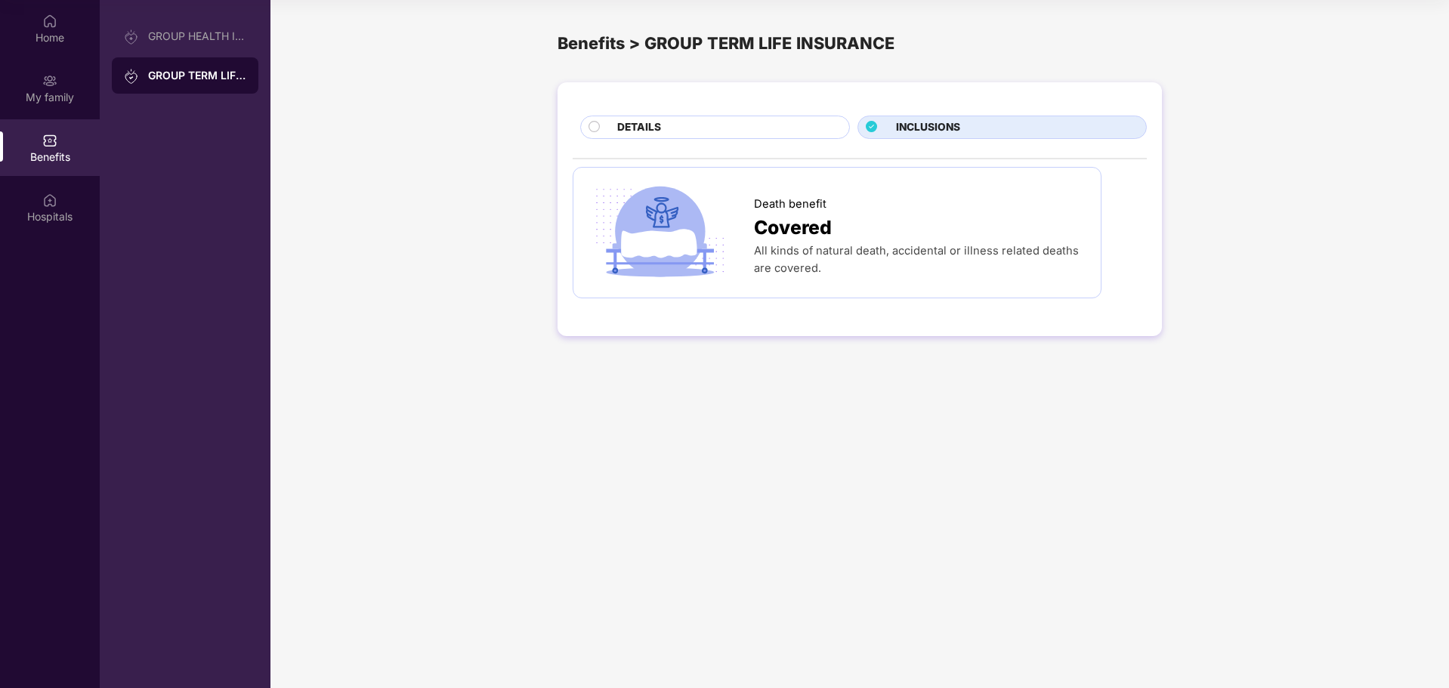
click at [802, 220] on span "Covered" at bounding box center [793, 227] width 78 height 29
click at [794, 123] on div "DETAILS" at bounding box center [726, 128] width 232 height 19
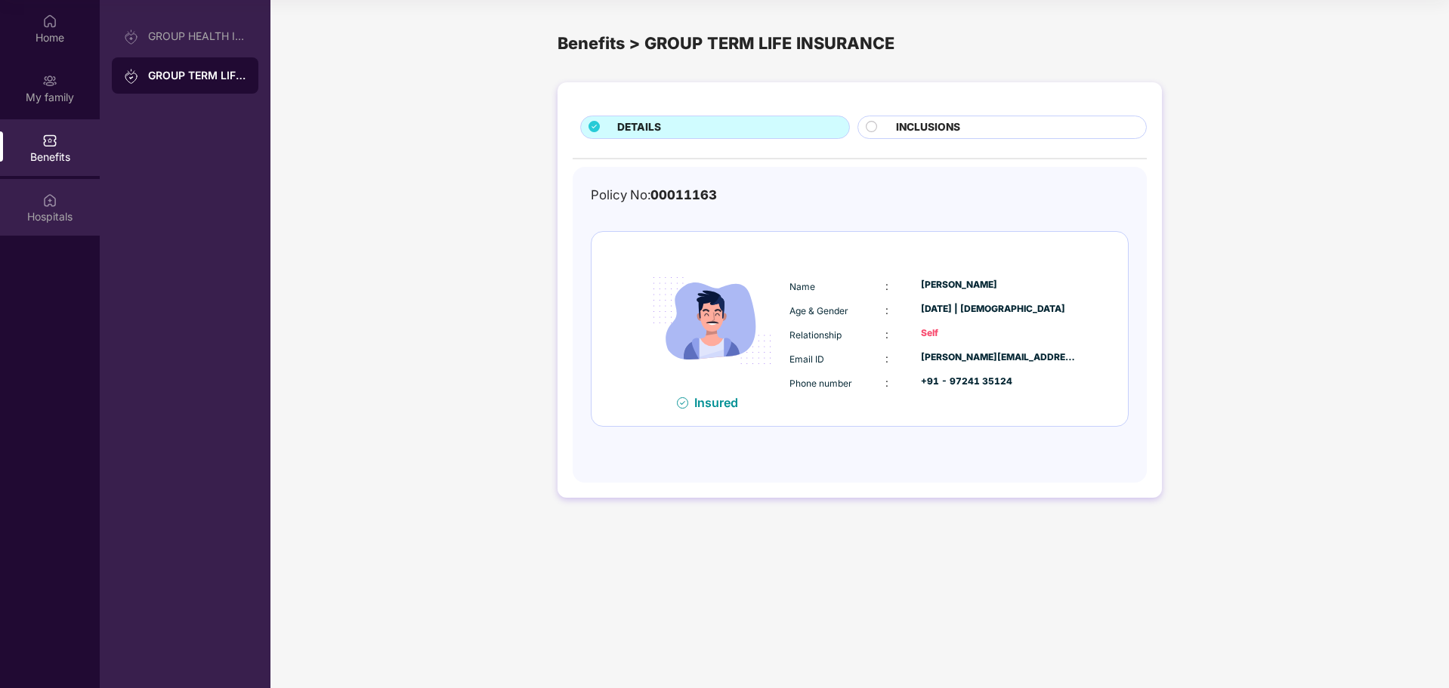
click at [50, 189] on div "Hospitals" at bounding box center [50, 207] width 100 height 57
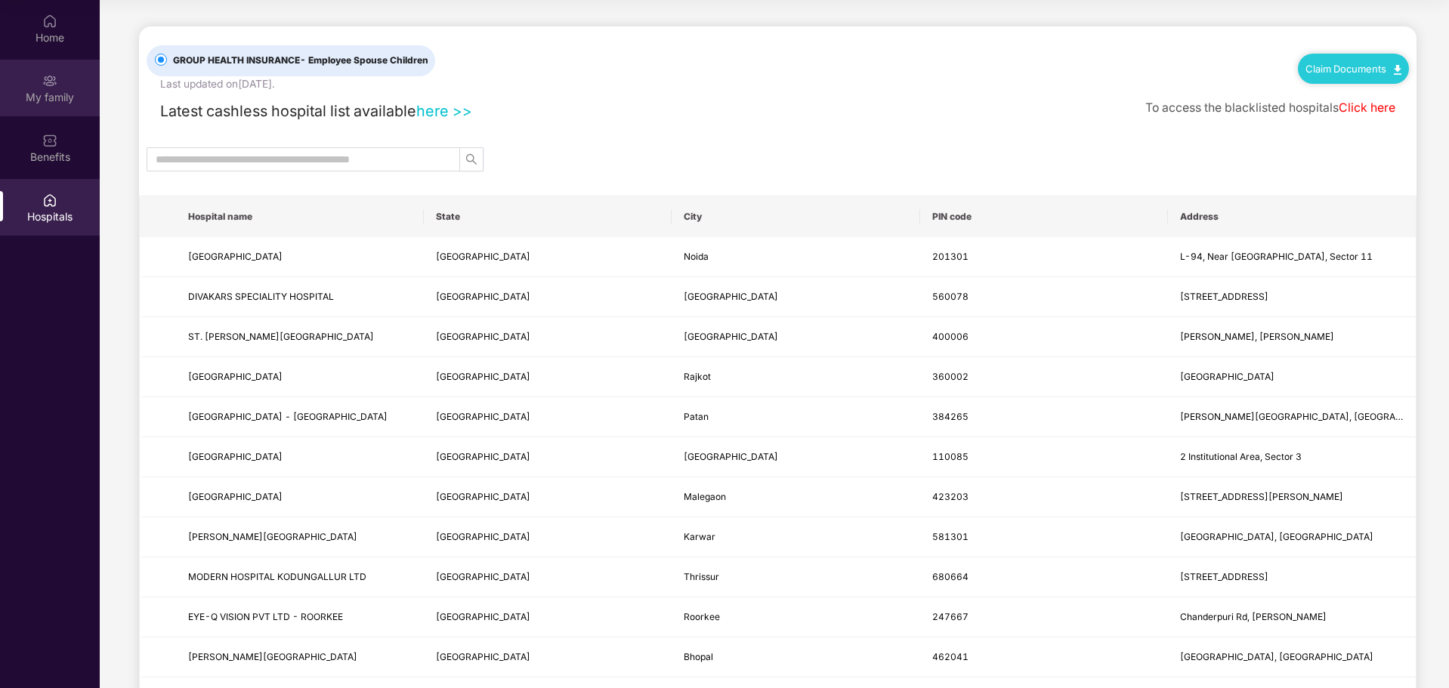
click at [67, 84] on div "My family" at bounding box center [50, 88] width 100 height 57
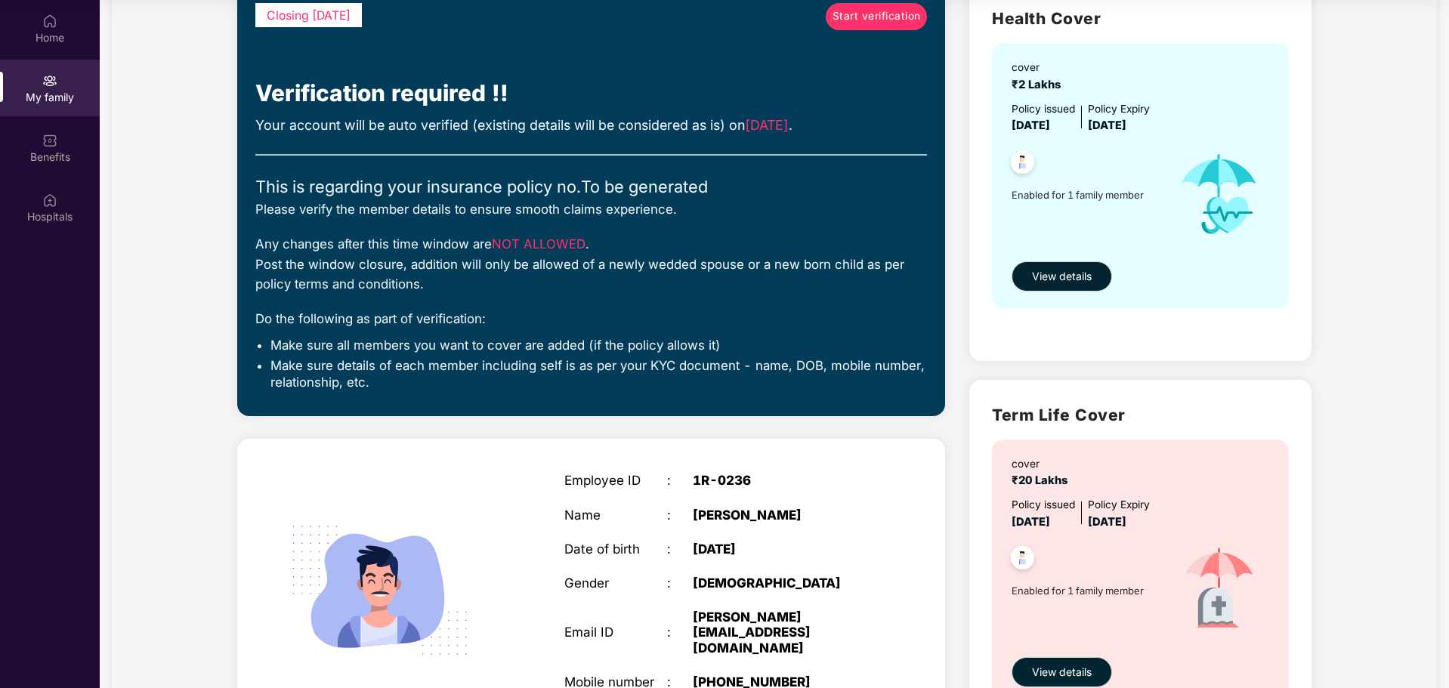
scroll to position [254, 0]
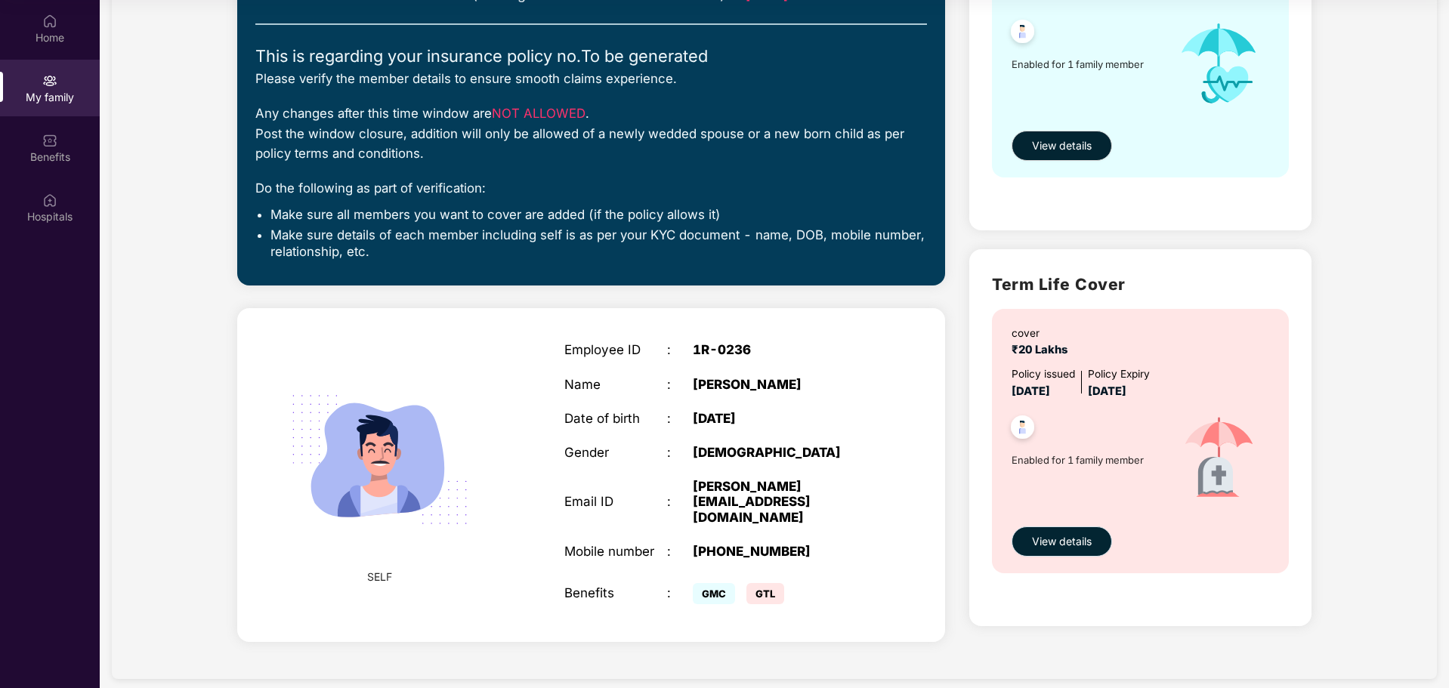
click at [1074, 532] on button "View details" at bounding box center [1062, 542] width 100 height 30
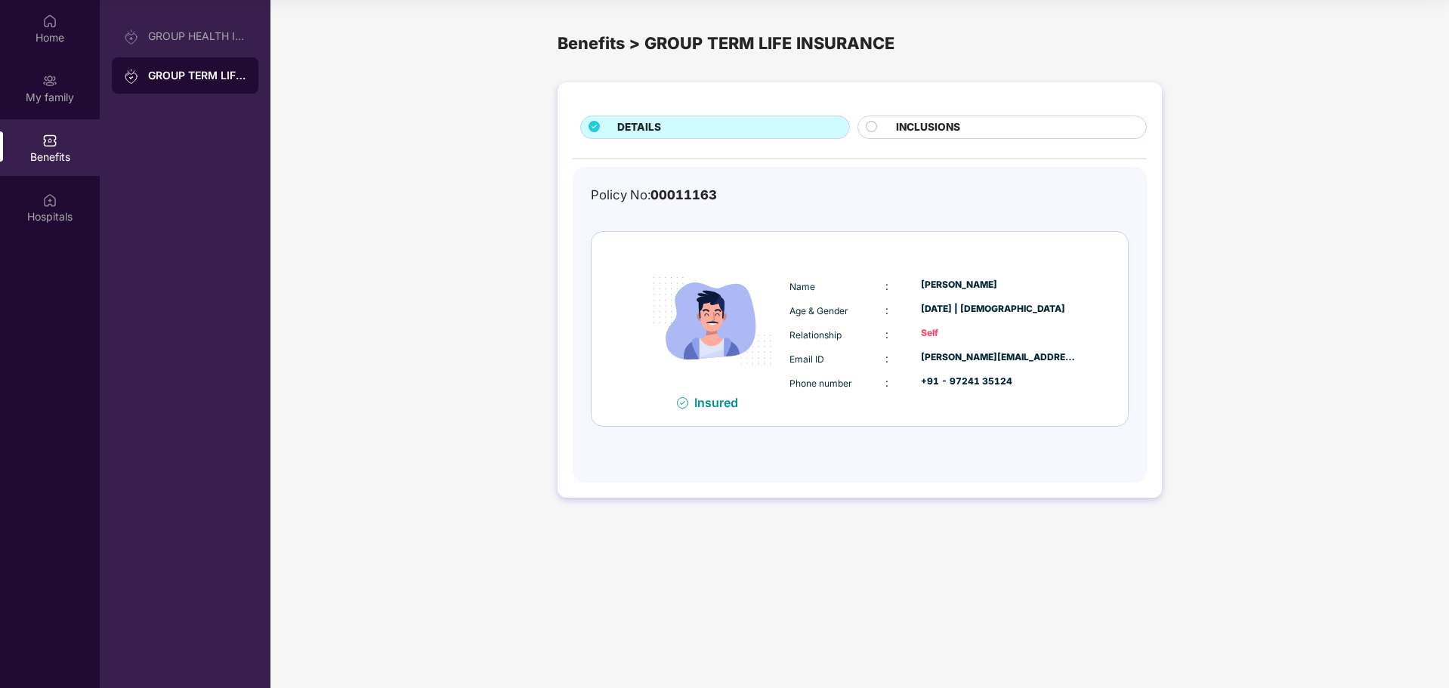
click at [929, 125] on span "INCLUSIONS" at bounding box center [928, 127] width 64 height 17
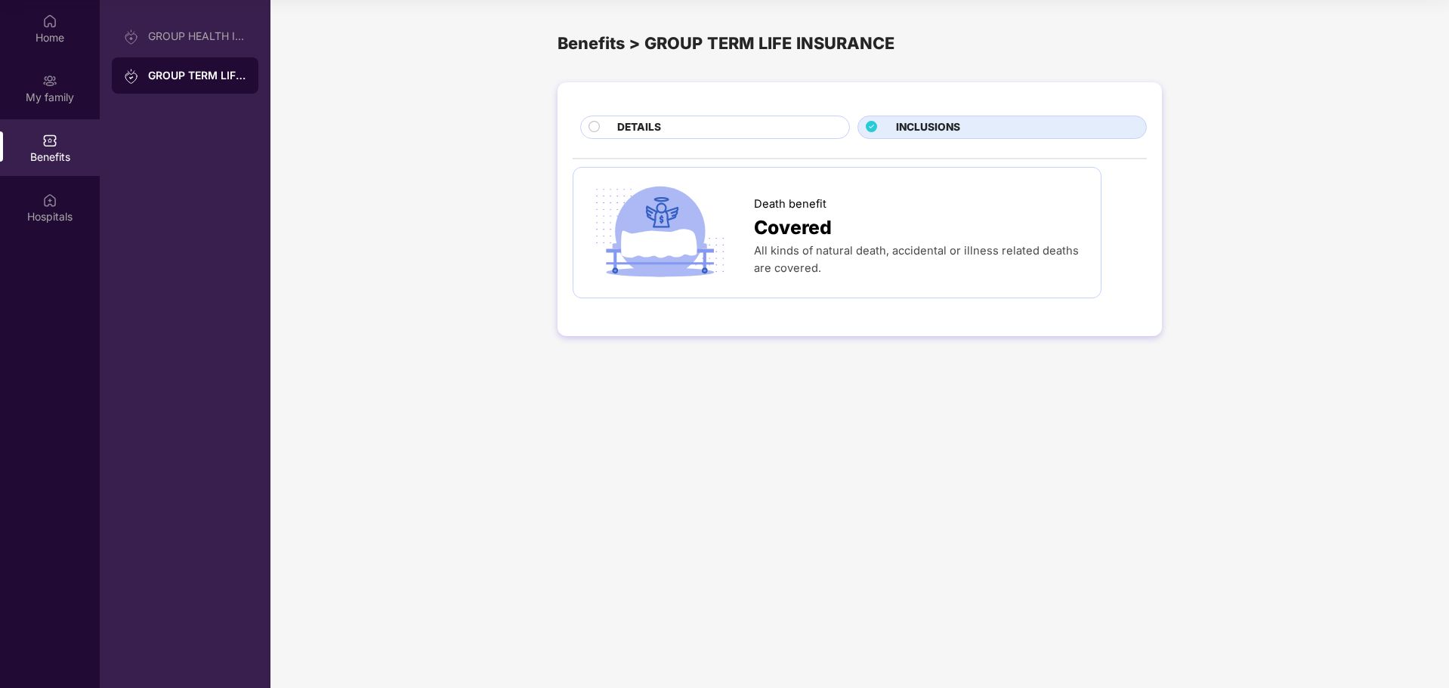
click at [623, 124] on span "DETAILS" at bounding box center [639, 127] width 44 height 17
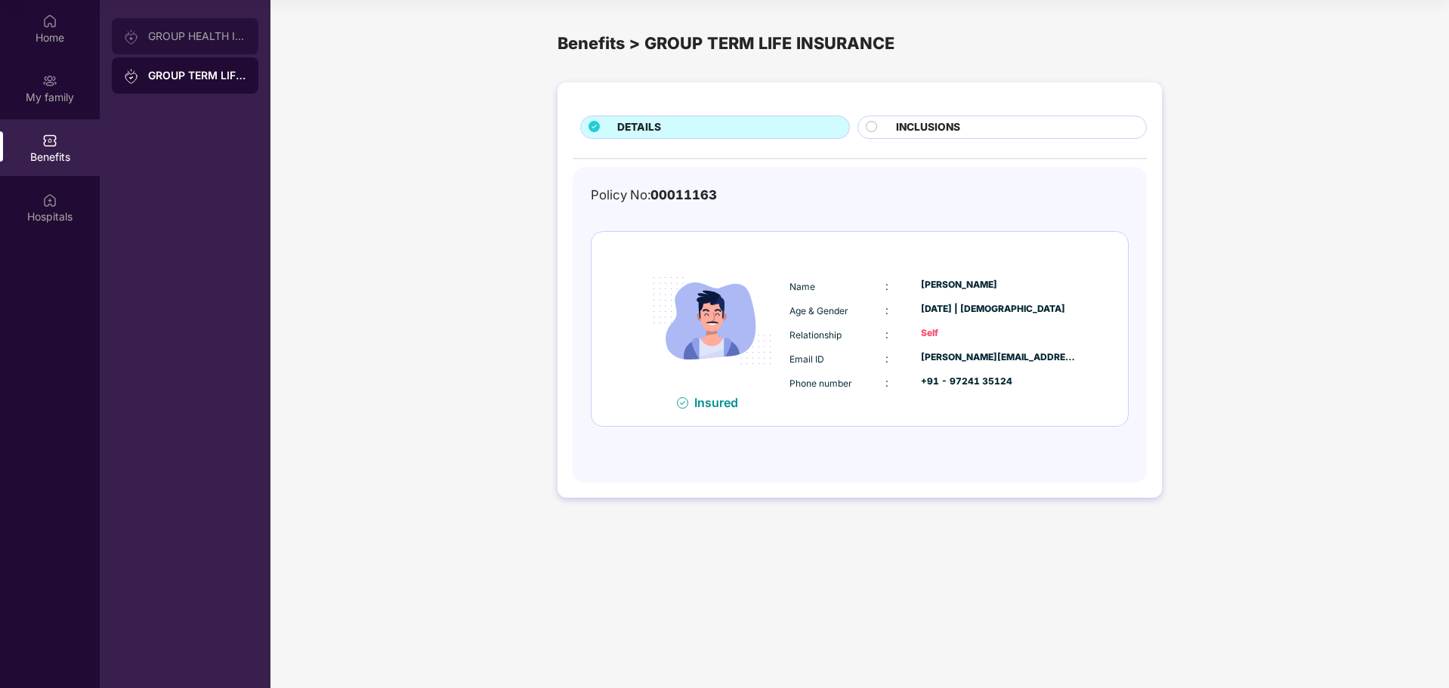
click at [128, 29] on div at bounding box center [136, 36] width 24 height 17
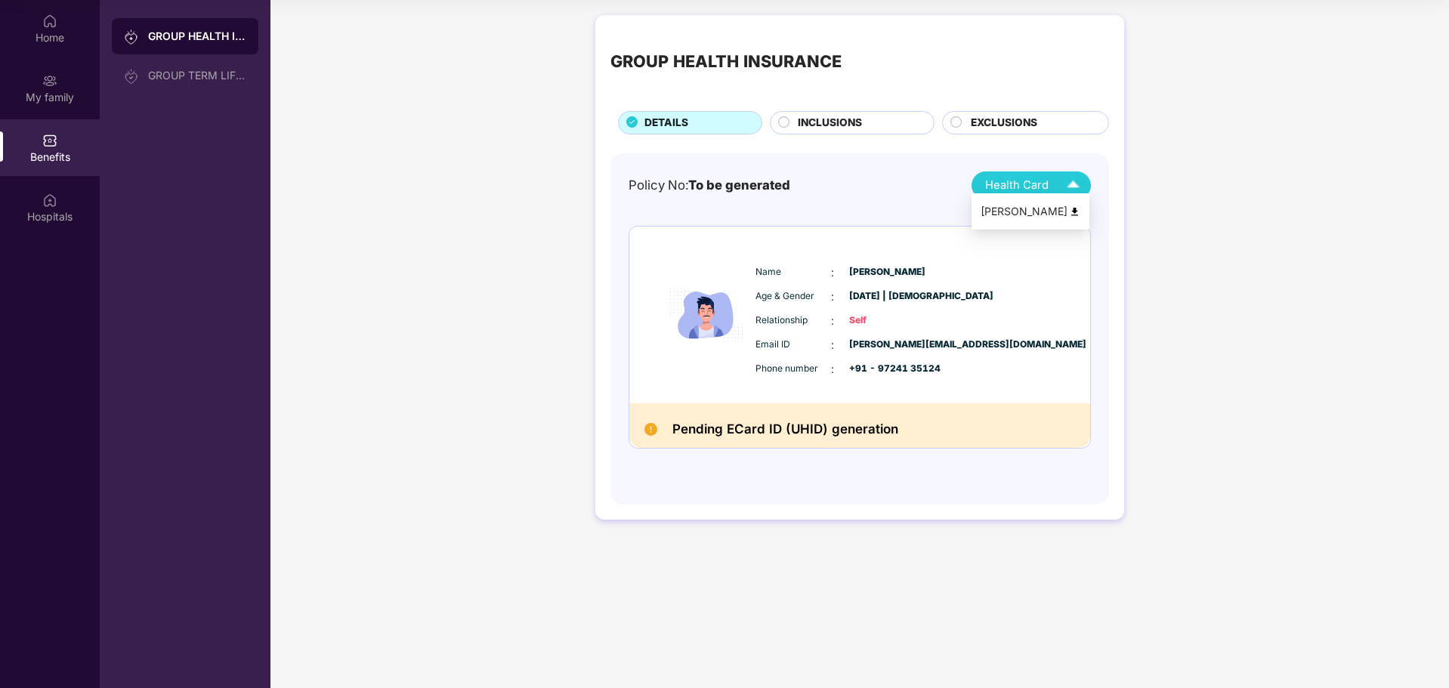
click at [1030, 172] on div "Policy No: To be generated Health Card" at bounding box center [860, 186] width 462 height 28
click at [1029, 185] on span "Health Card" at bounding box center [1016, 185] width 63 height 17
click at [1035, 204] on div "[PERSON_NAME]" at bounding box center [1031, 211] width 100 height 17
